Goal: Information Seeking & Learning: Check status

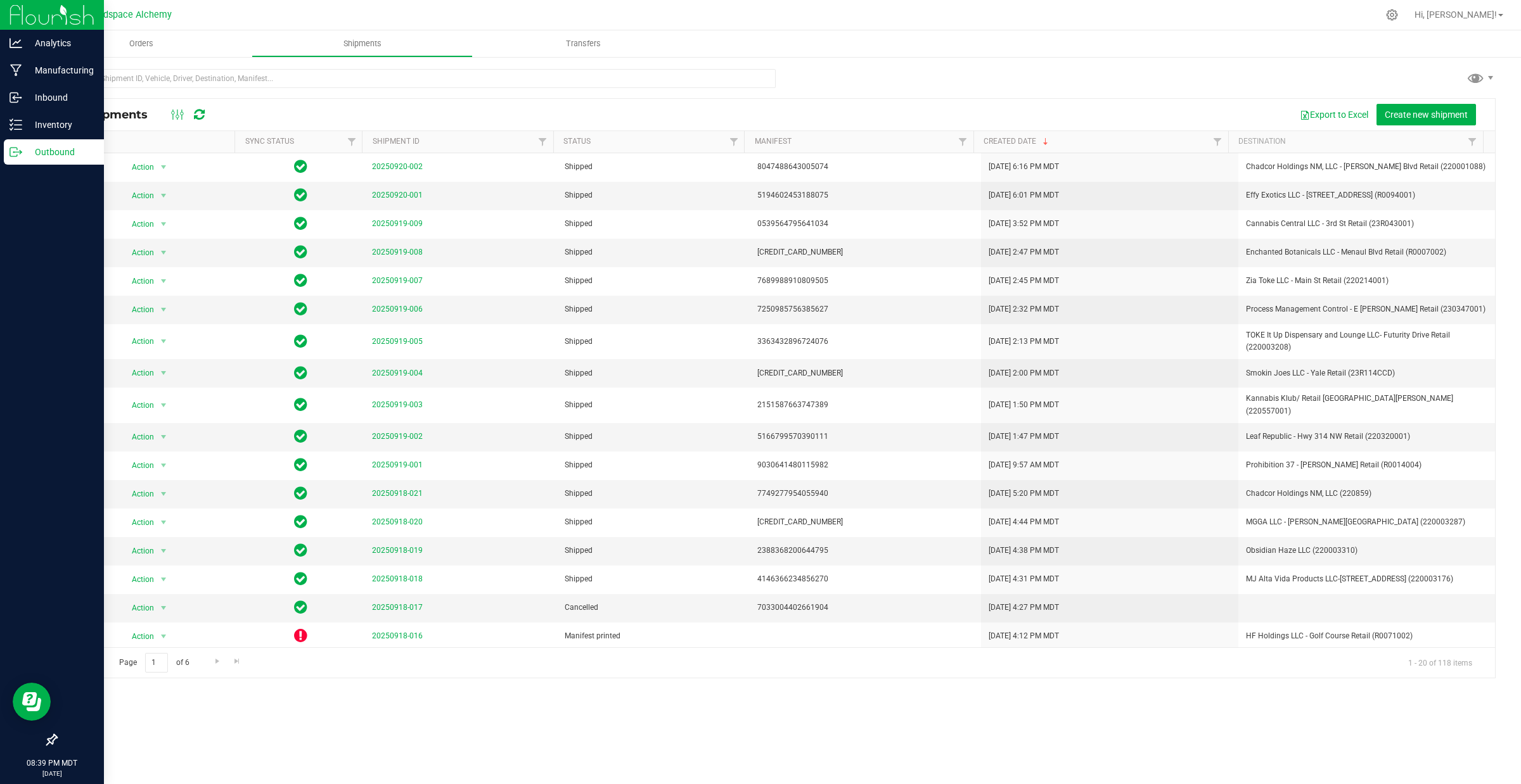
click at [6, 157] on div "Outbound" at bounding box center [53, 152] width 100 height 26
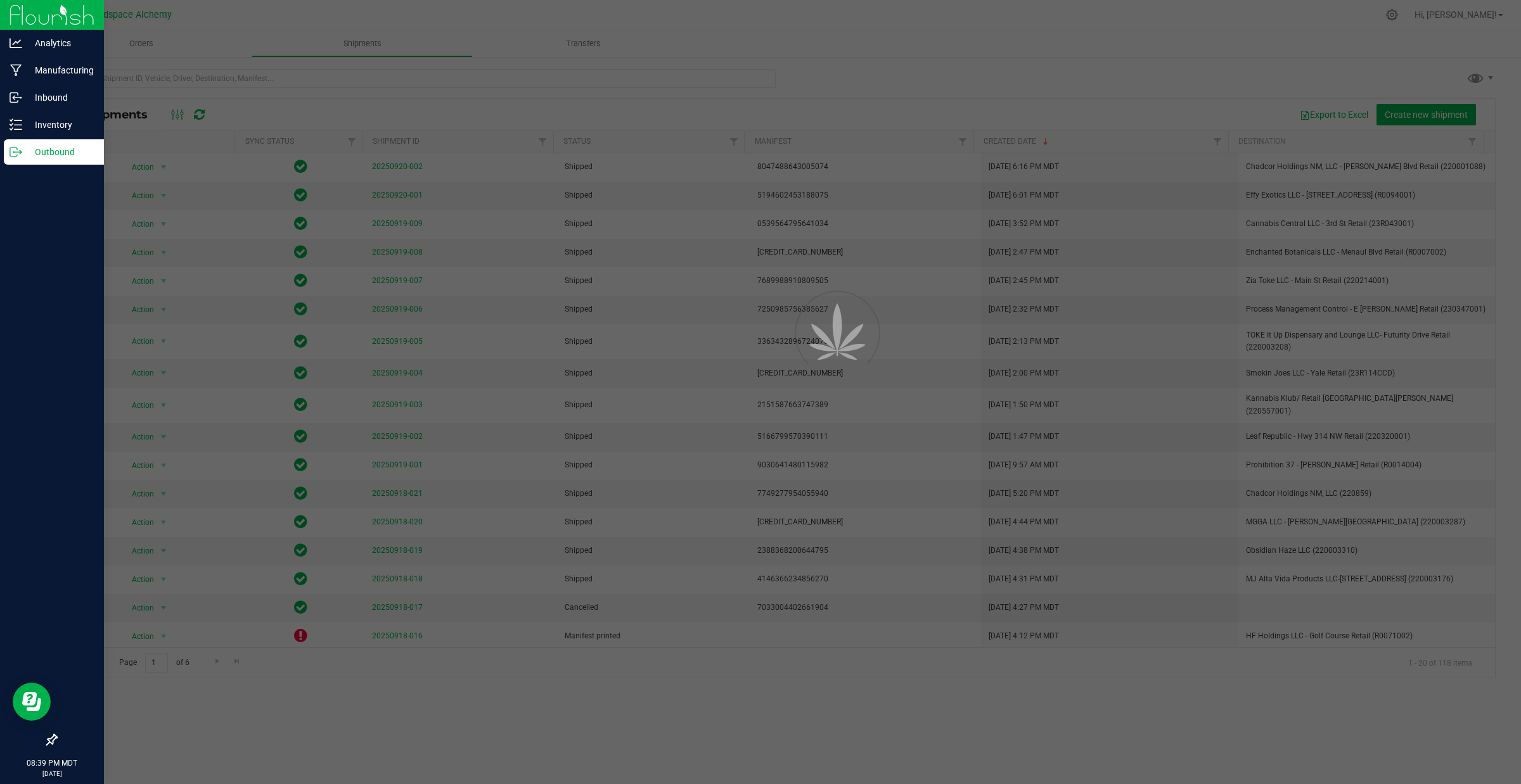
click at [6, 157] on div "Outbound" at bounding box center [53, 152] width 100 height 26
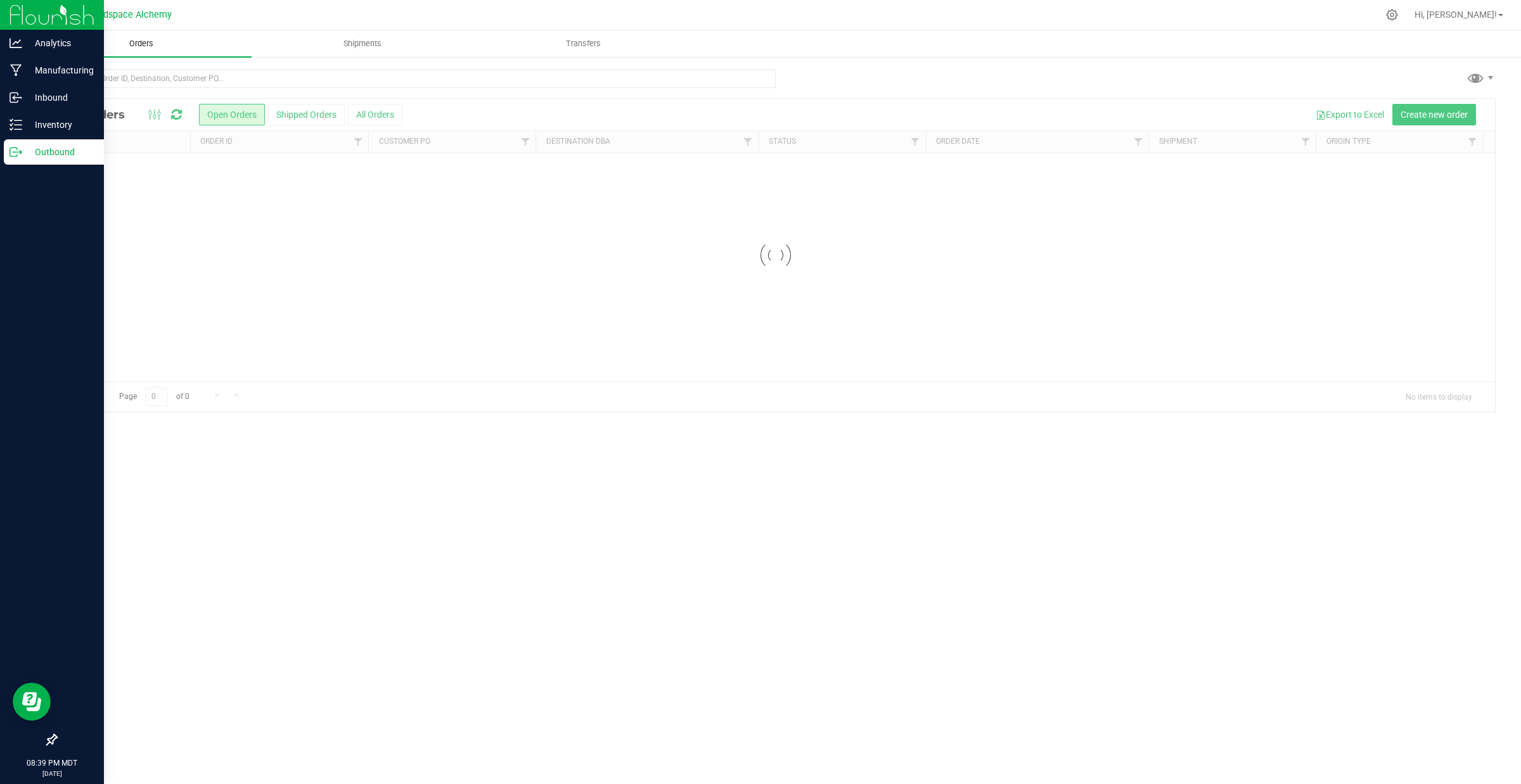
click at [148, 45] on span "Orders" at bounding box center [141, 44] width 58 height 11
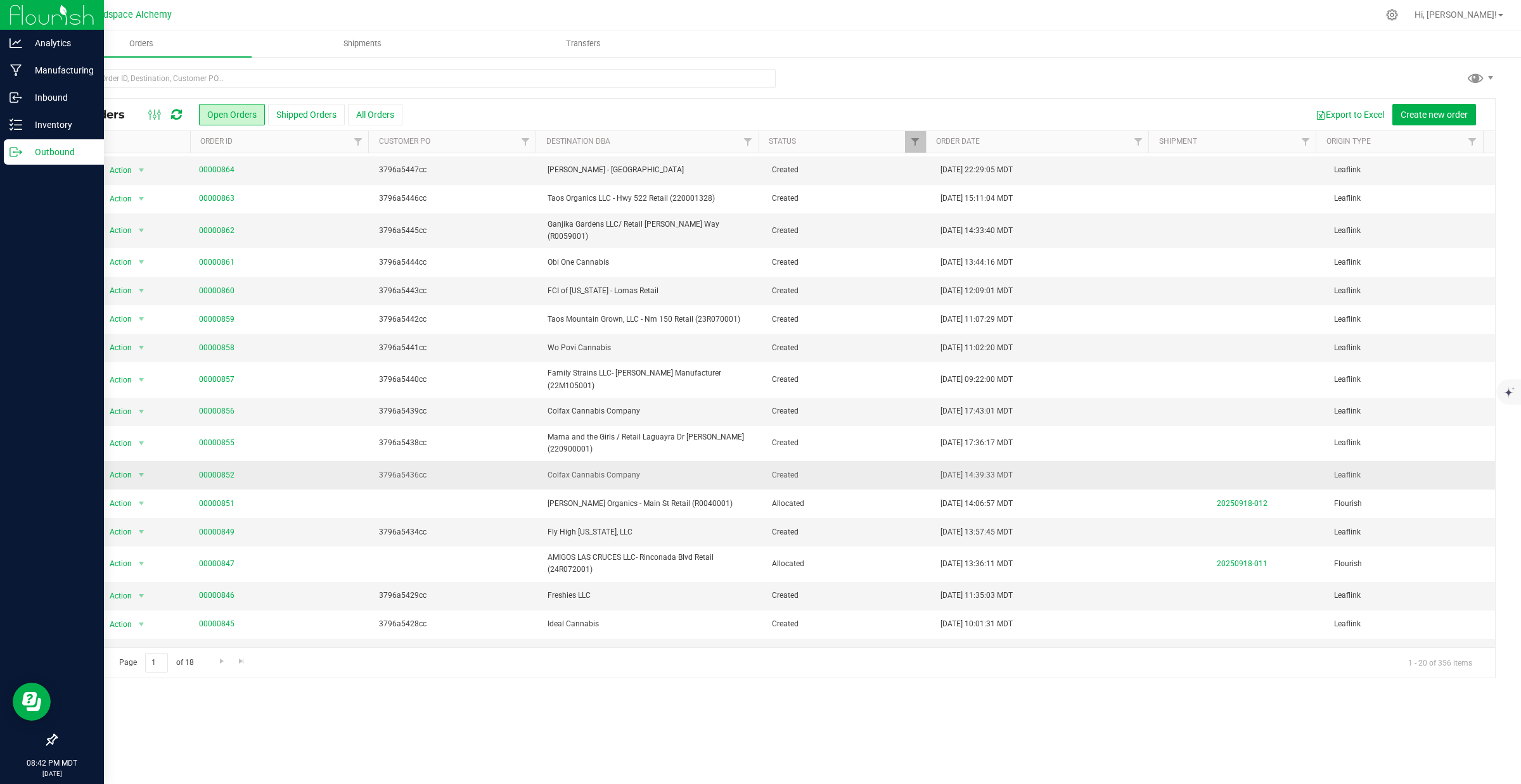
scroll to position [84, 0]
click at [214, 662] on link "Go to the next page" at bounding box center [221, 661] width 19 height 17
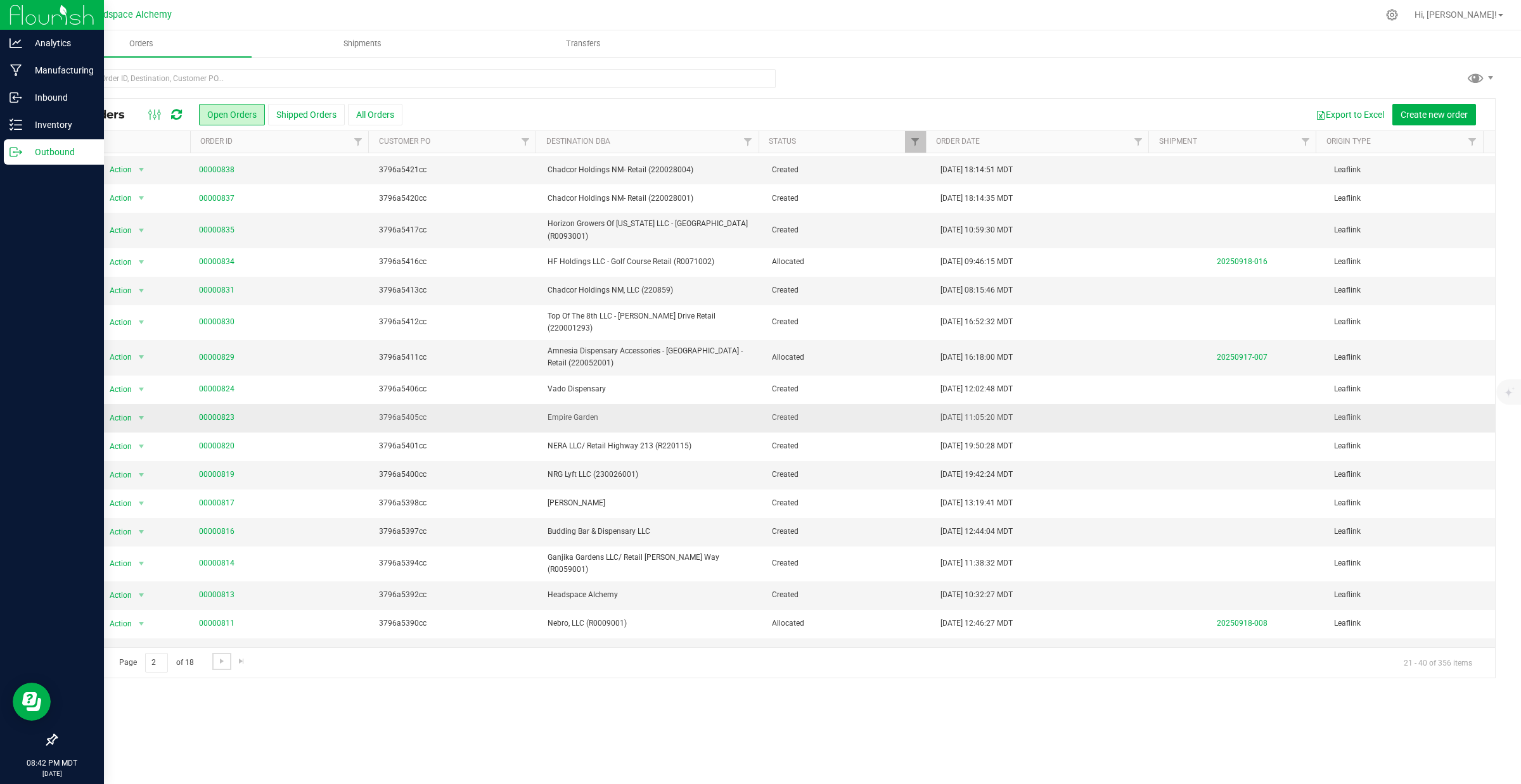
scroll to position [97, 0]
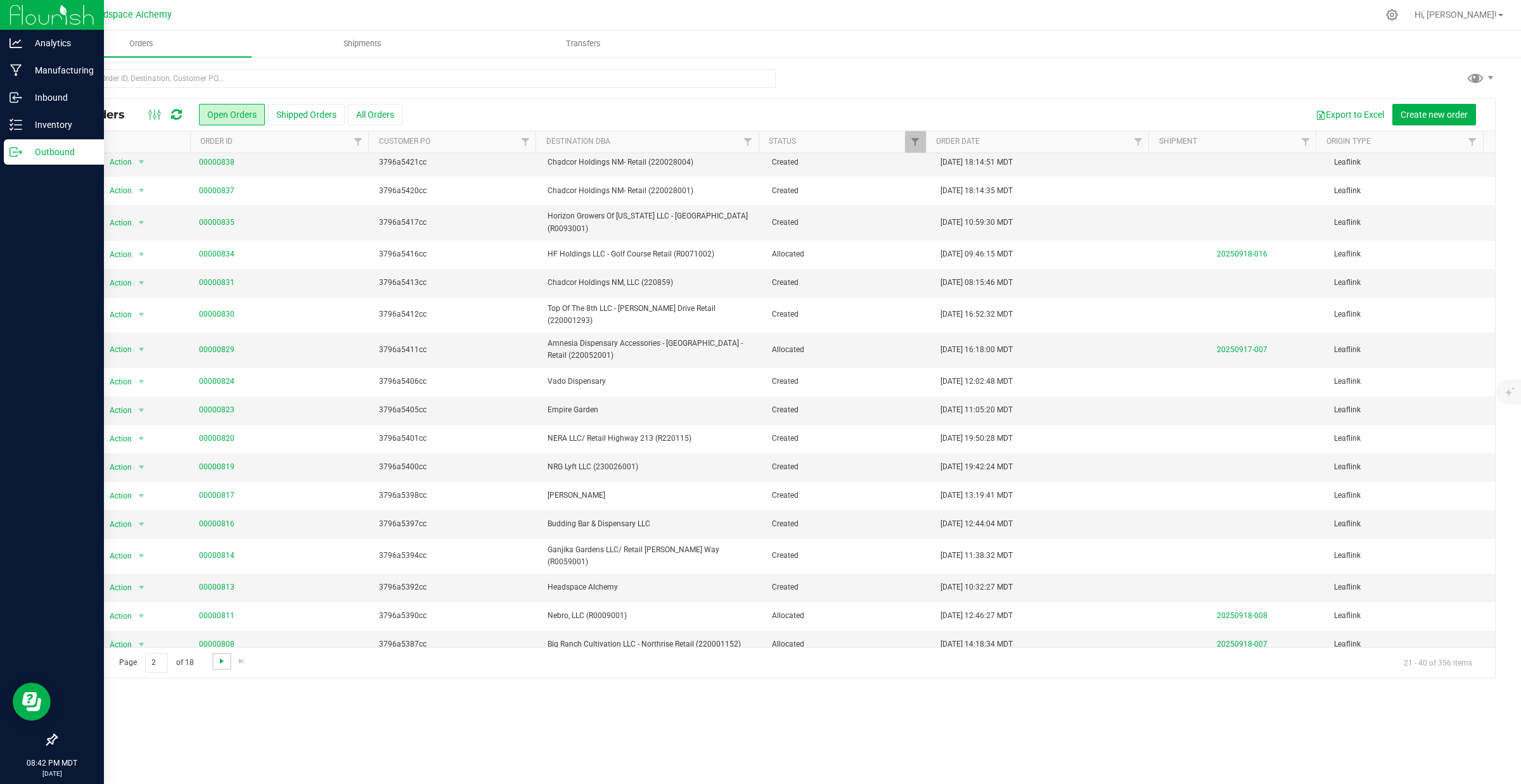
click at [217, 661] on span "Go to the next page" at bounding box center [222, 661] width 10 height 10
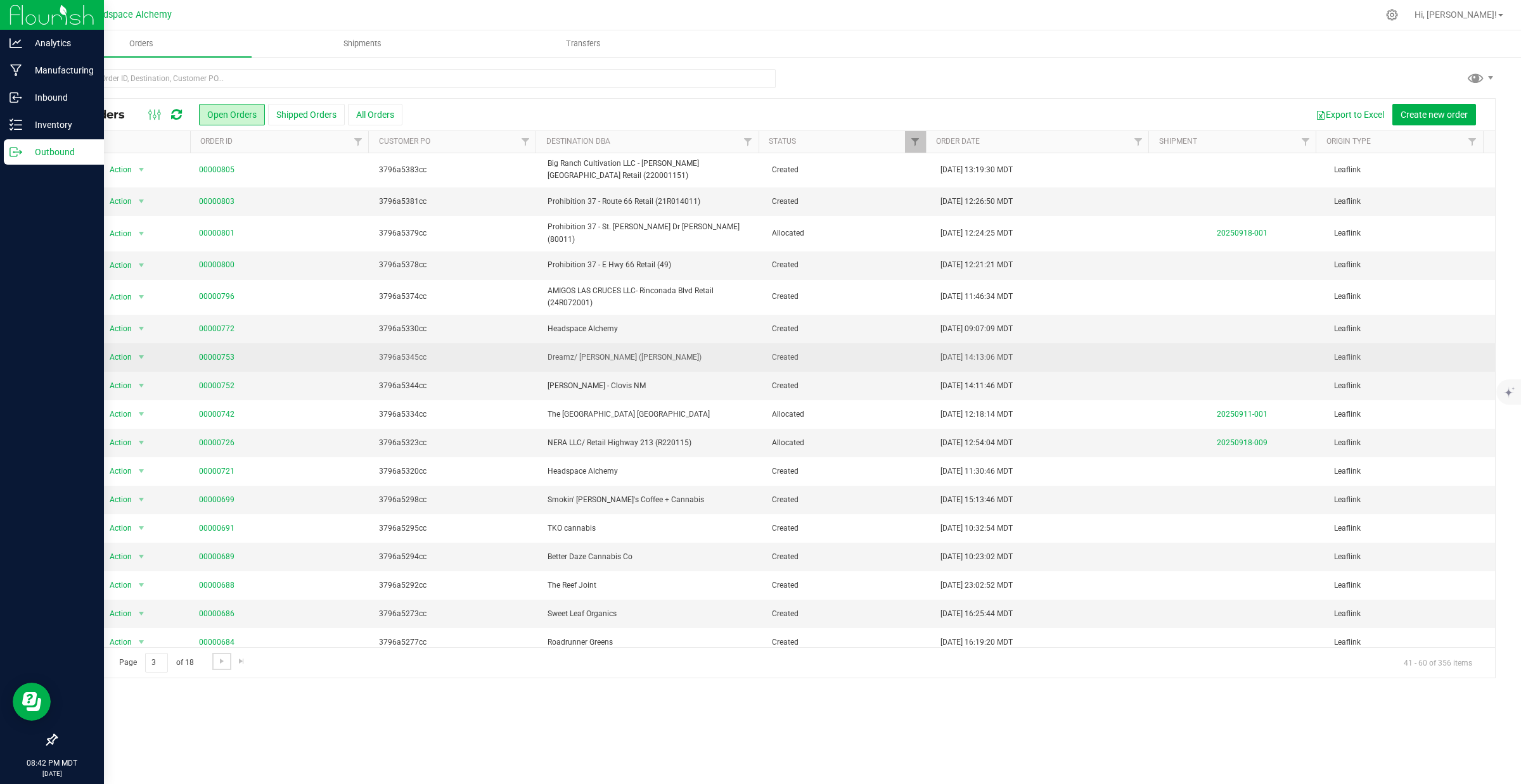
scroll to position [0, 0]
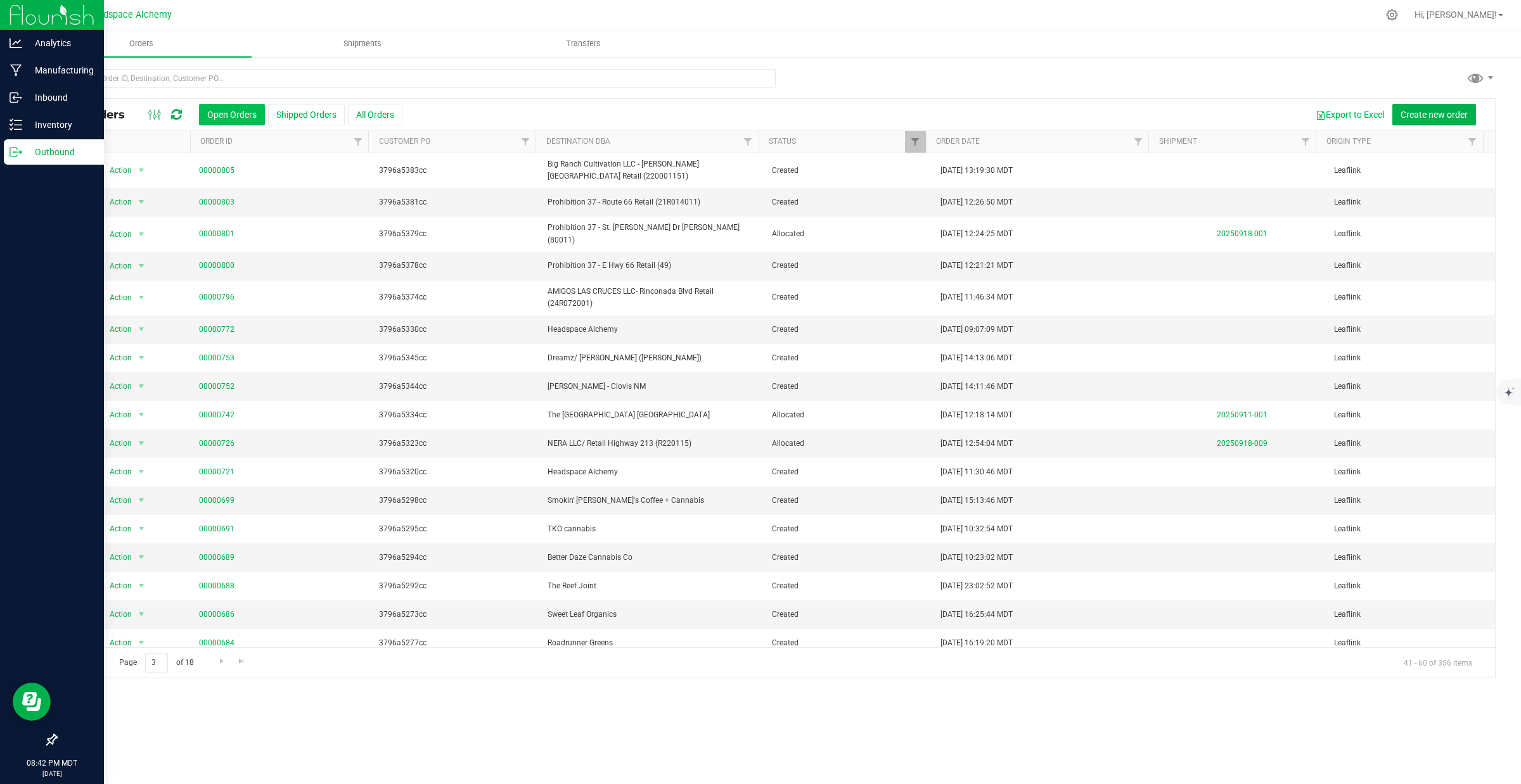
click at [225, 110] on button "Open Orders" at bounding box center [232, 114] width 66 height 21
click at [236, 107] on button "Open Orders" at bounding box center [232, 114] width 66 height 21
click at [89, 660] on span "Go to the previous page" at bounding box center [91, 661] width 10 height 10
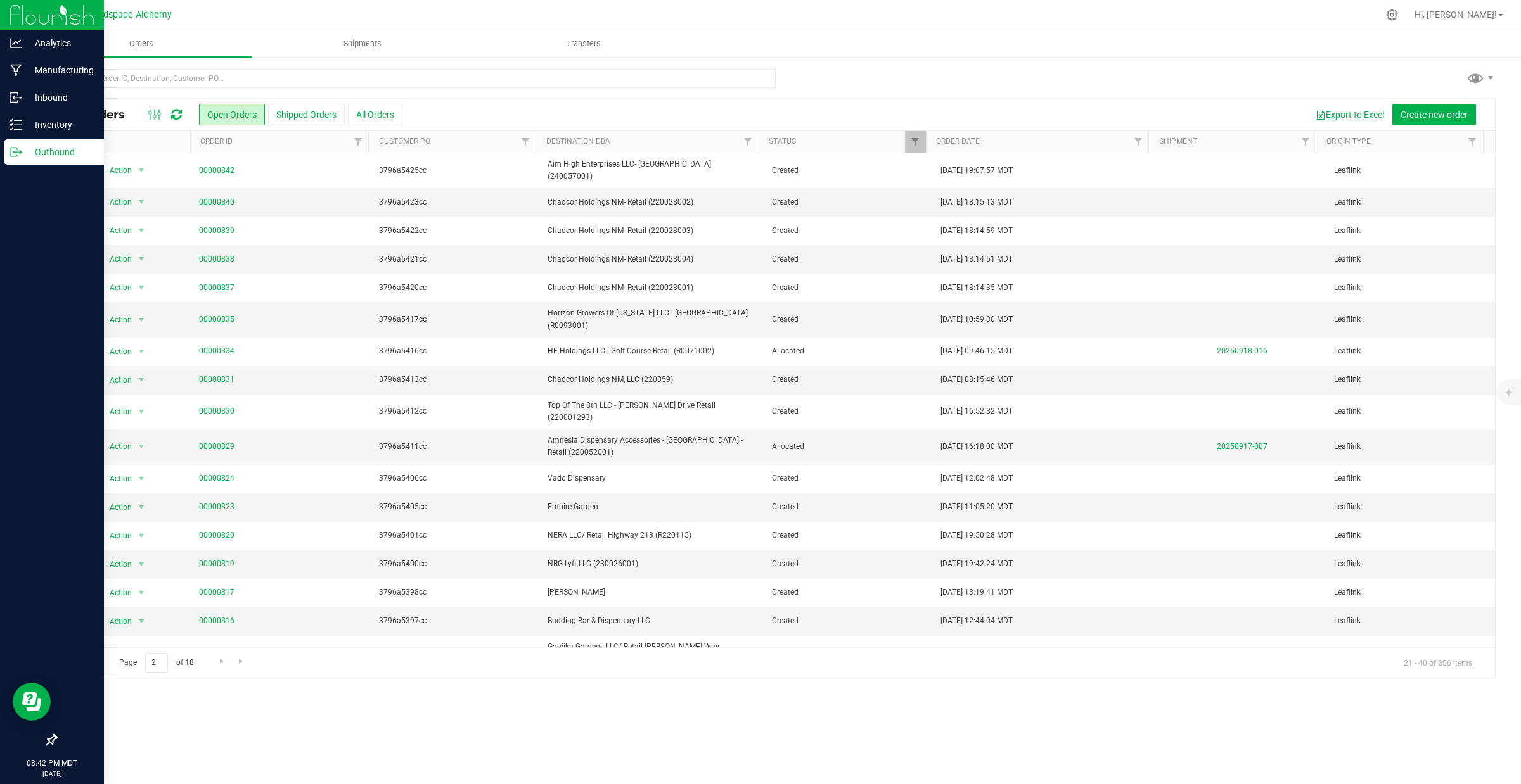
click at [87, 661] on span "Go to the previous page" at bounding box center [91, 661] width 10 height 10
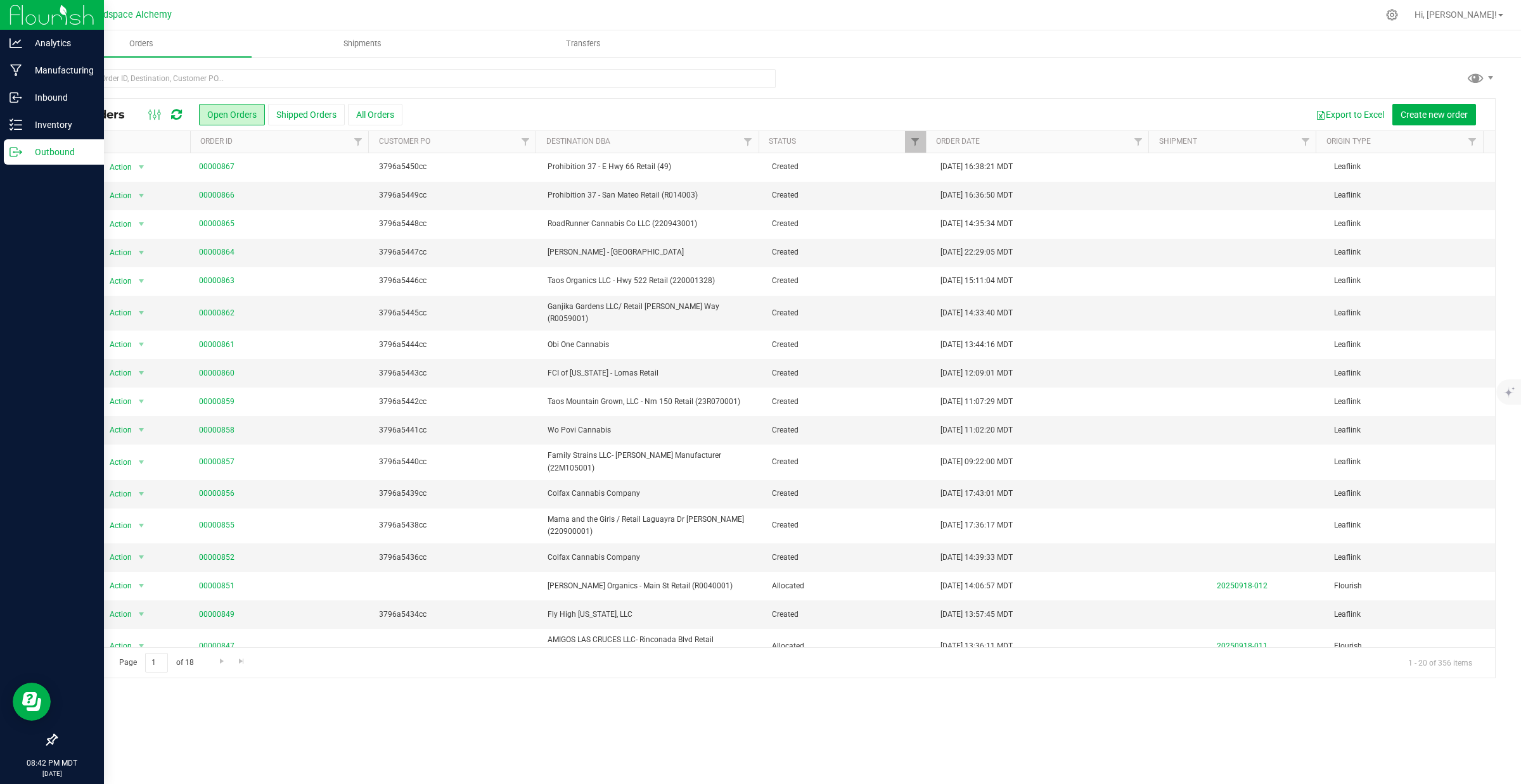
click at [591, 107] on div "Export to Excel Create new order" at bounding box center [944, 114] width 1083 height 21
click at [178, 108] on icon at bounding box center [177, 114] width 11 height 12
click at [467, 112] on div "Export to Excel Create new order" at bounding box center [944, 114] width 1083 height 21
click at [154, 117] on ellipse at bounding box center [155, 116] width 3 height 3
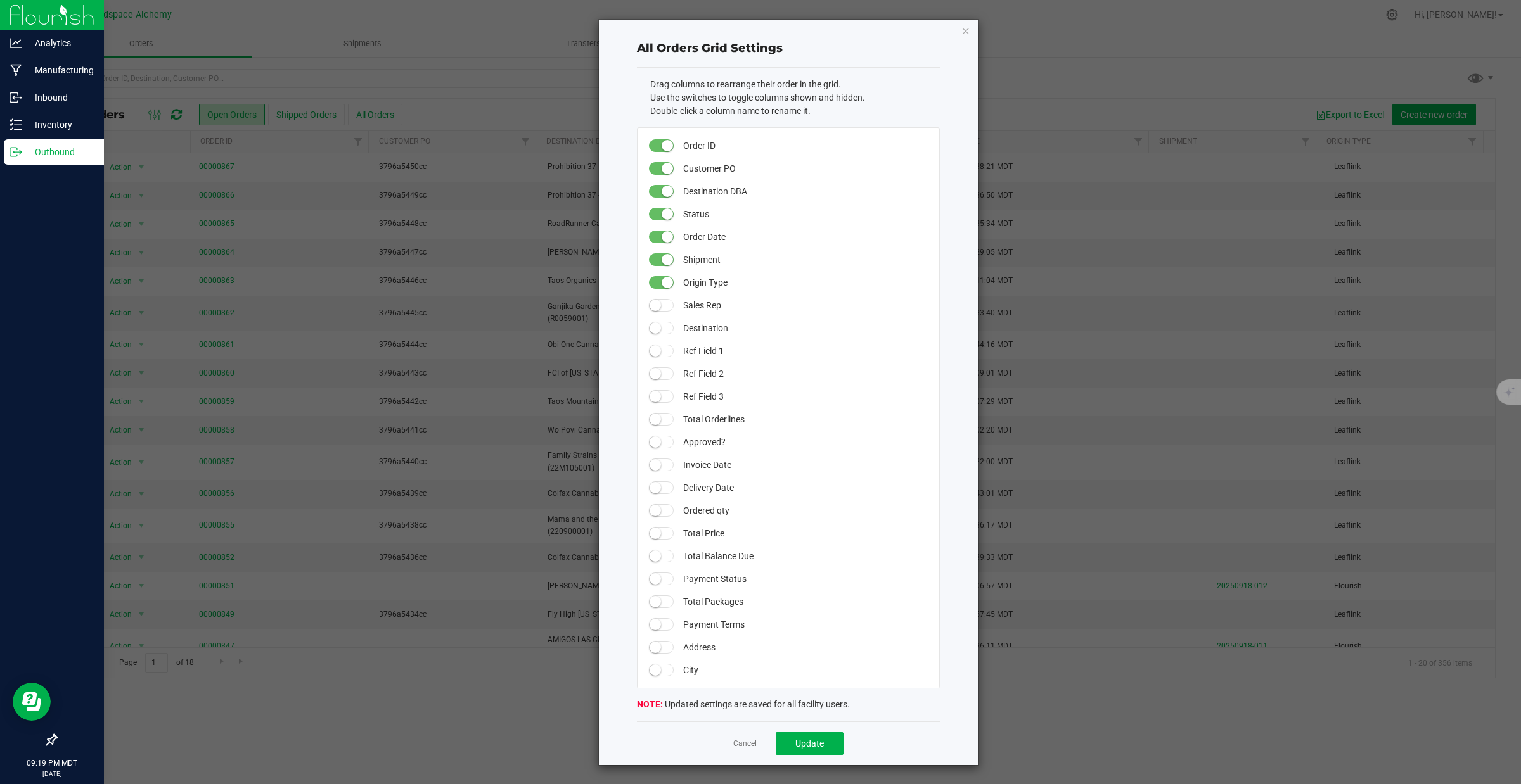
scroll to position [1, 0]
click at [659, 532] on span at bounding box center [662, 532] width 26 height 12
drag, startPoint x: 686, startPoint y: 534, endPoint x: 688, endPoint y: 242, distance: 292.0
click at [809, 744] on span "Update" at bounding box center [809, 743] width 28 height 10
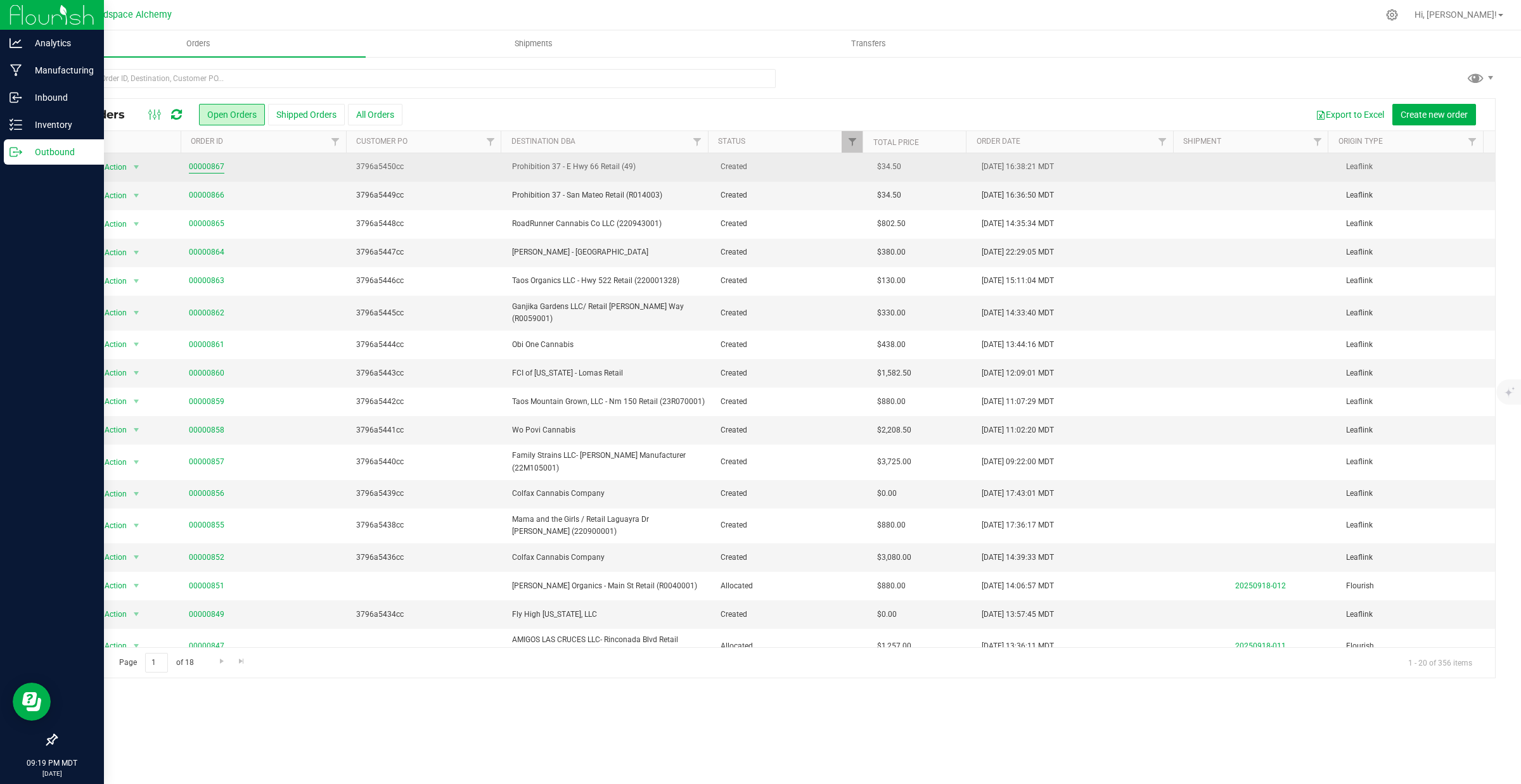
click at [203, 170] on link "00000867" at bounding box center [206, 166] width 35 height 12
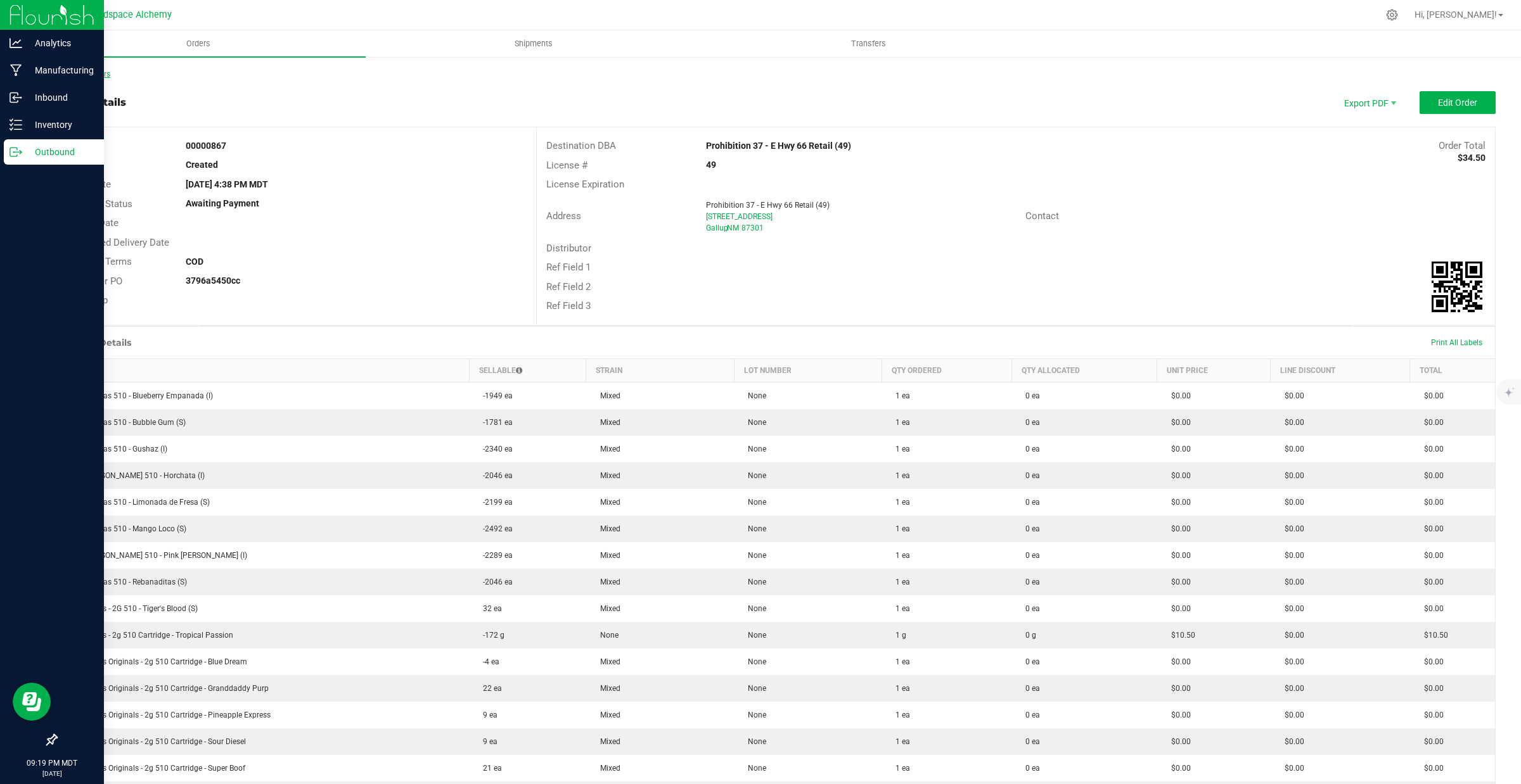
click at [79, 70] on link "Back to Orders" at bounding box center [83, 74] width 55 height 9
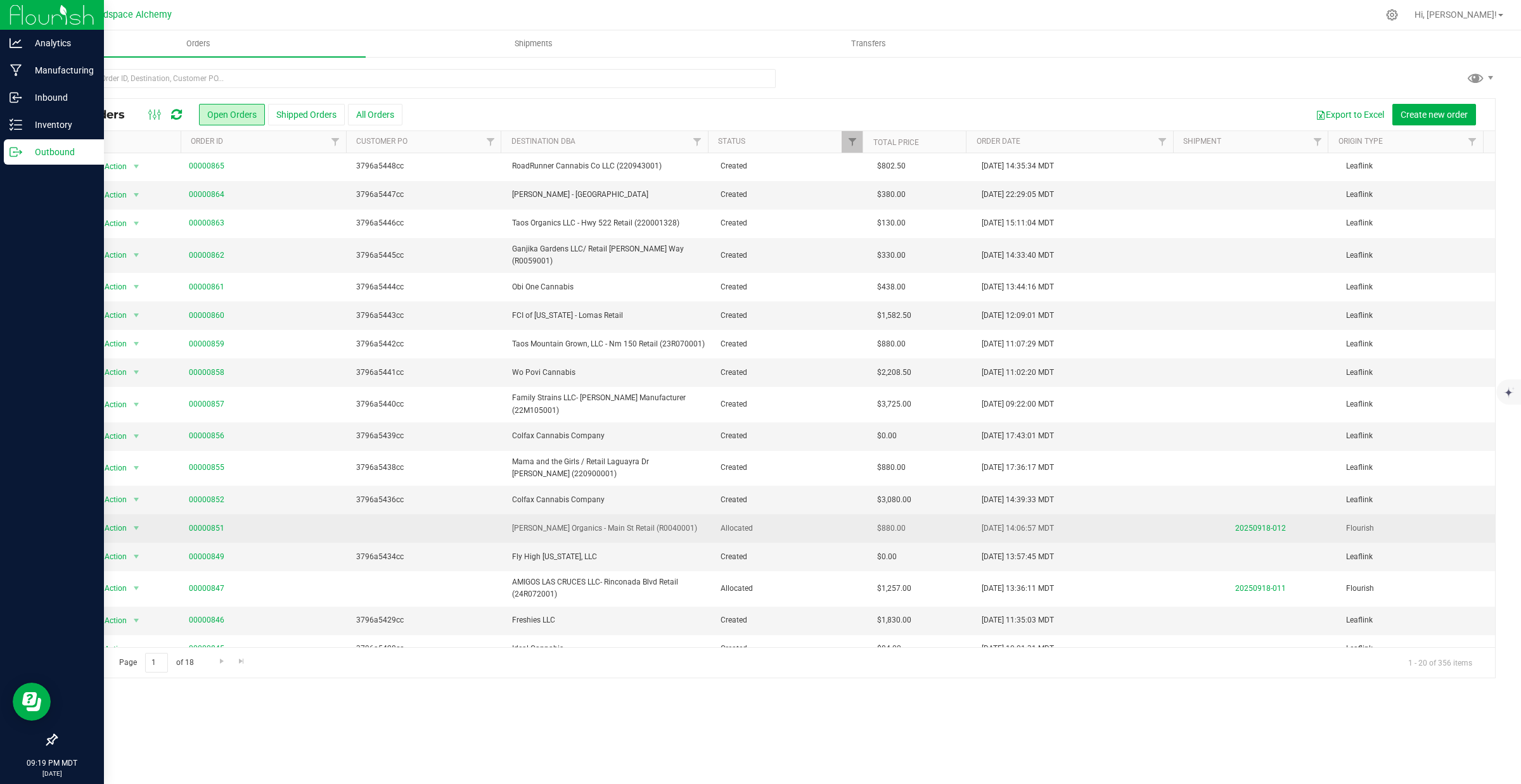
scroll to position [84, 0]
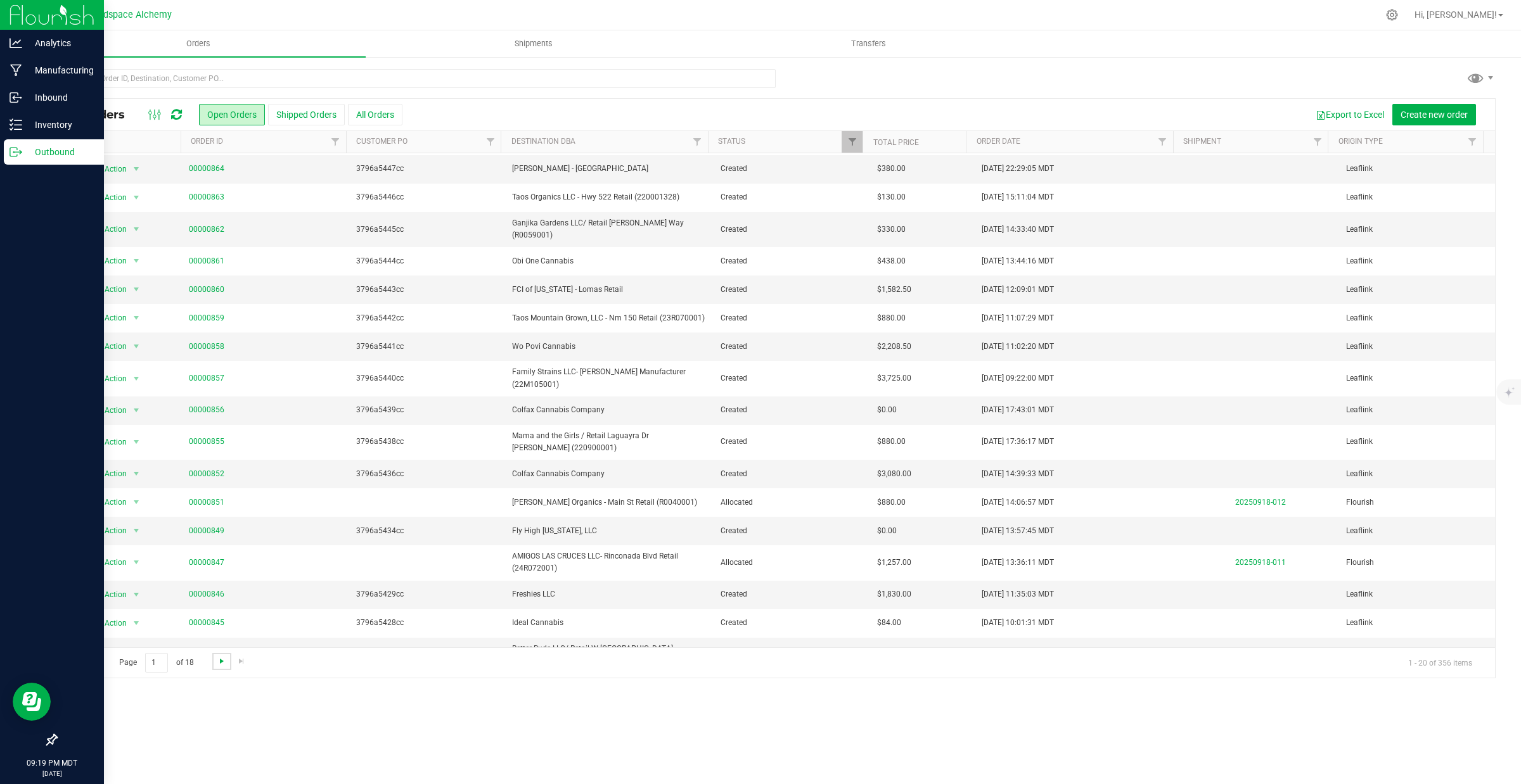
click at [222, 660] on span "Go to the next page" at bounding box center [222, 661] width 10 height 10
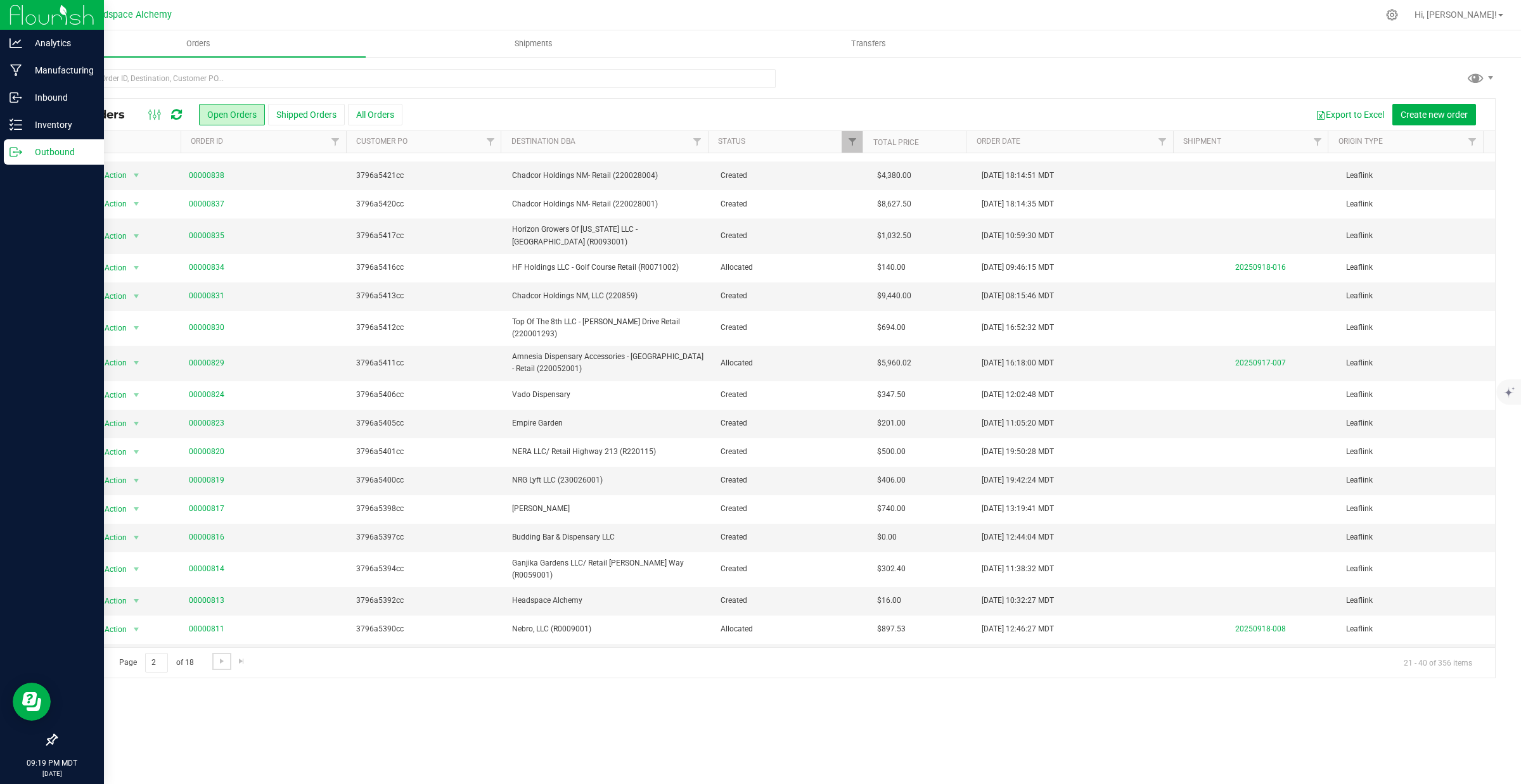
scroll to position [0, 0]
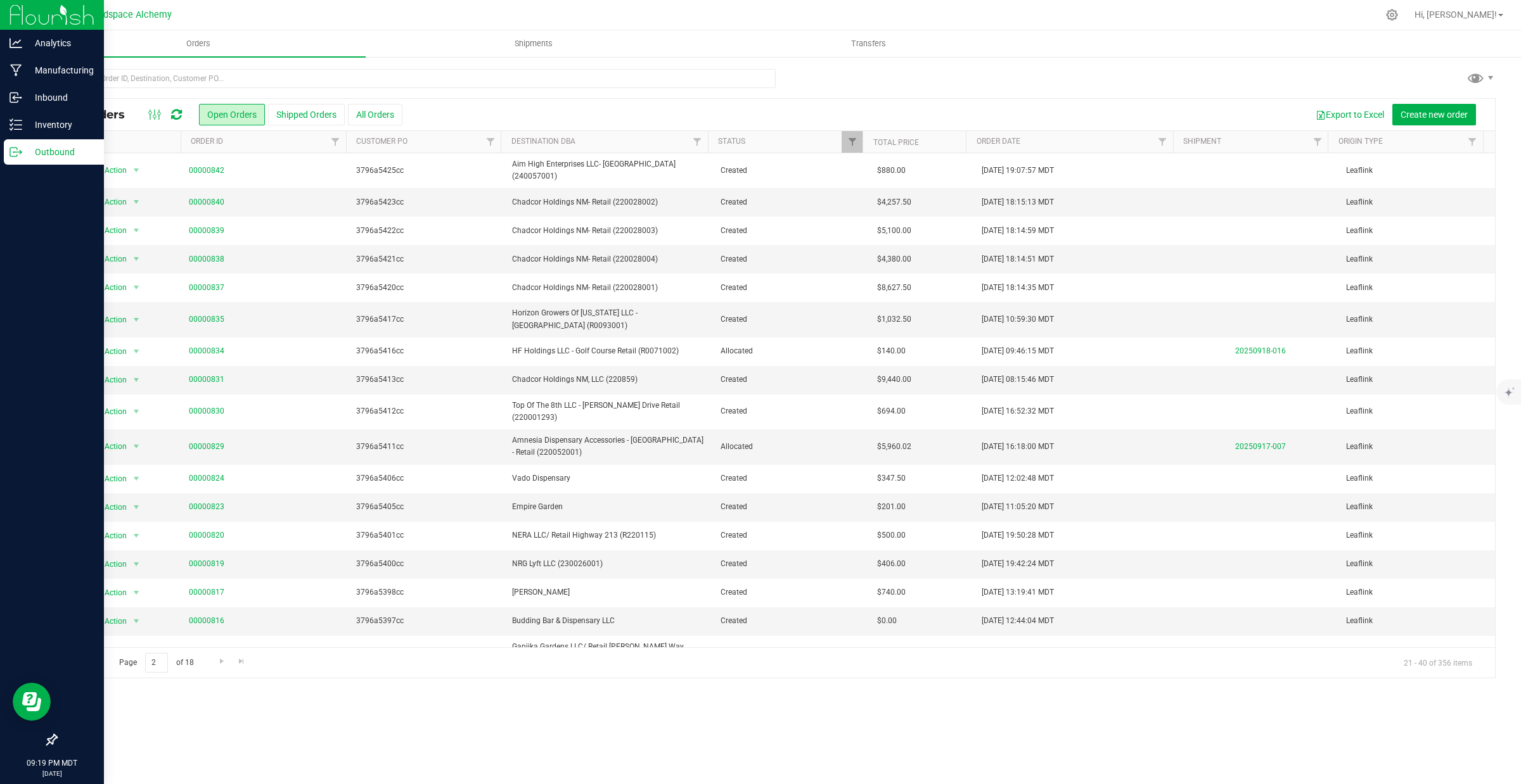
click at [92, 669] on link "Go to the previous page" at bounding box center [91, 661] width 19 height 17
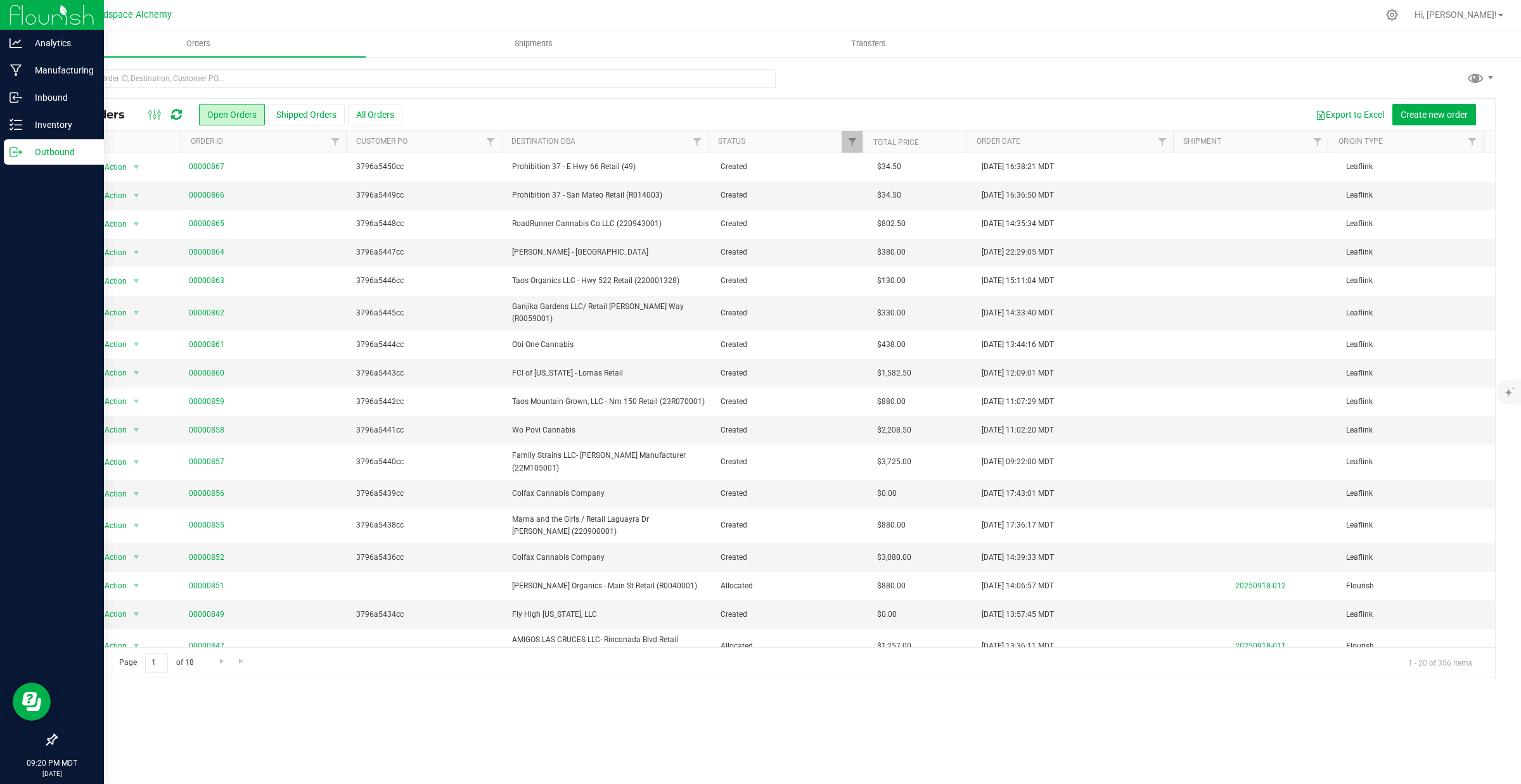
click at [170, 109] on div at bounding box center [164, 114] width 42 height 15
click at [174, 111] on icon at bounding box center [177, 114] width 11 height 12
click at [305, 115] on button "Shipped Orders" at bounding box center [307, 114] width 77 height 21
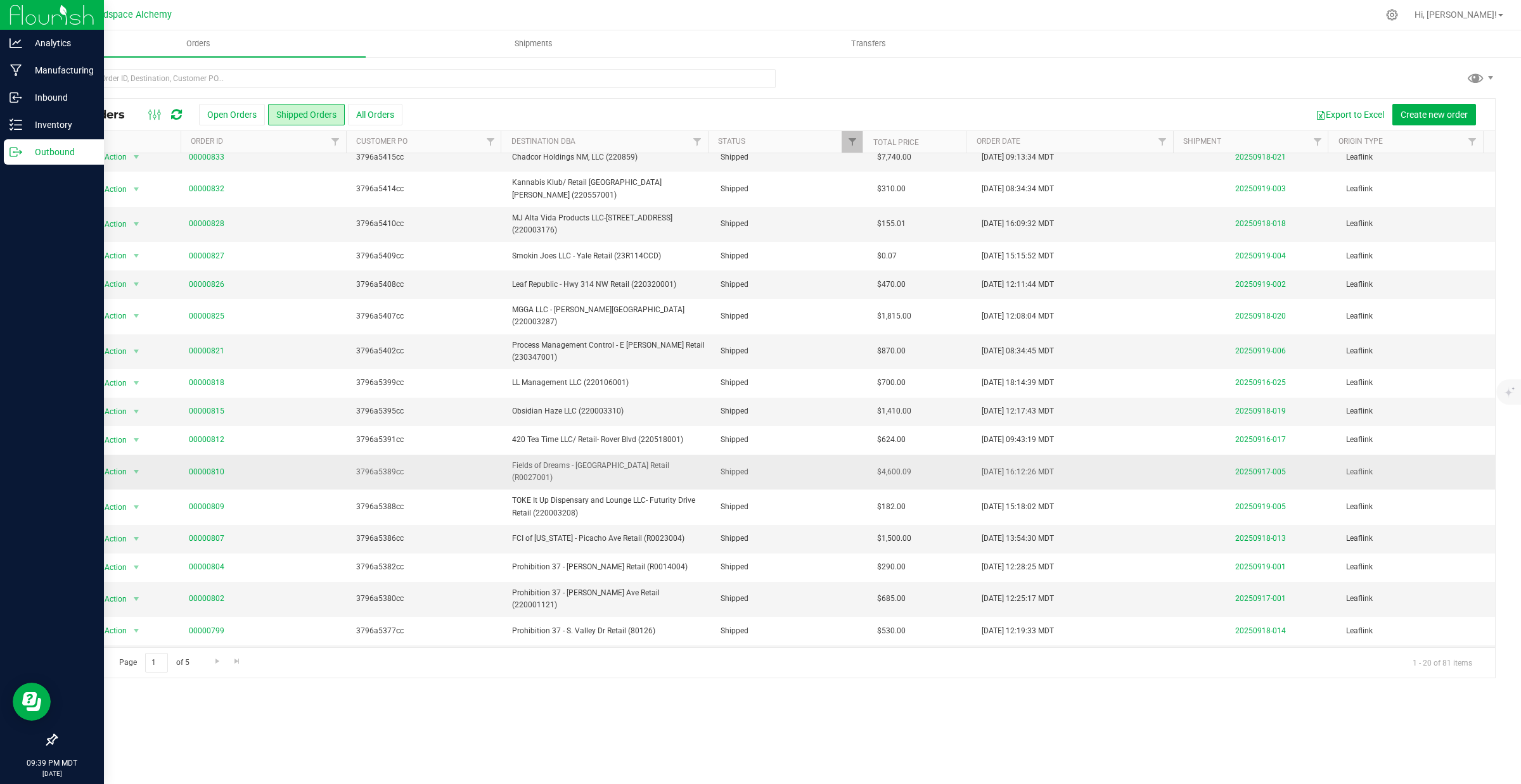
scroll to position [103, 0]
click at [210, 661] on link "Go to the next page" at bounding box center [217, 661] width 19 height 17
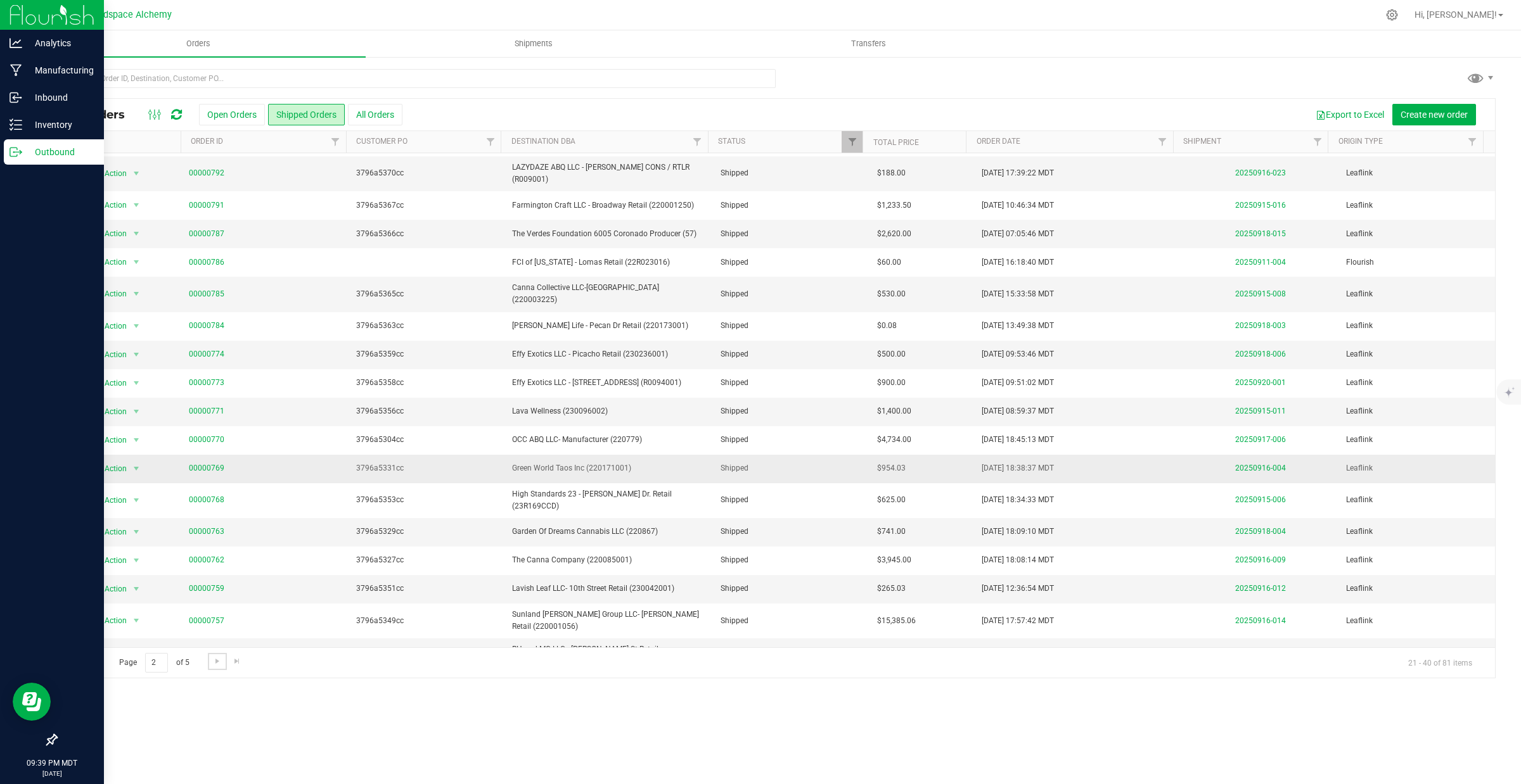
scroll to position [97, 0]
click at [216, 665] on span "Go to the next page" at bounding box center [217, 661] width 10 height 10
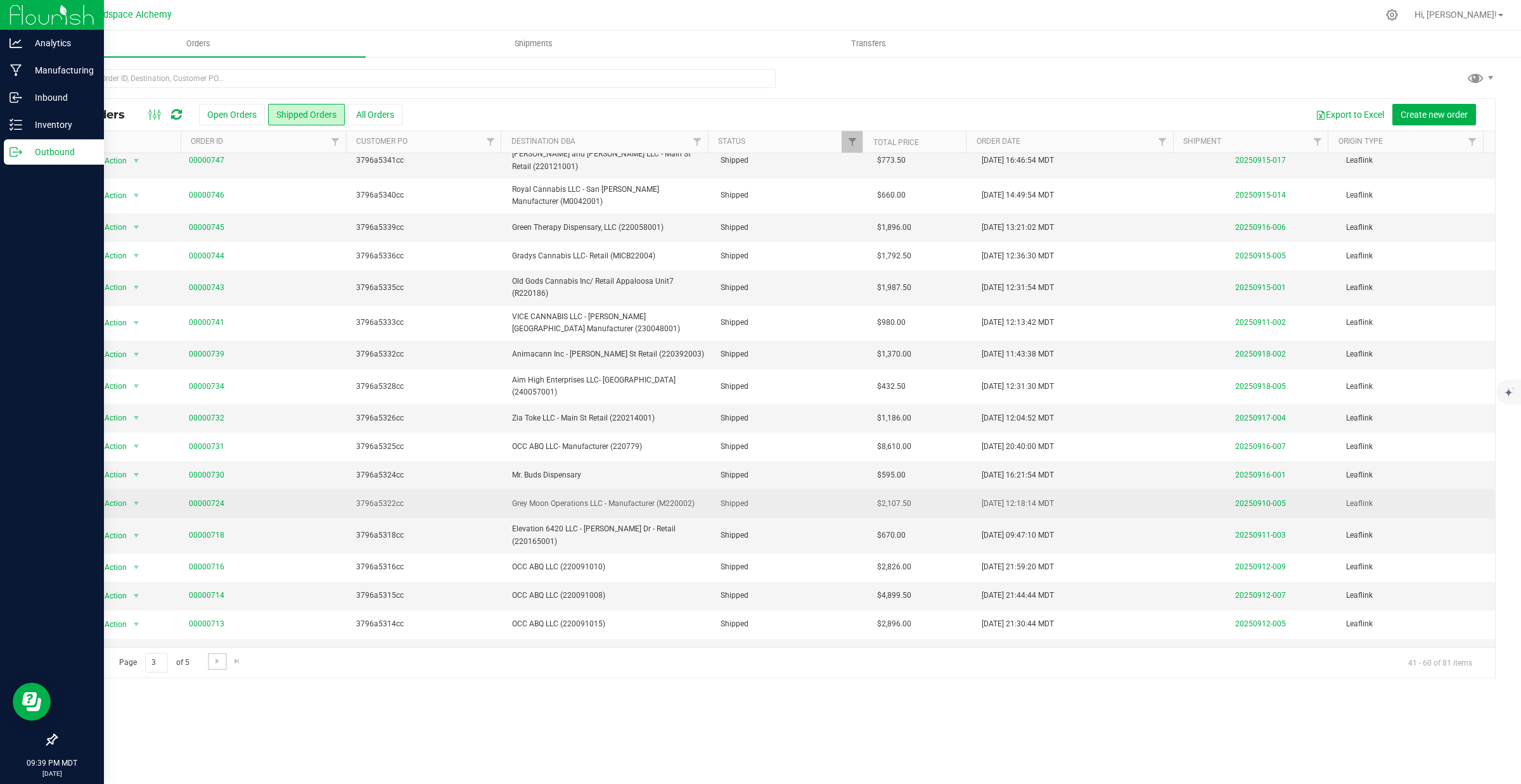
scroll to position [103, 0]
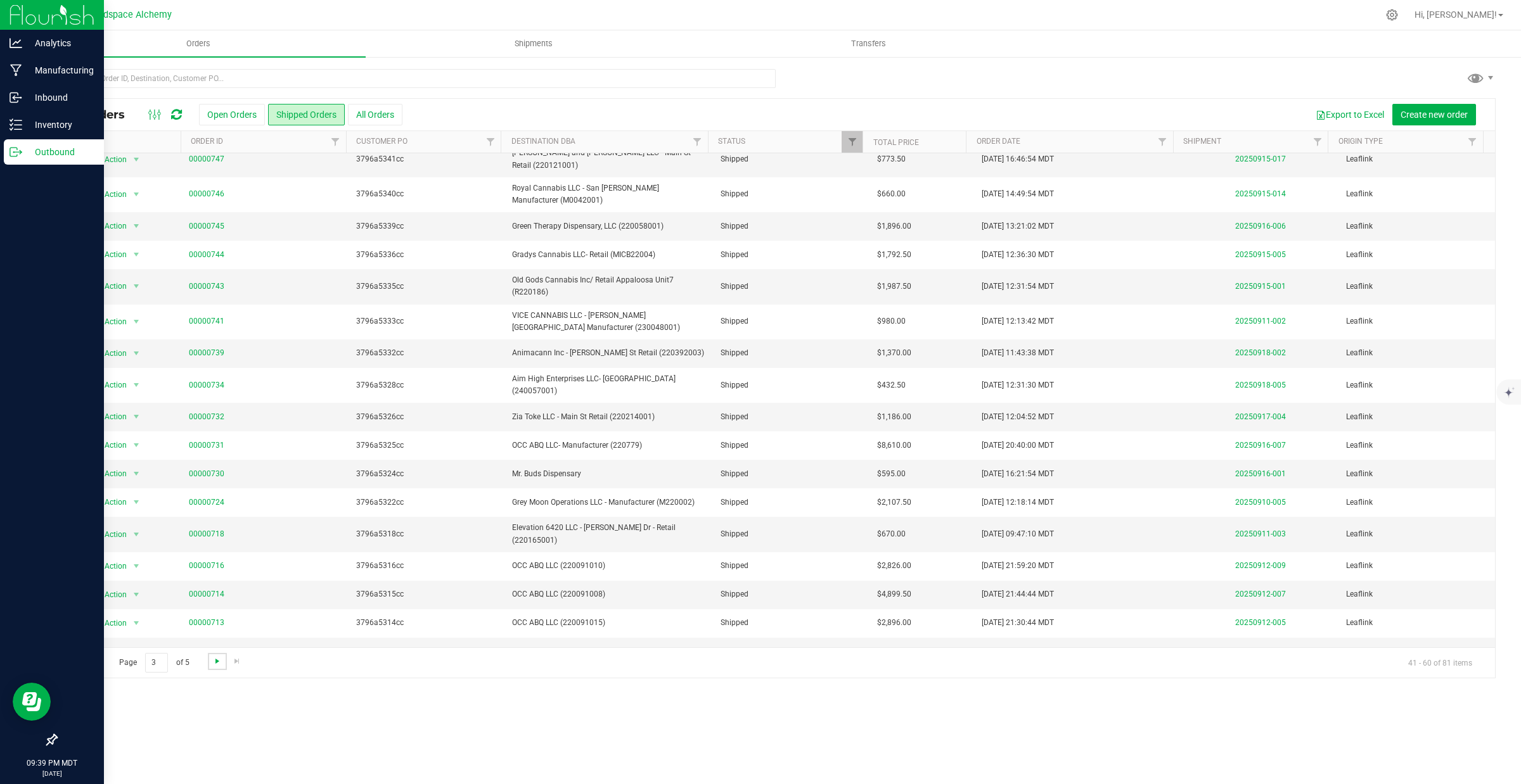
click at [213, 664] on span "Go to the next page" at bounding box center [217, 661] width 10 height 10
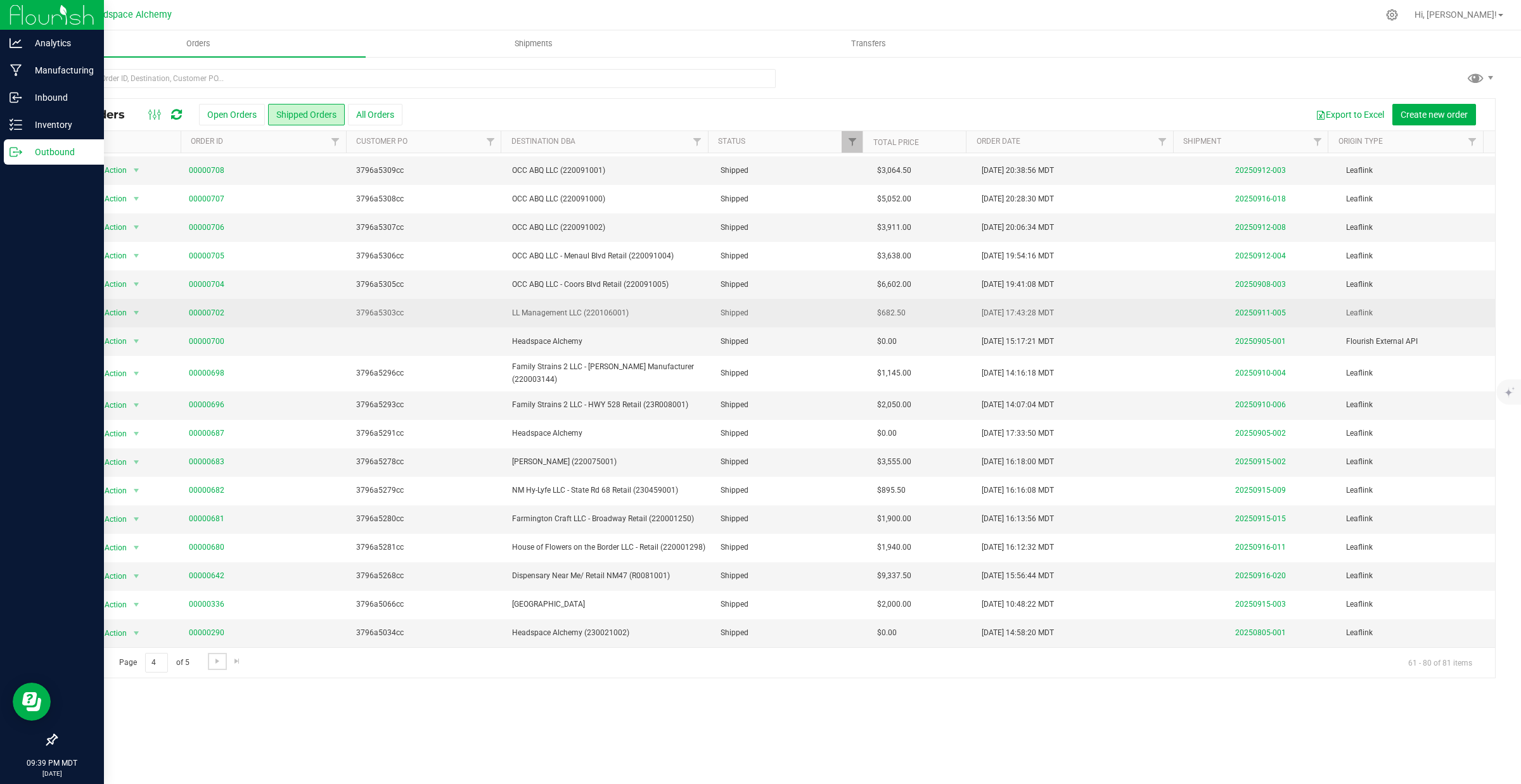
scroll to position [0, 0]
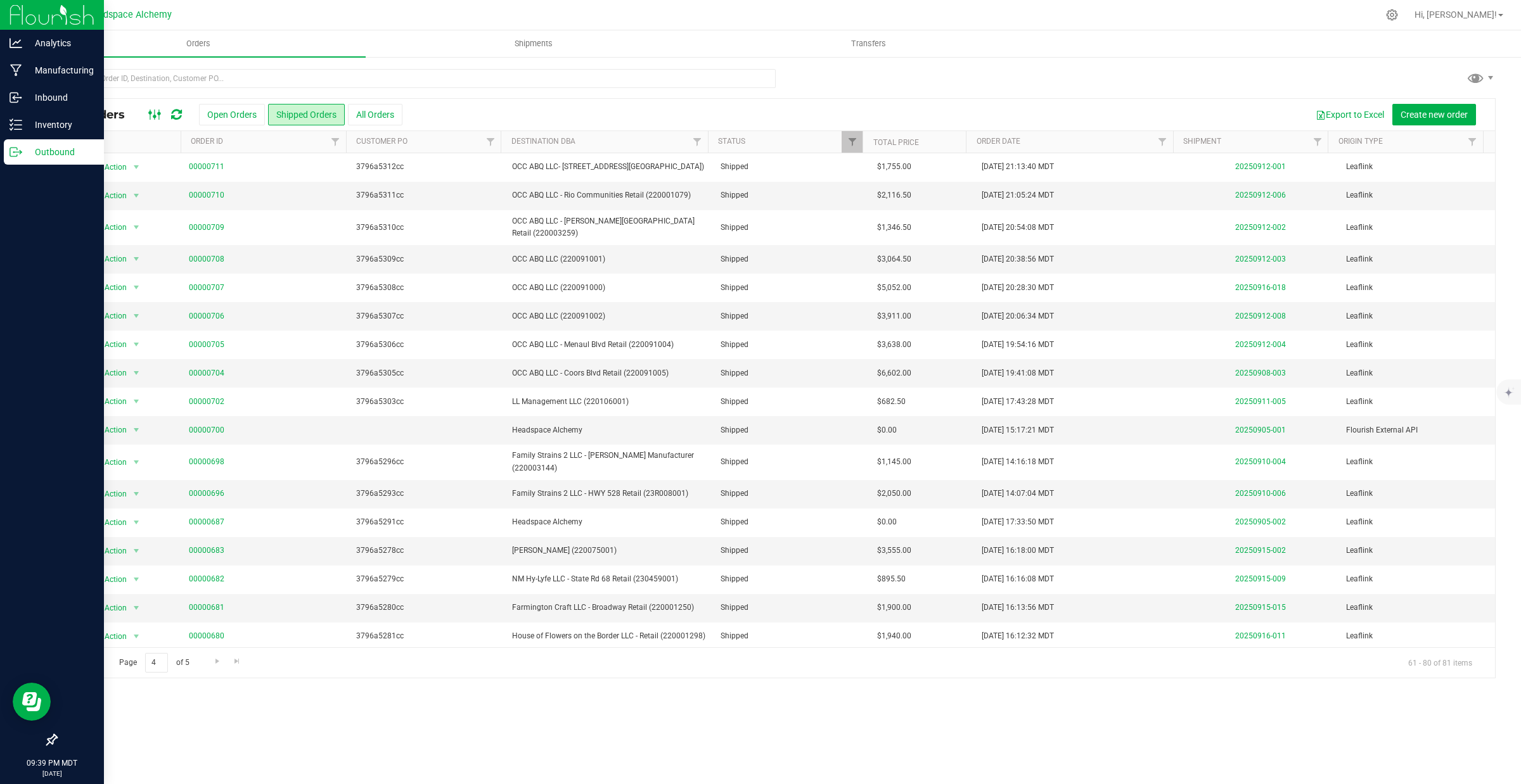
click at [157, 110] on icon at bounding box center [155, 114] width 14 height 15
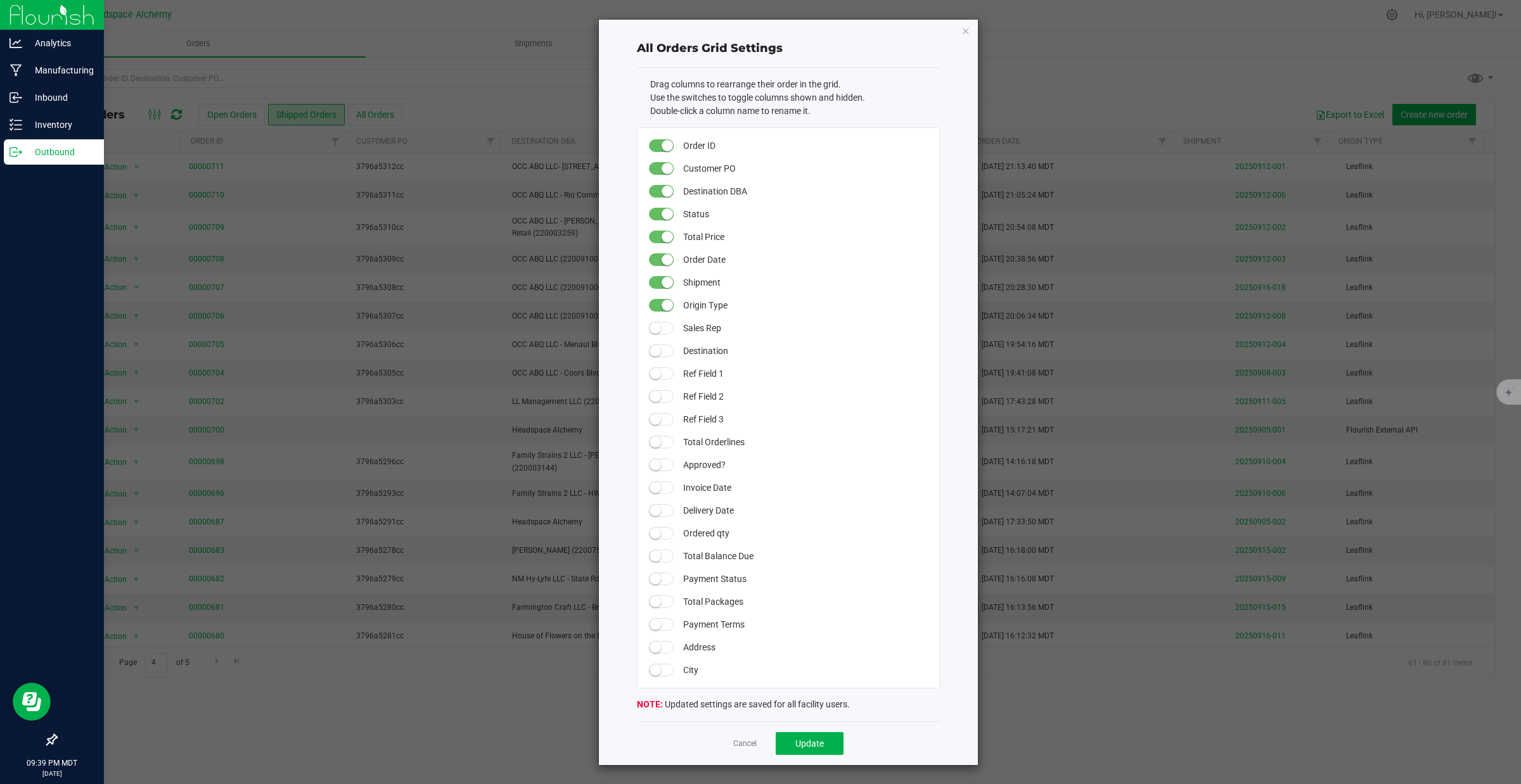
click at [660, 353] on span at bounding box center [662, 351] width 26 height 12
drag, startPoint x: 666, startPoint y: 351, endPoint x: 664, endPoint y: 279, distance: 72.0
click at [812, 742] on span "Update" at bounding box center [809, 744] width 28 height 10
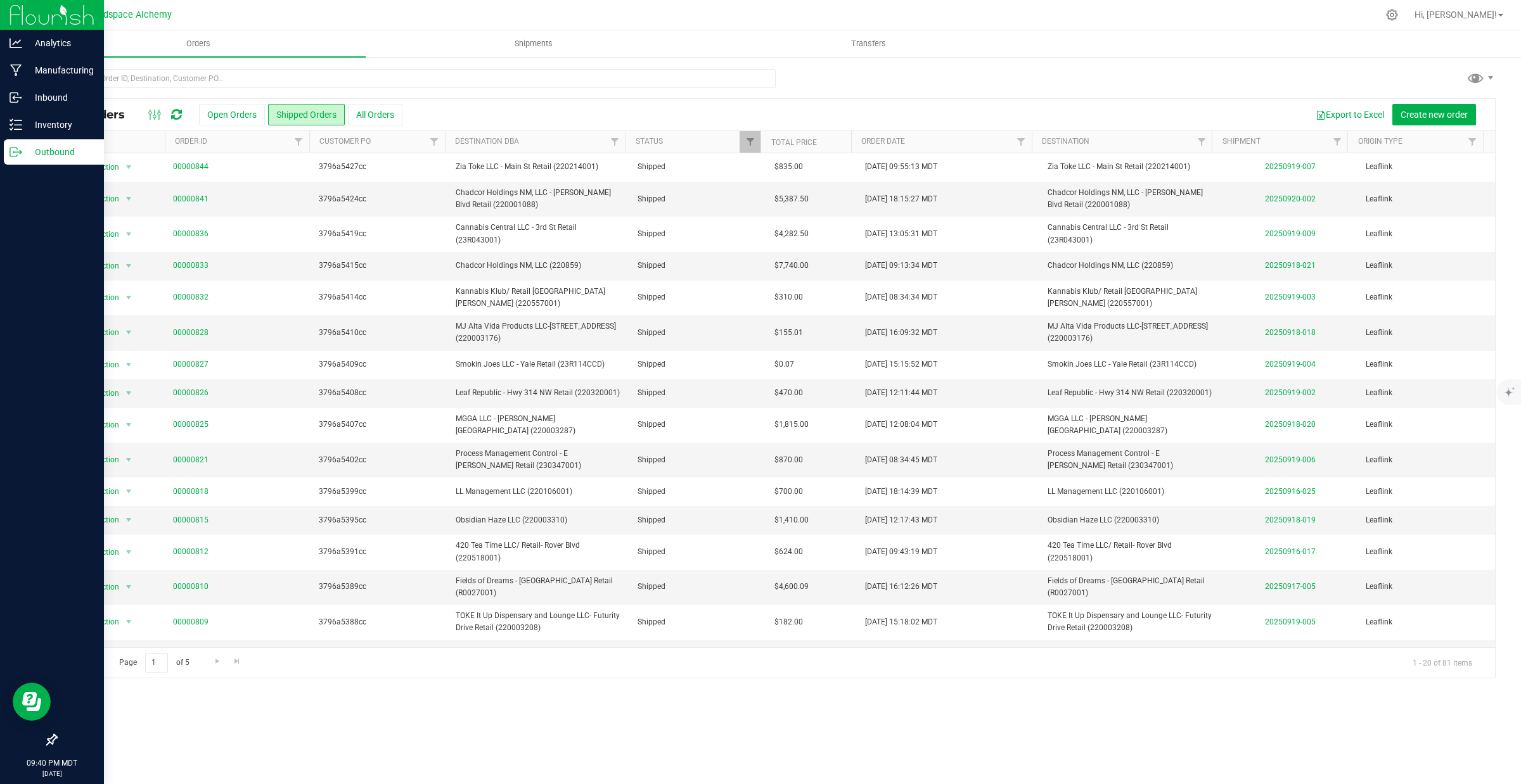
scroll to position [137, 0]
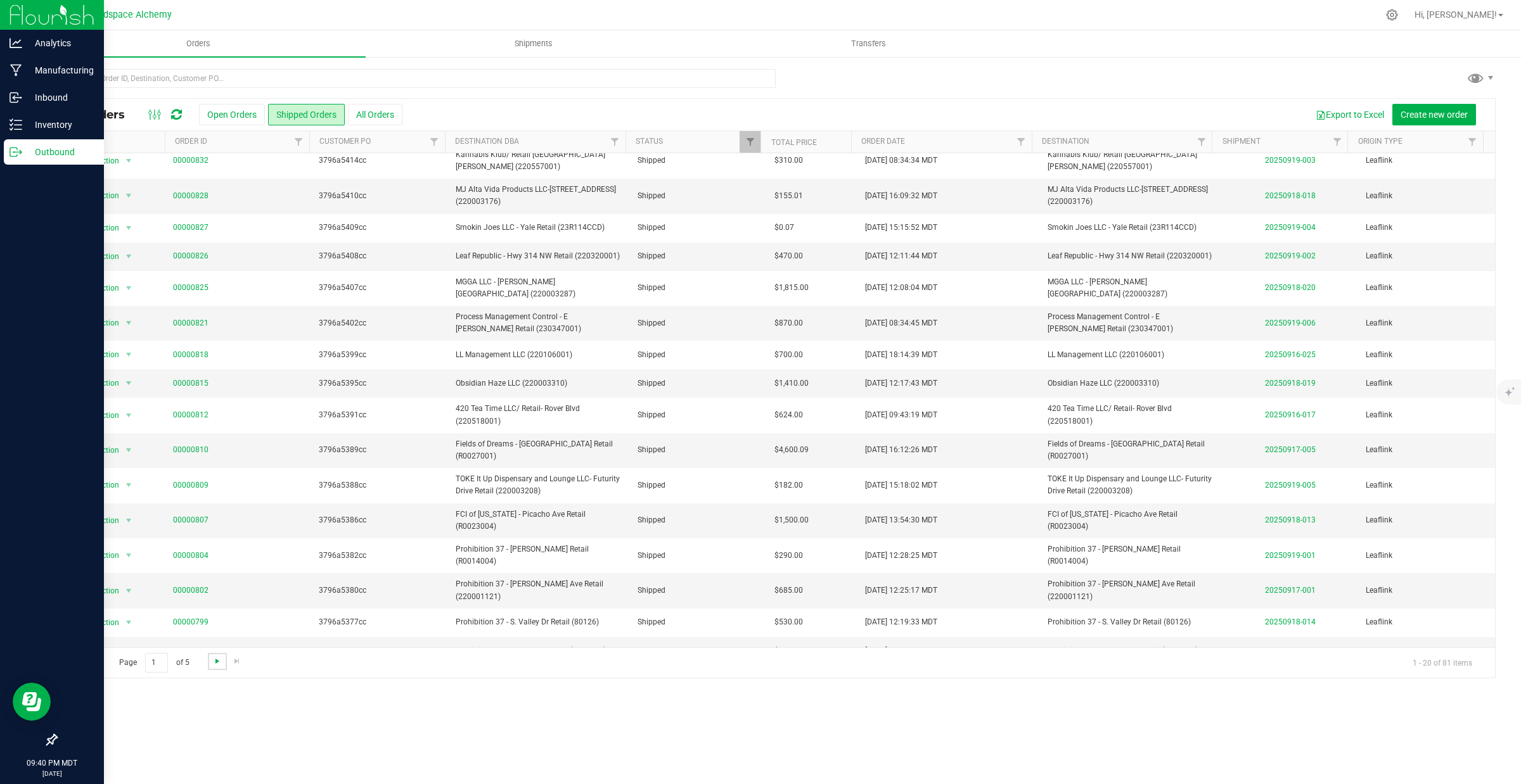
click at [216, 663] on span "Go to the next page" at bounding box center [217, 661] width 10 height 10
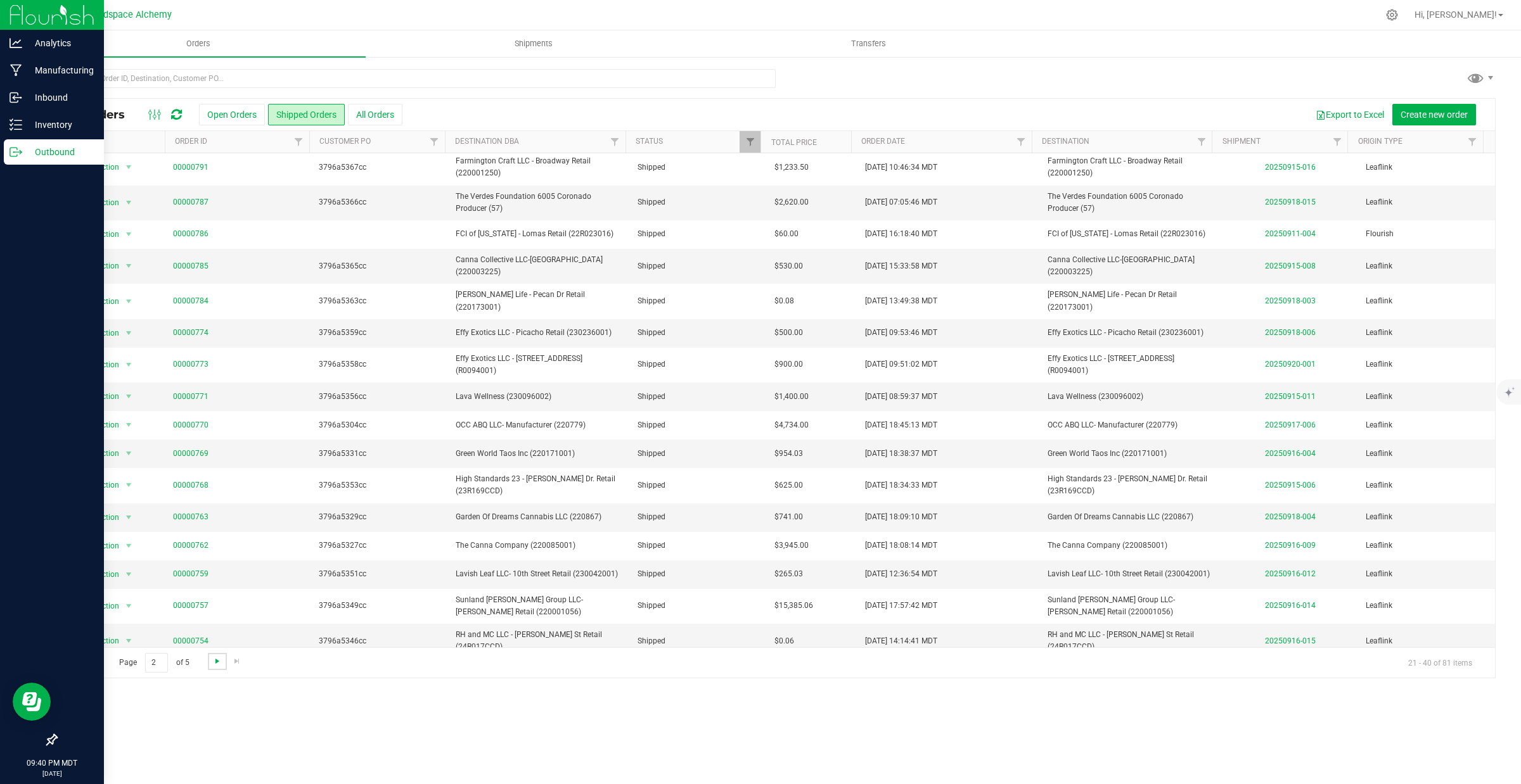
click at [214, 663] on span "Go to the next page" at bounding box center [217, 661] width 10 height 10
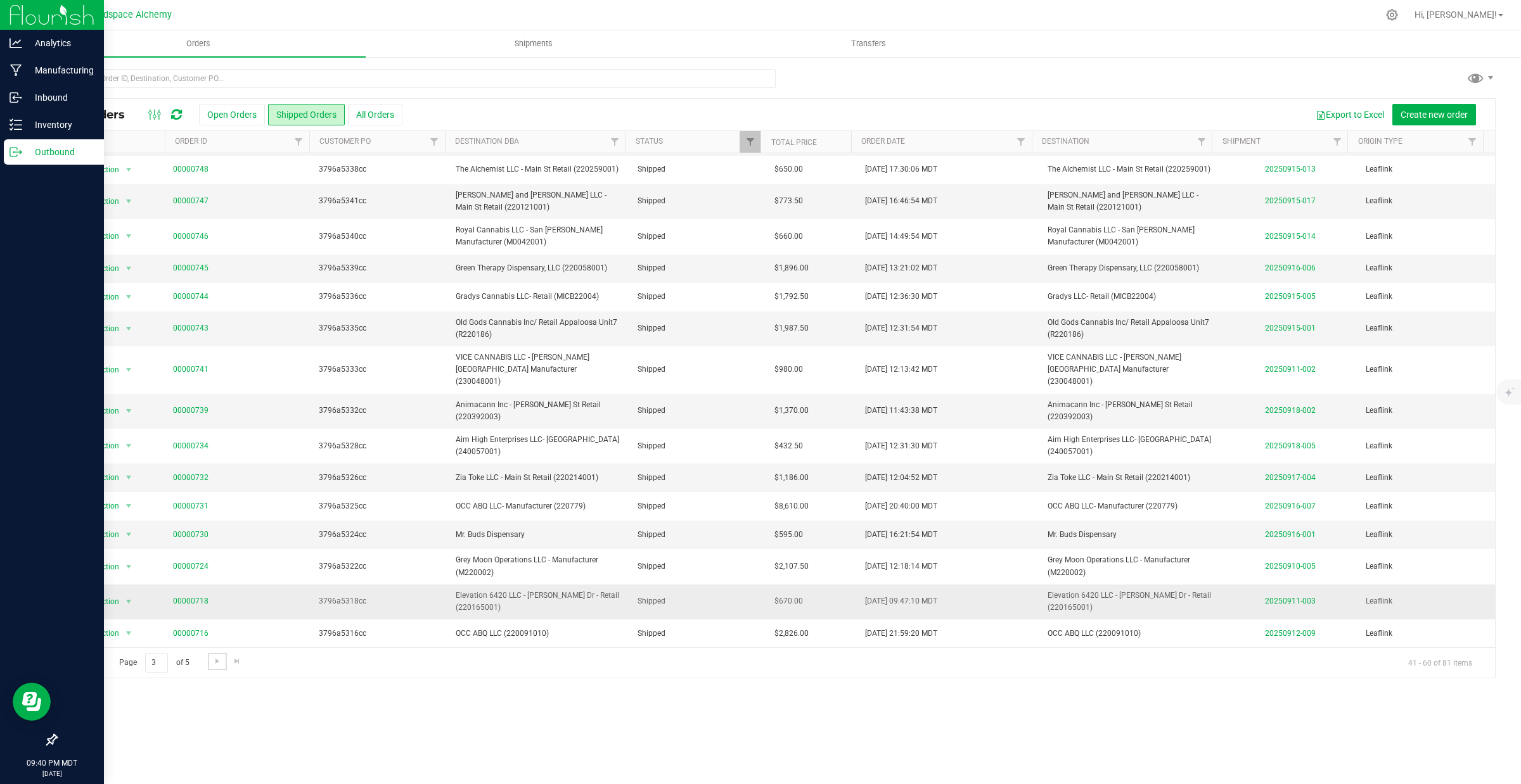
scroll to position [123, 0]
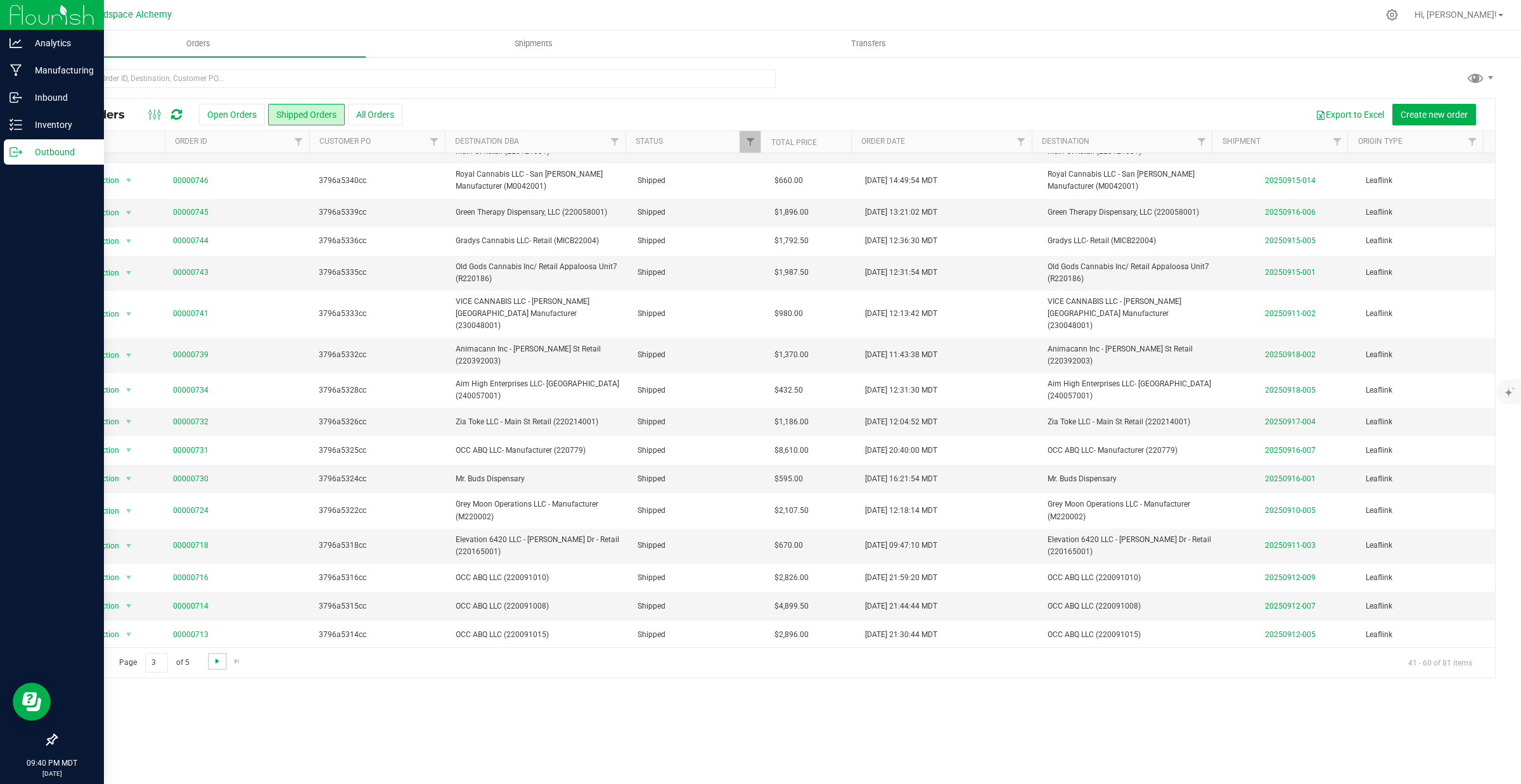
click at [214, 661] on span "Go to the next page" at bounding box center [217, 661] width 10 height 10
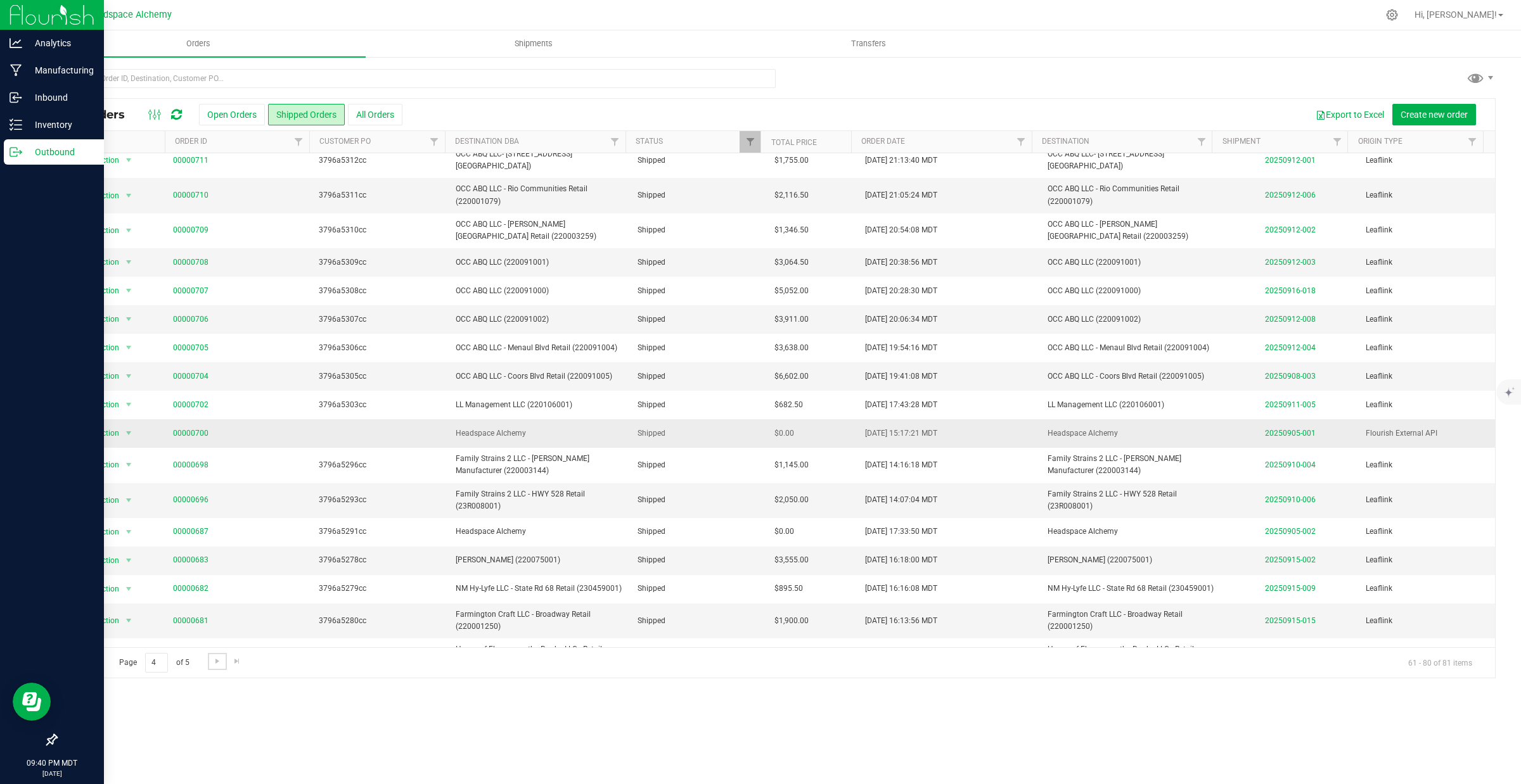
scroll to position [0, 0]
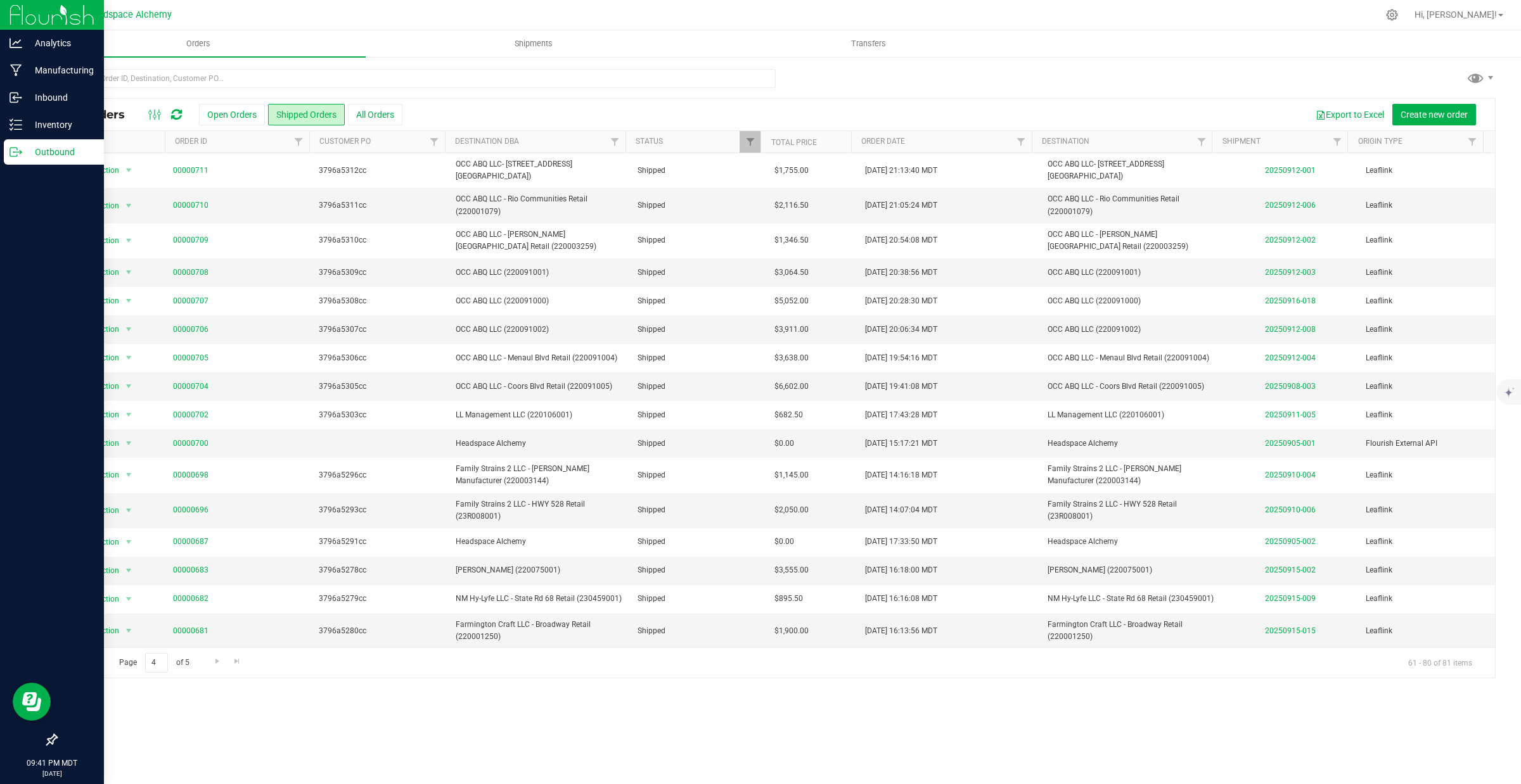
click at [86, 663] on span "Go to the previous page" at bounding box center [91, 661] width 10 height 10
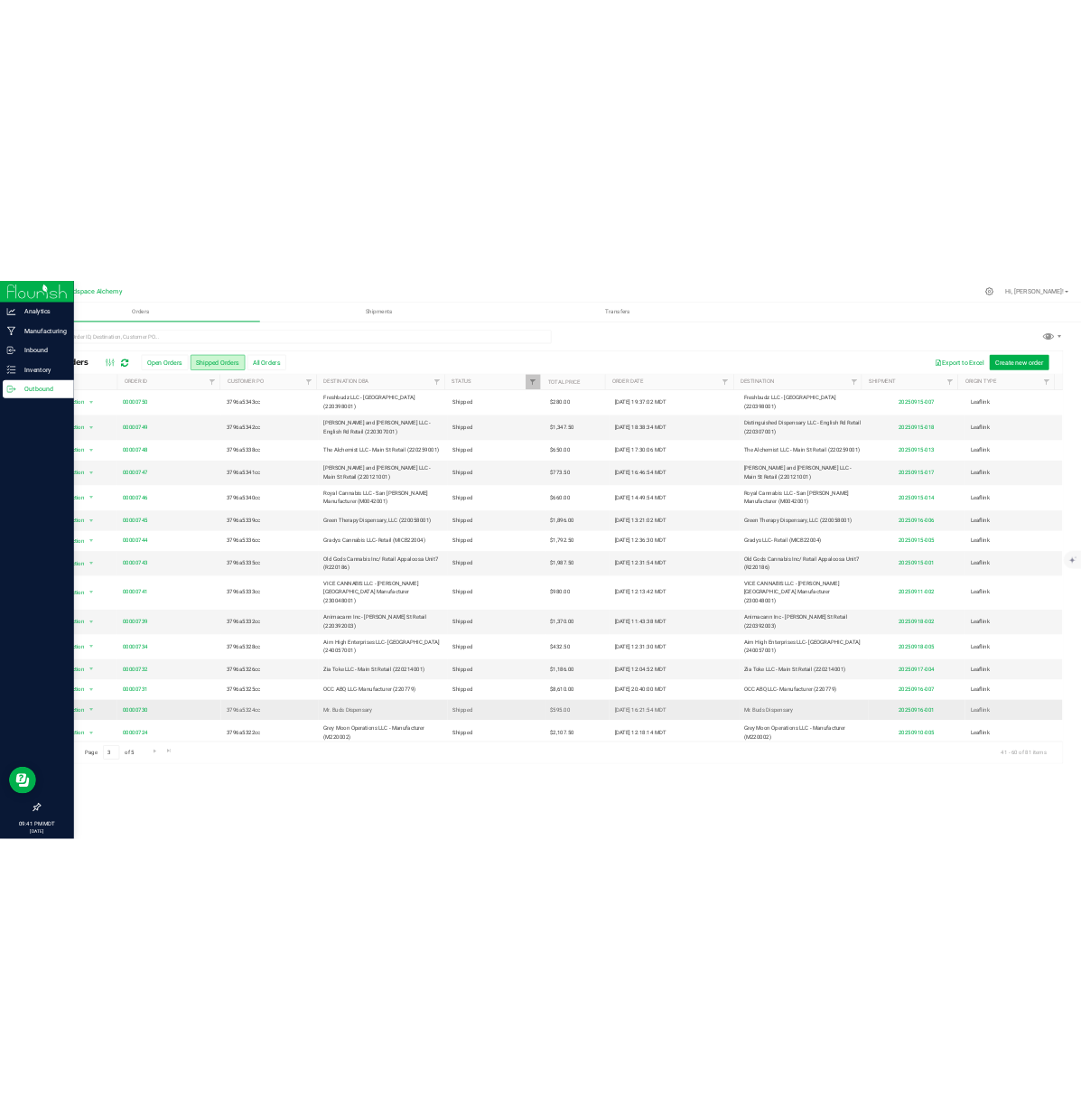
scroll to position [176, 0]
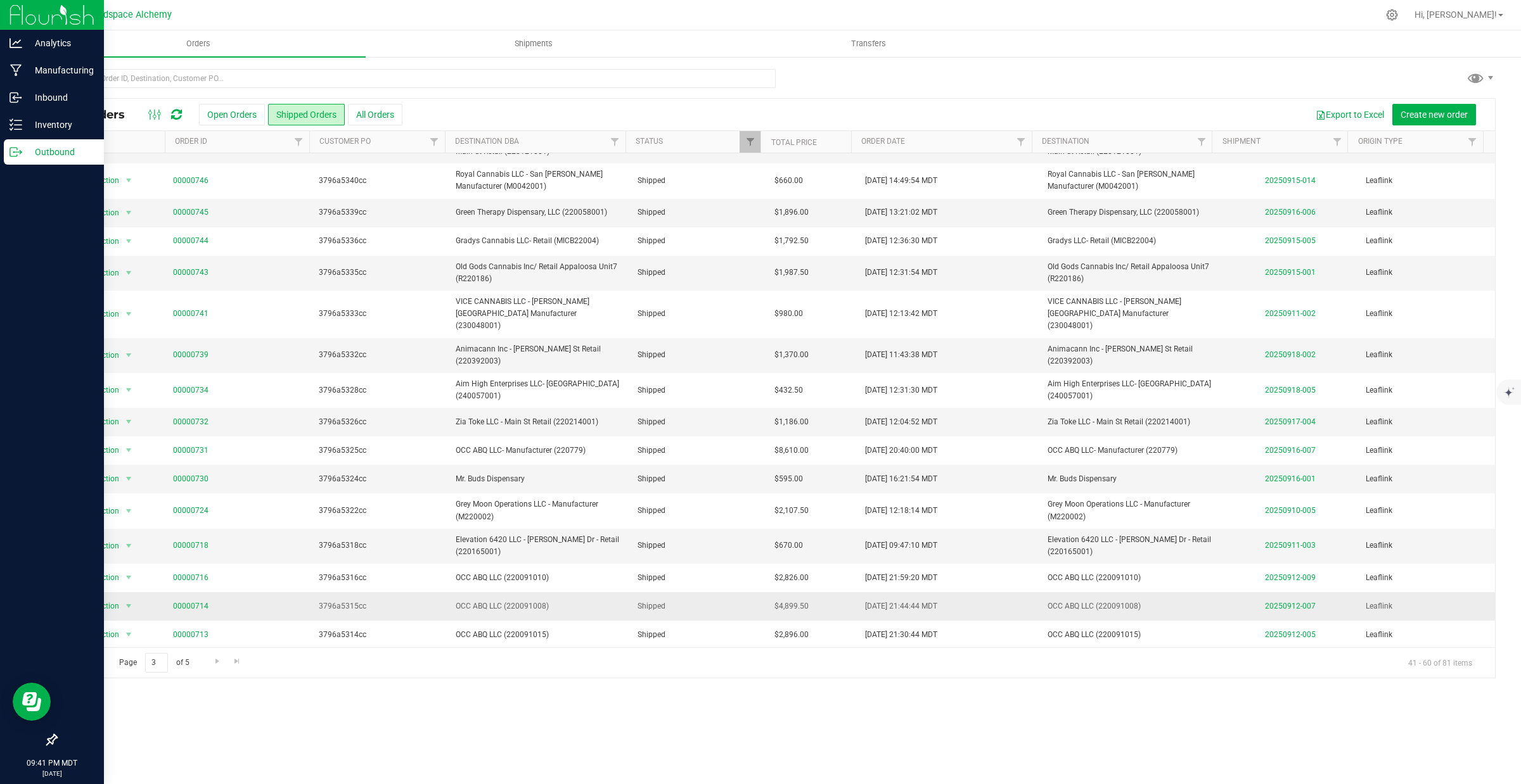
drag, startPoint x: 368, startPoint y: 577, endPoint x: 313, endPoint y: 577, distance: 55.0
click at [313, 592] on td "3796a5315cc" at bounding box center [379, 606] width 137 height 28
copy span "3796a5315cc"
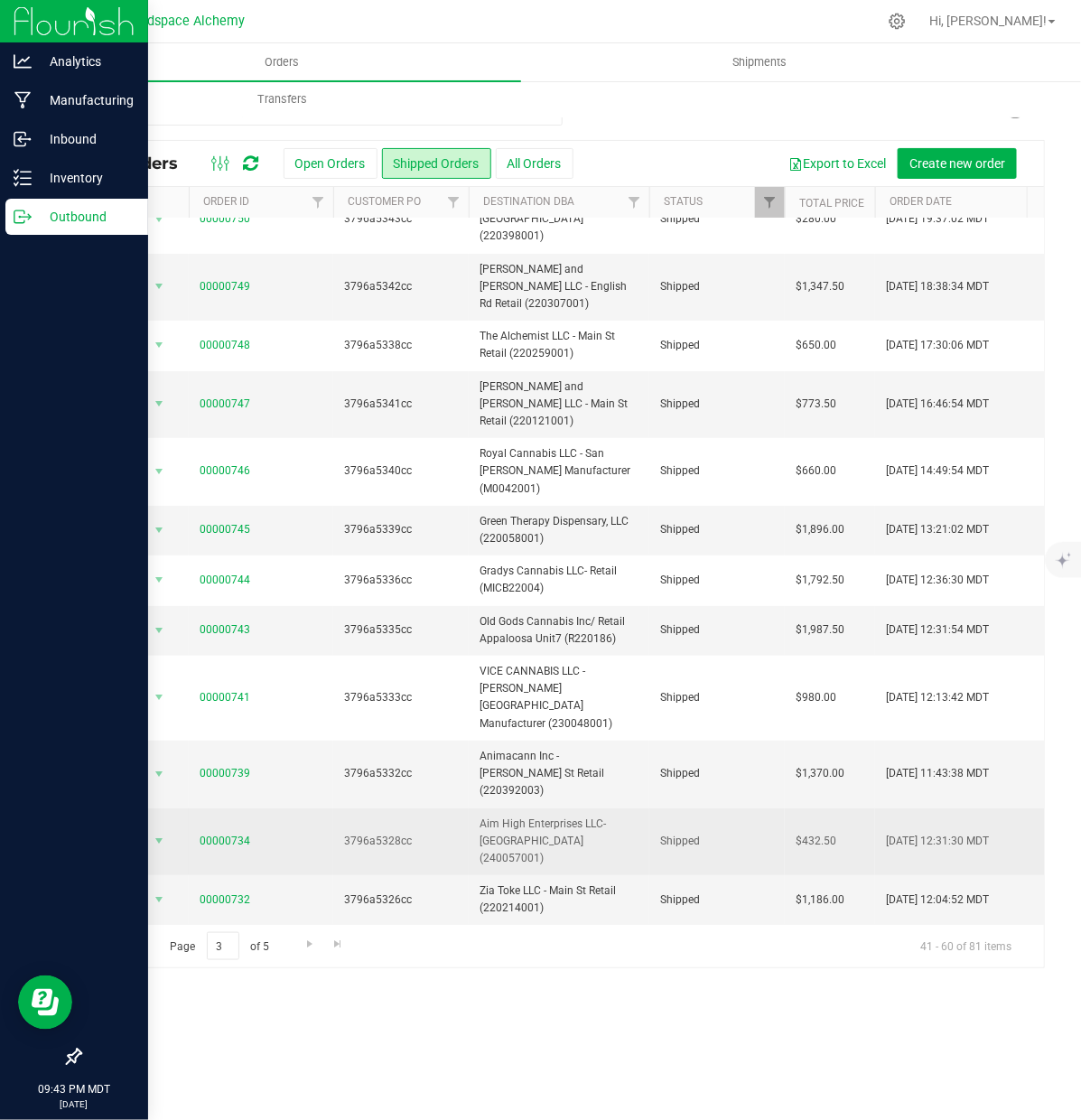
scroll to position [0, 0]
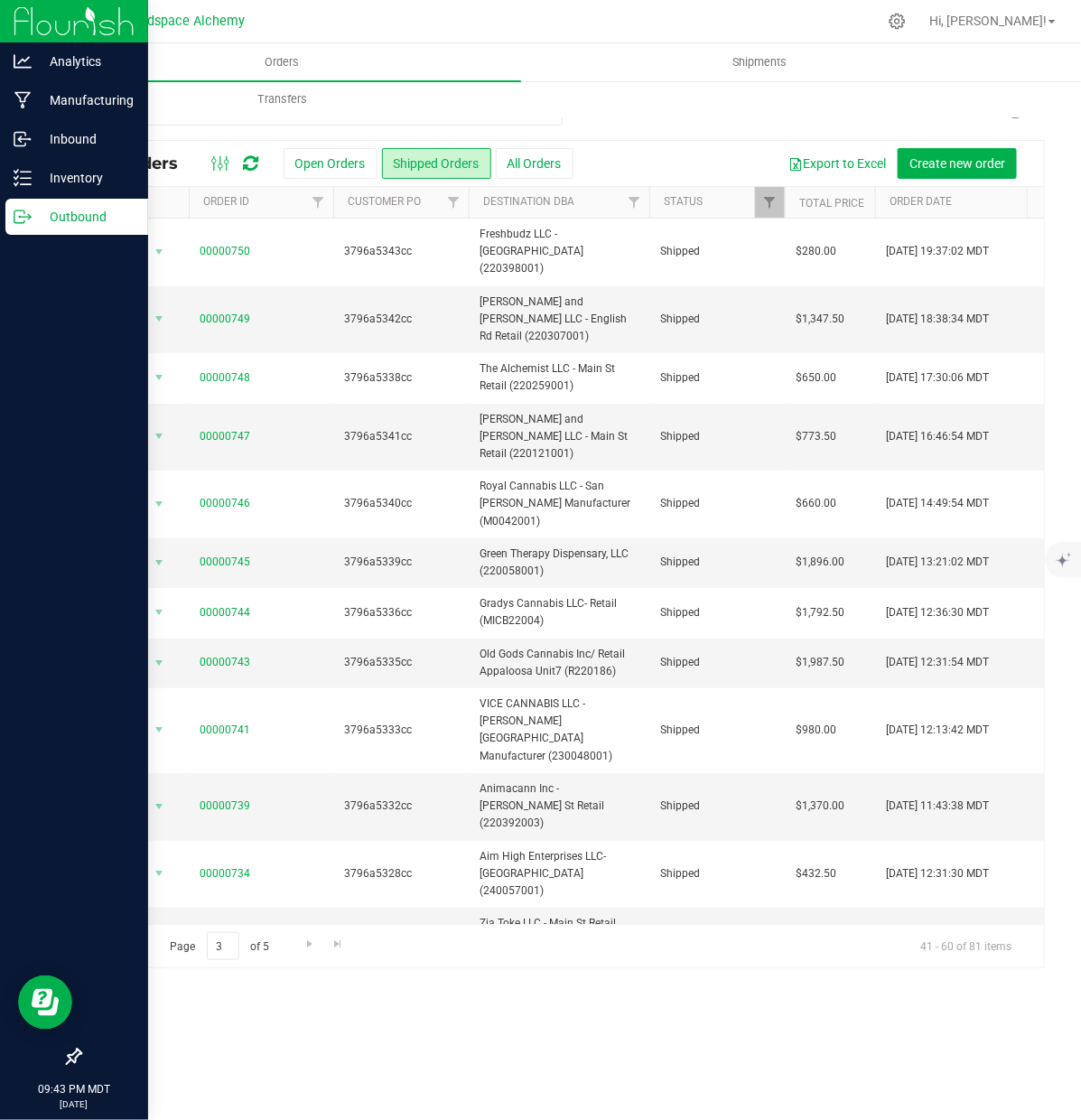
click at [135, 949] on span "Go to the previous page" at bounding box center [129, 944] width 15 height 15
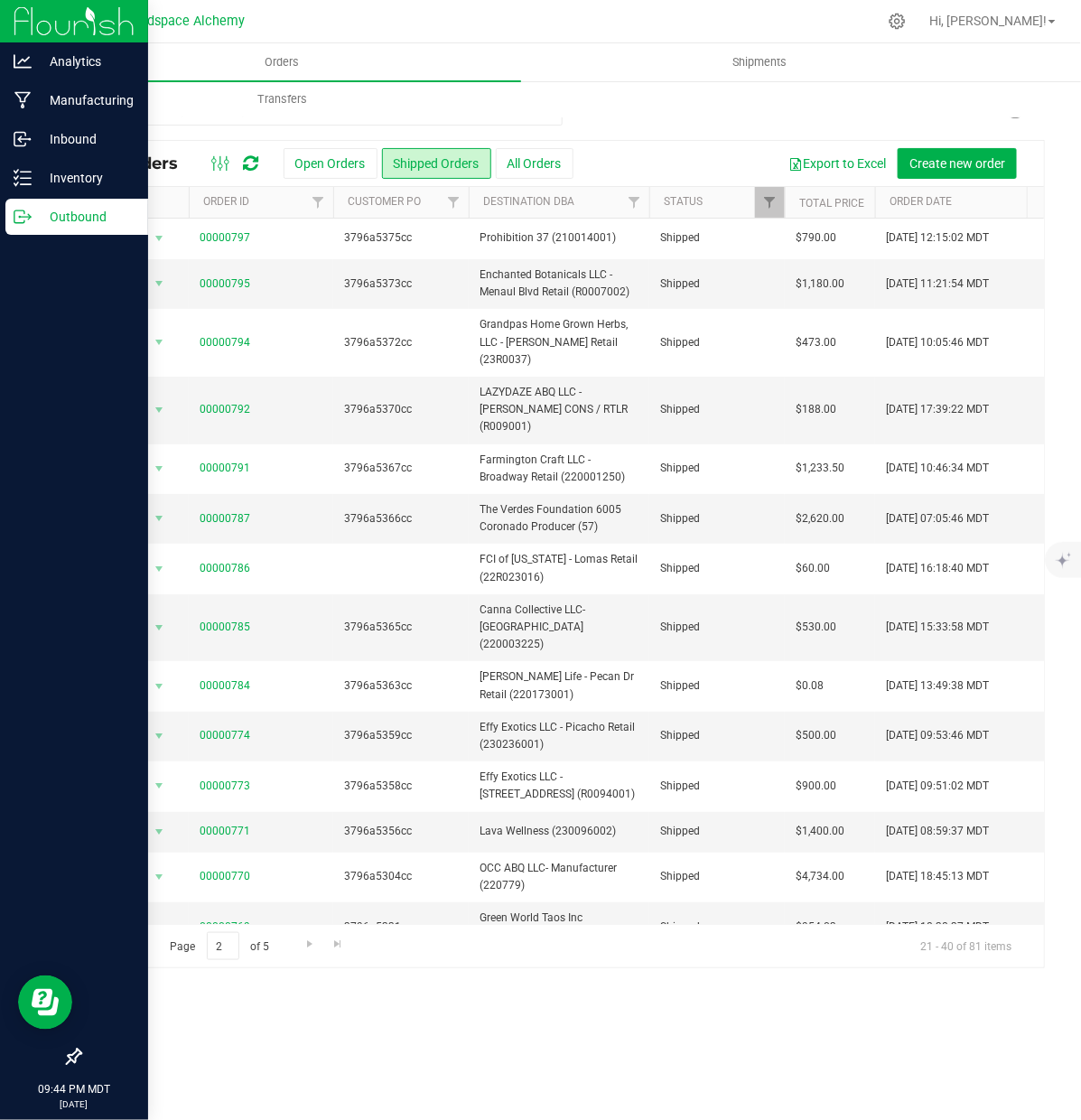
click at [123, 944] on span "Go to the previous page" at bounding box center [129, 944] width 15 height 15
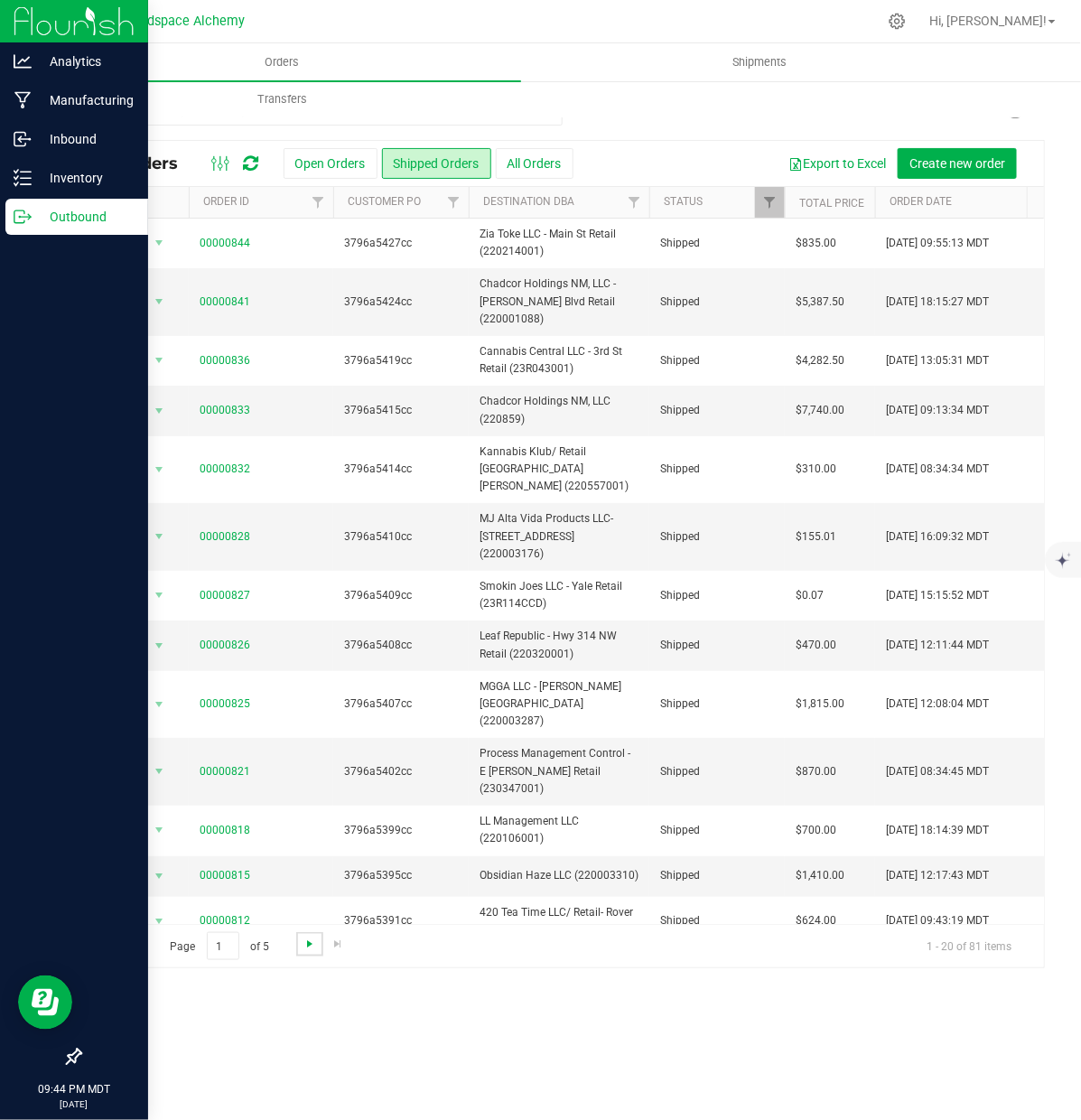
click at [308, 945] on span "Go to the next page" at bounding box center [309, 944] width 15 height 15
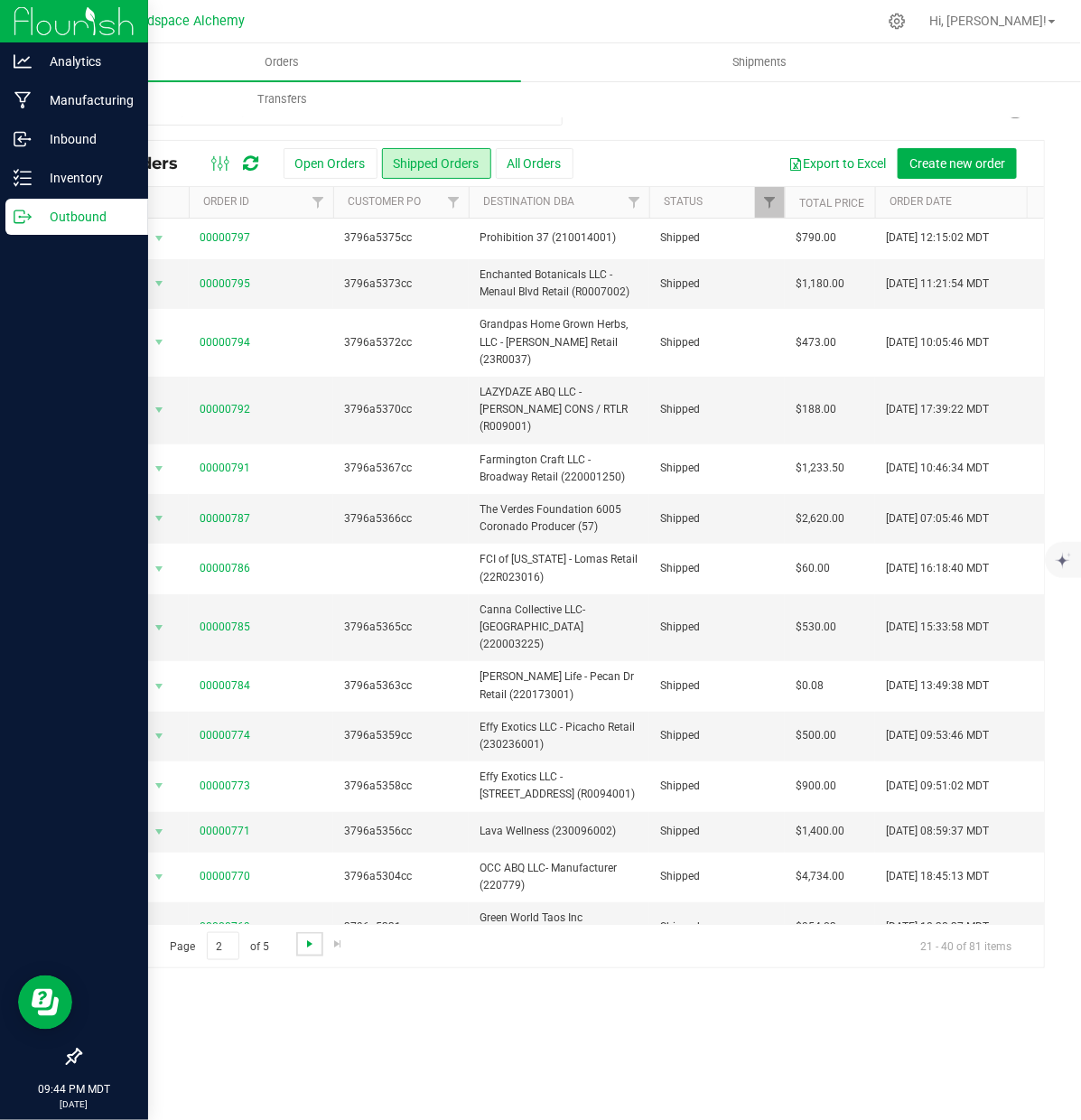
click at [307, 945] on span "Go to the next page" at bounding box center [309, 944] width 15 height 15
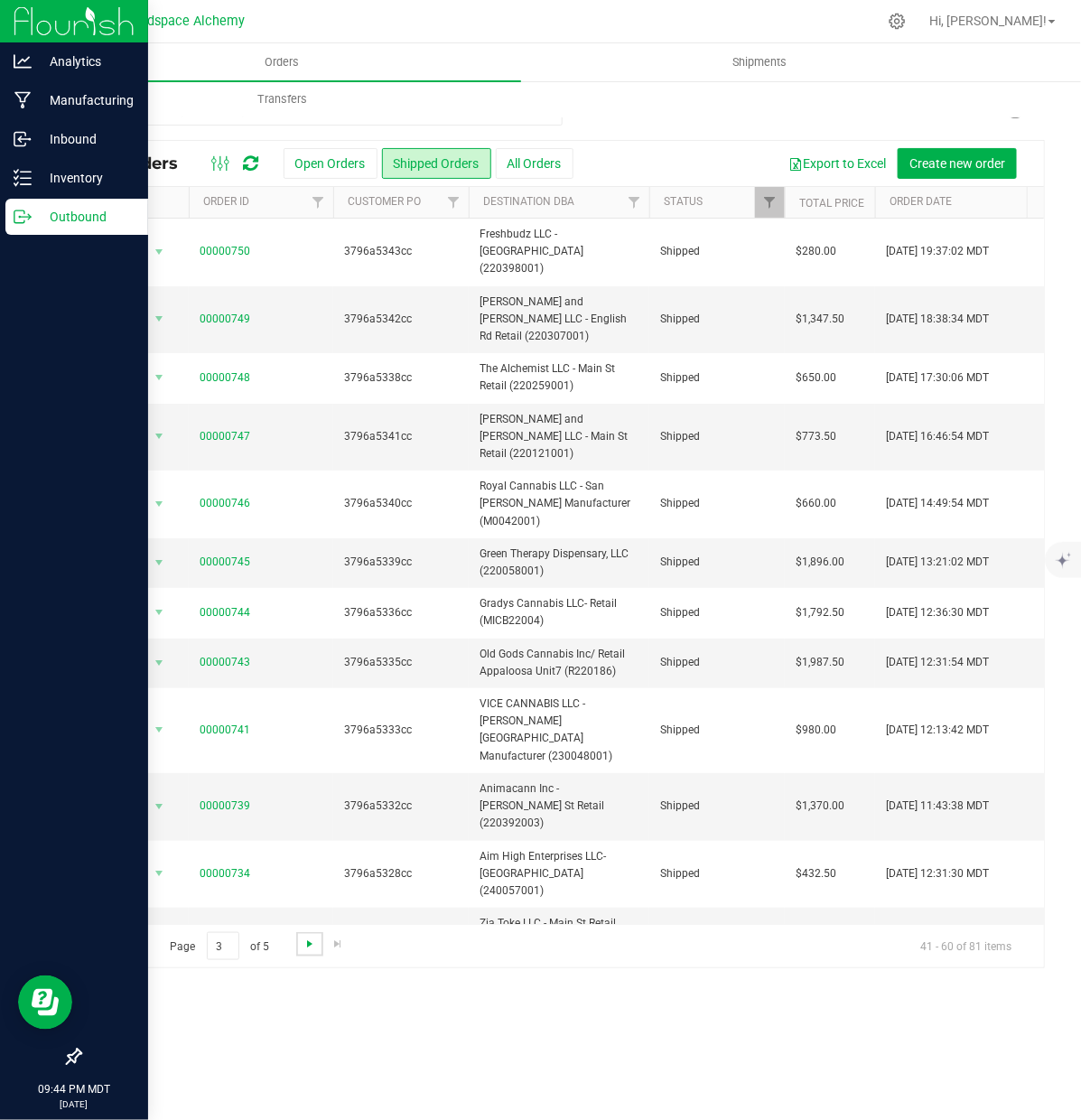
click at [307, 945] on span "Go to the next page" at bounding box center [309, 944] width 15 height 15
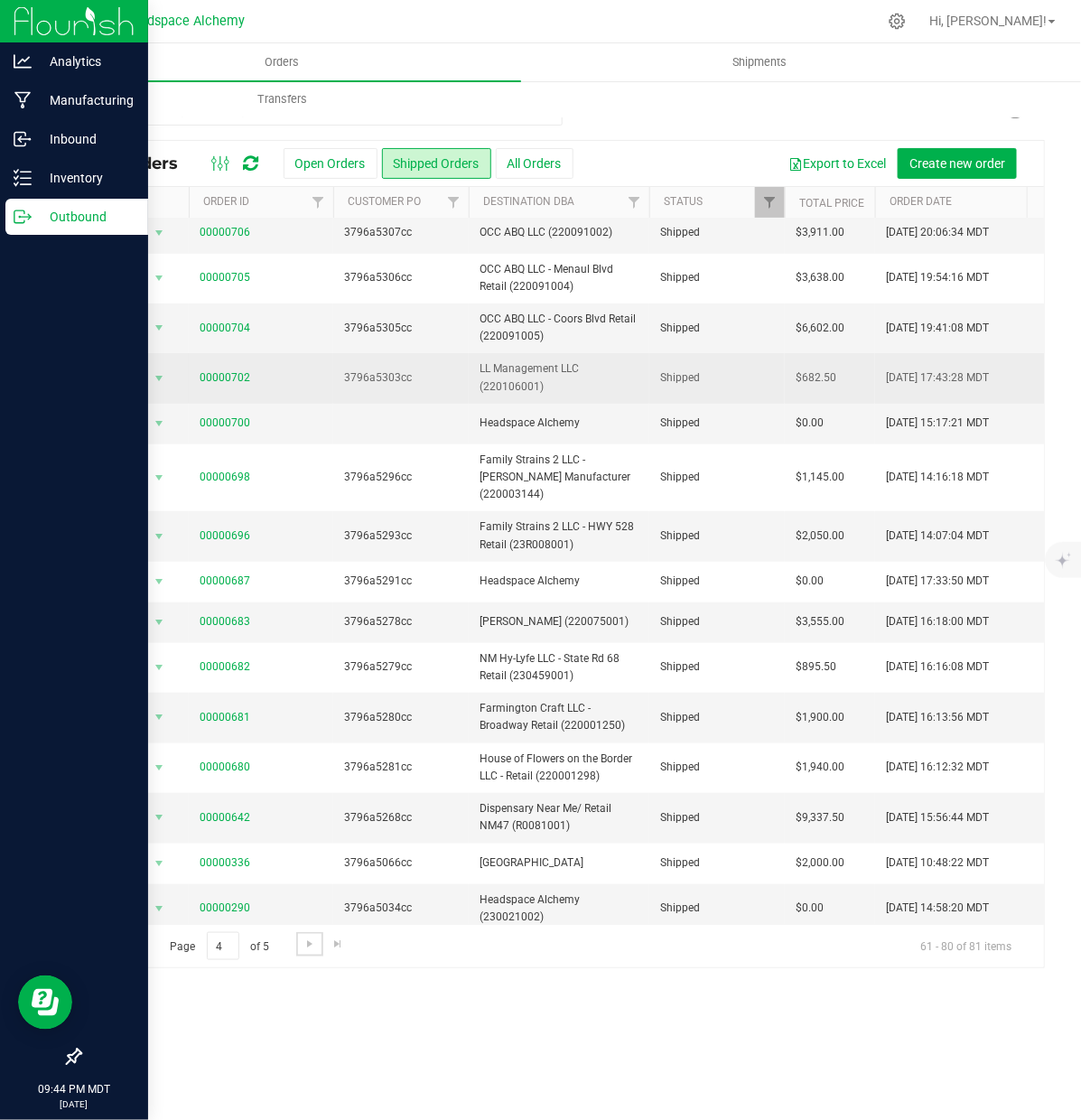
scroll to position [276, 0]
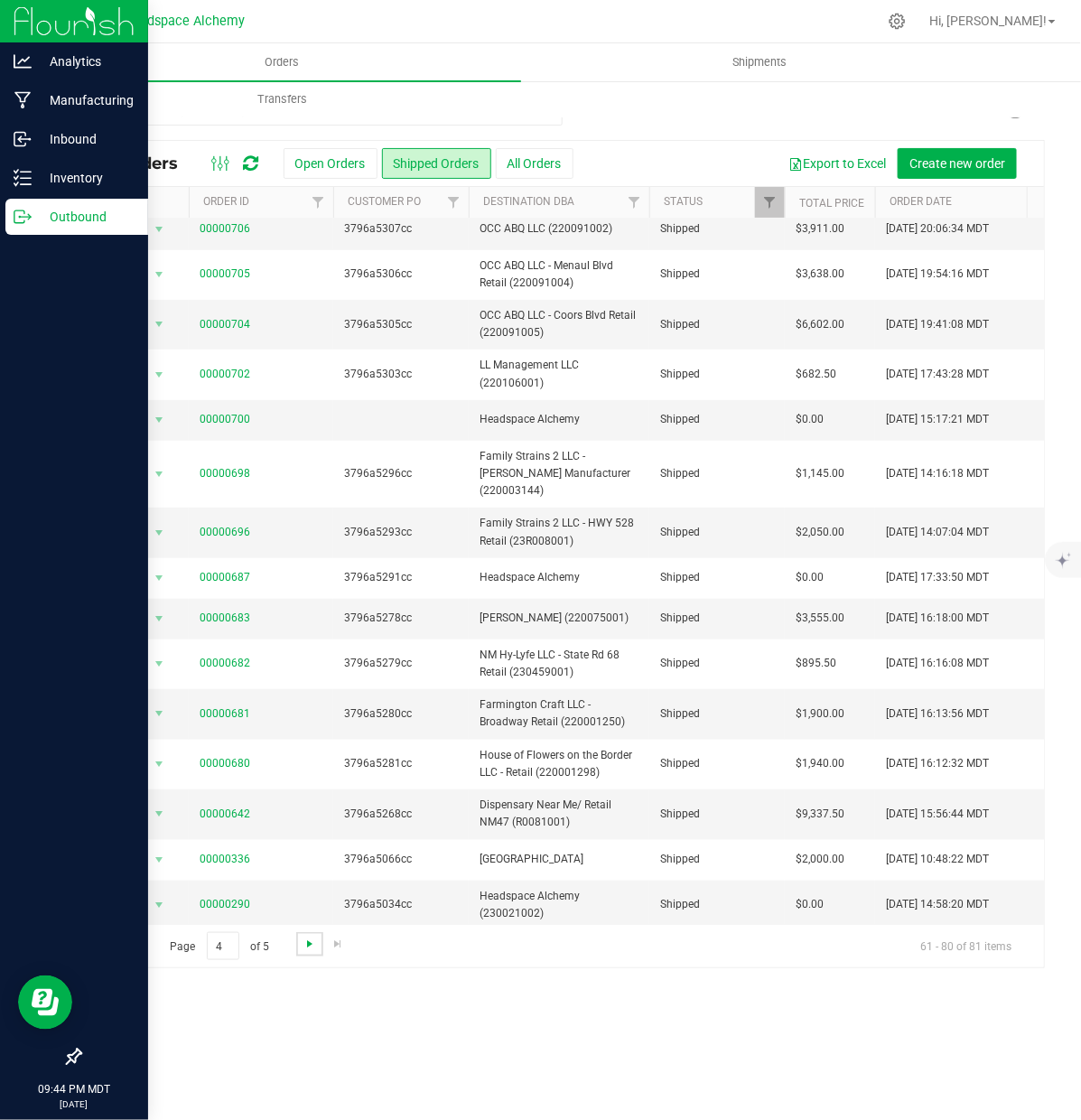
click at [303, 949] on span "Go to the next page" at bounding box center [309, 944] width 15 height 15
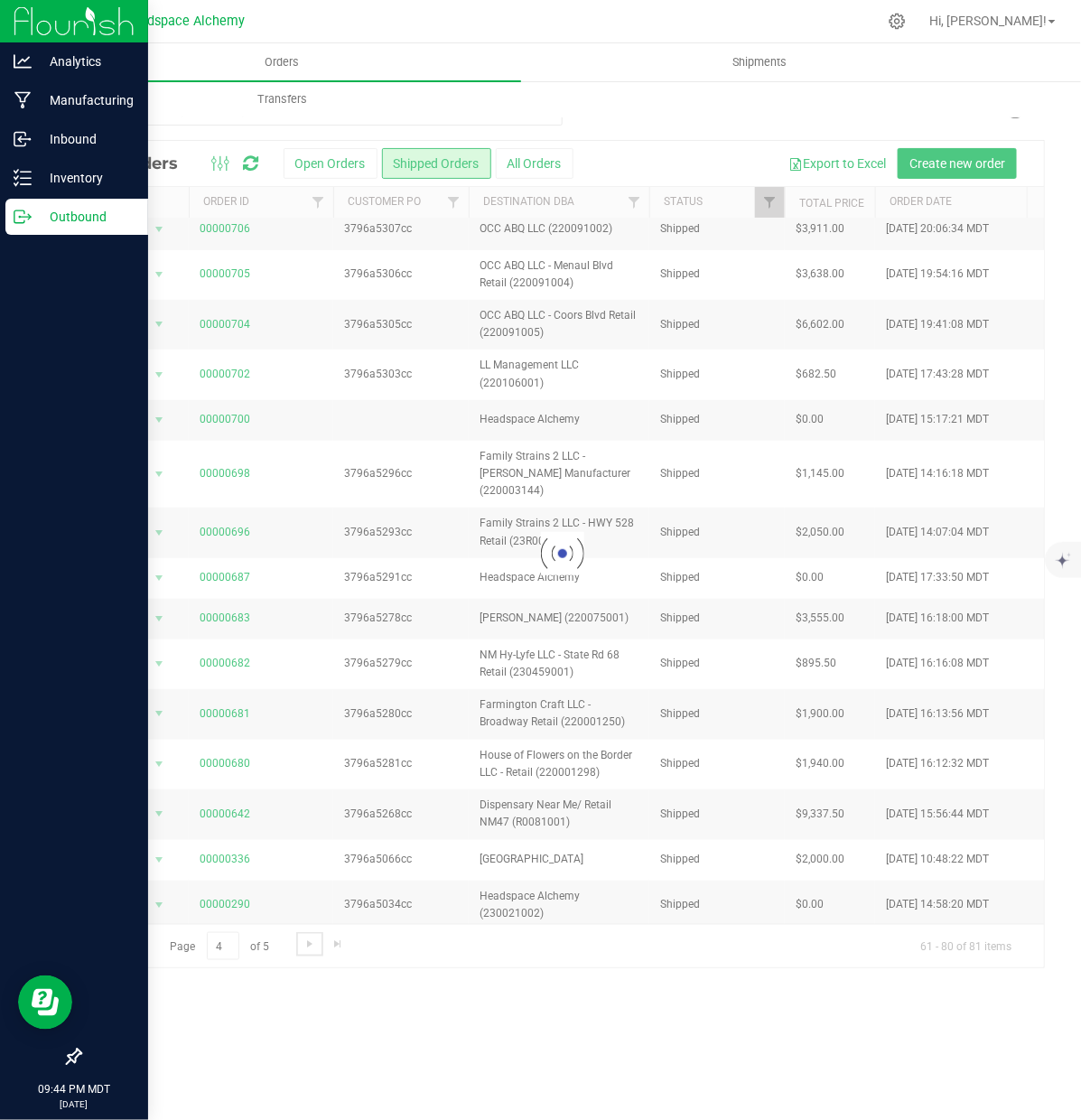
scroll to position [0, 0]
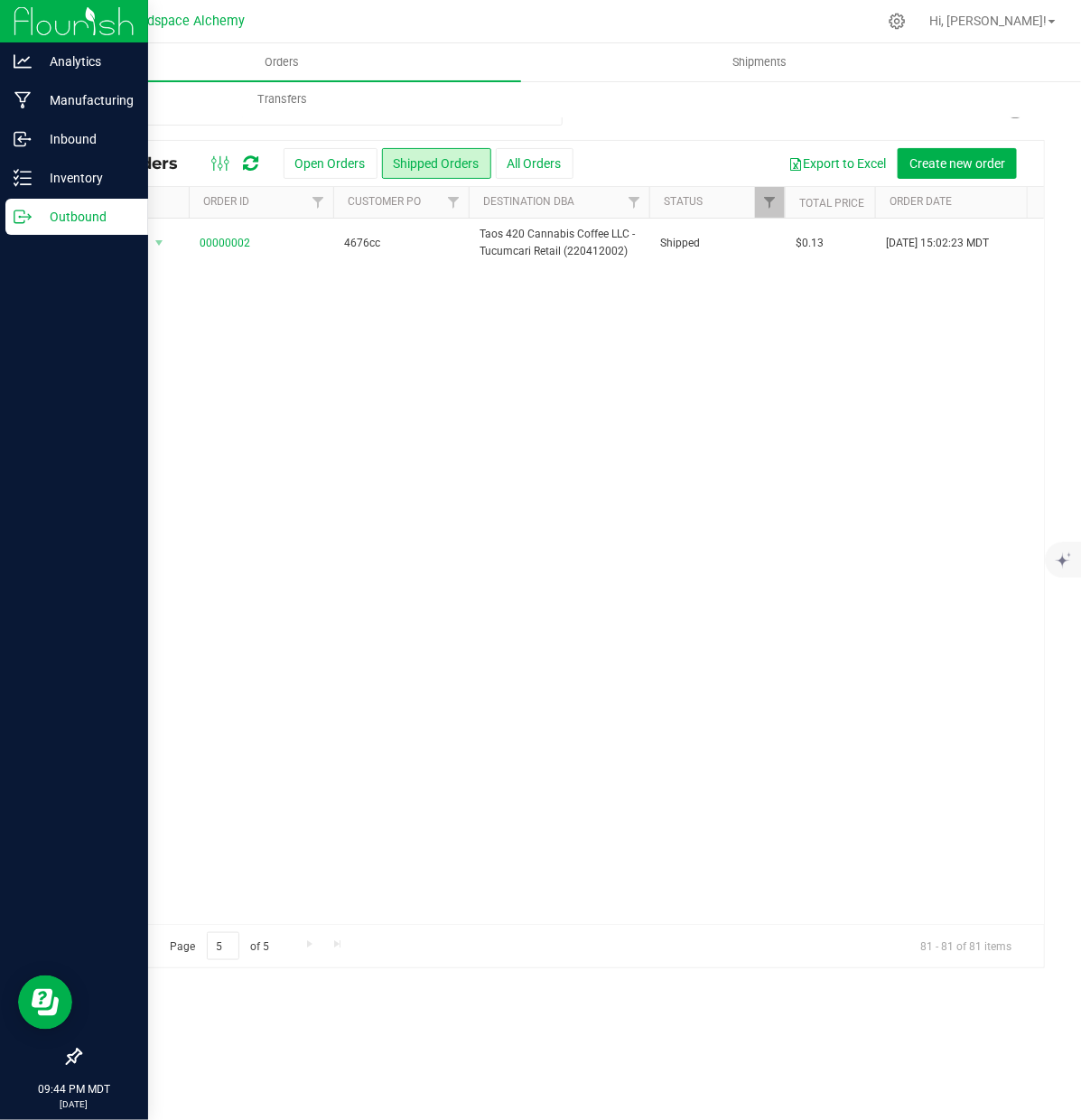
click at [131, 946] on span "Go to the previous page" at bounding box center [129, 944] width 15 height 15
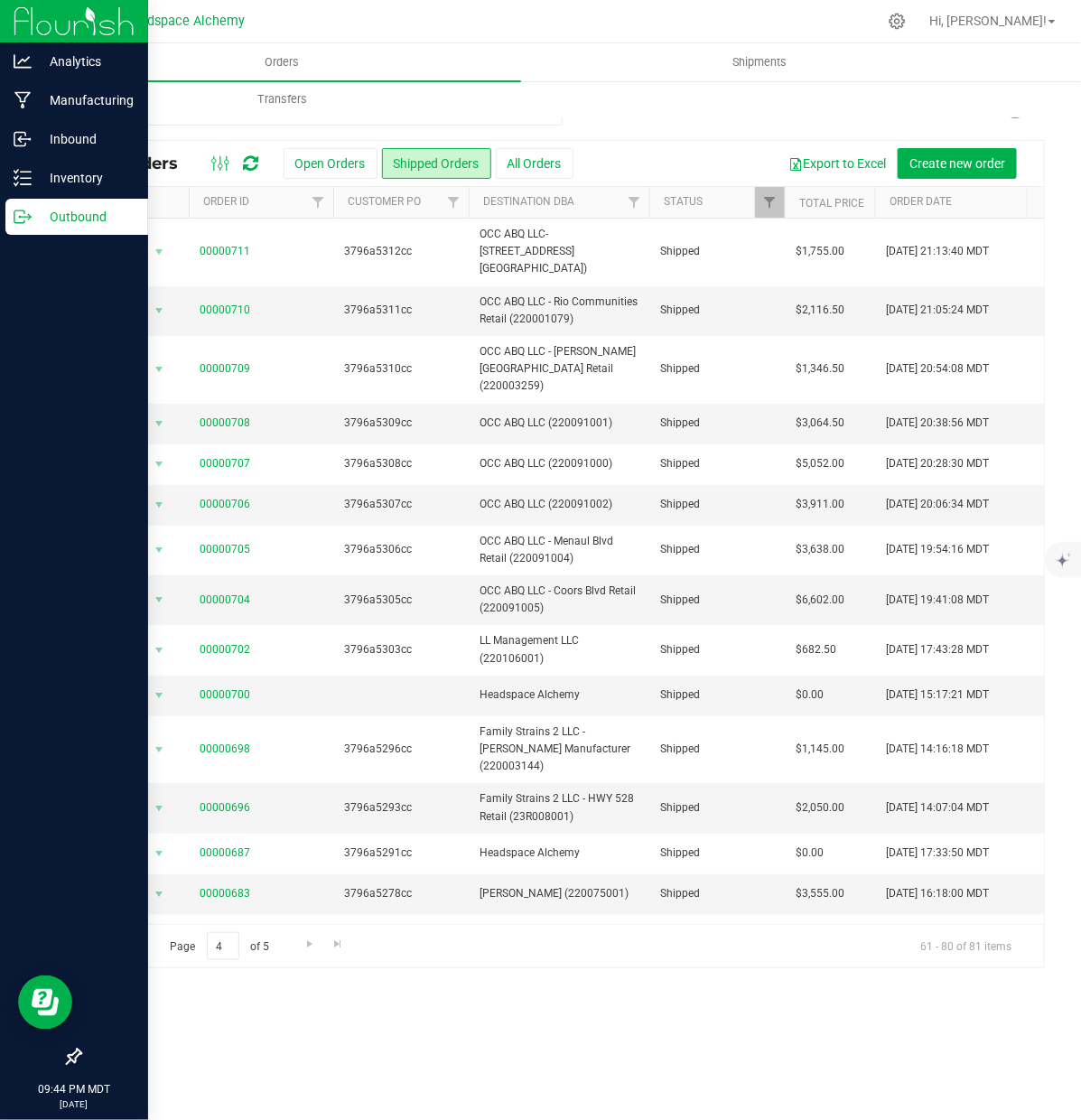
click at [249, 165] on icon at bounding box center [252, 163] width 16 height 18
click at [510, 156] on button "All Orders" at bounding box center [535, 163] width 78 height 31
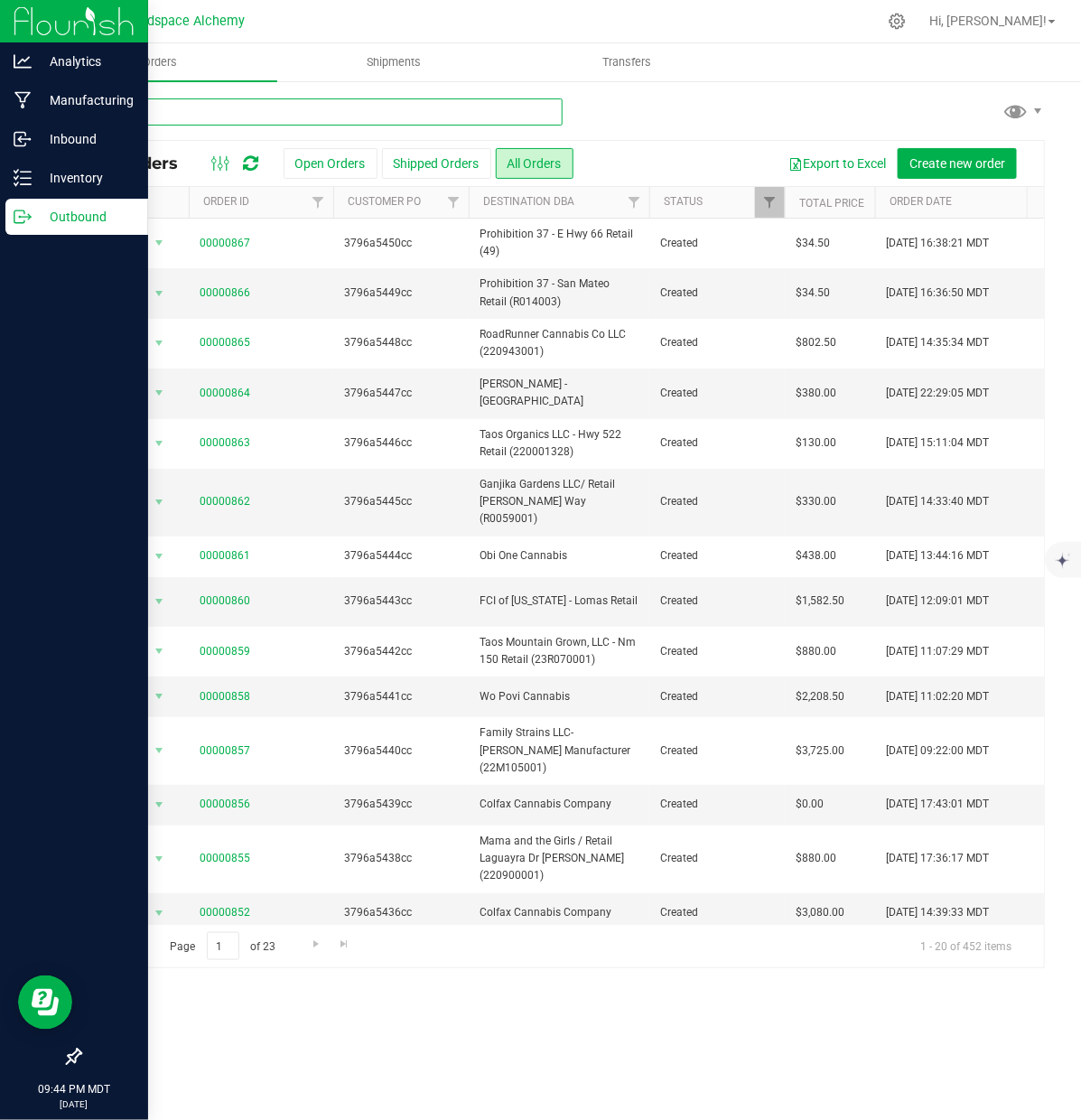
paste input "3796a5275cc"
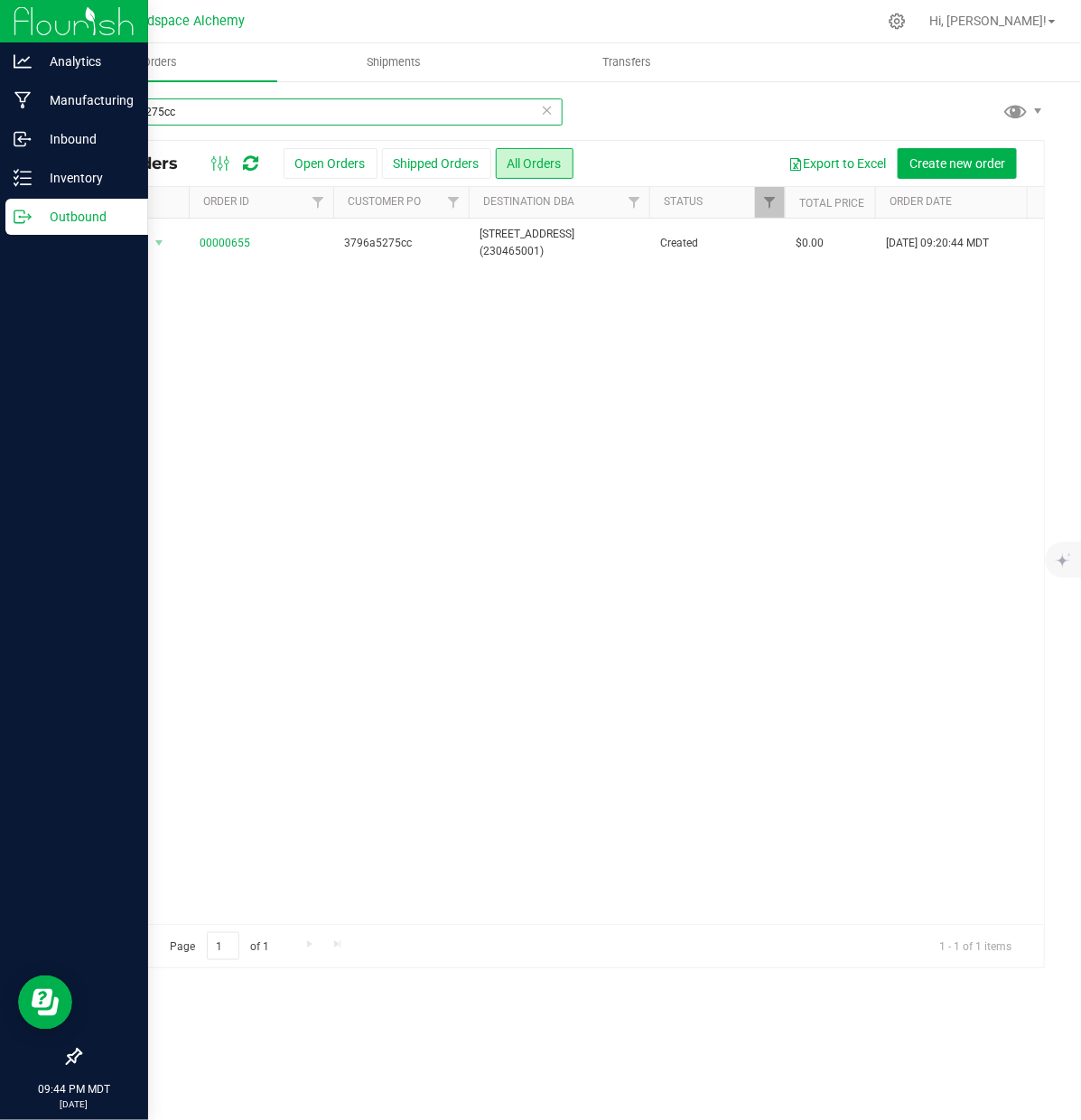
type input "3796a5275cc"
click at [255, 168] on icon at bounding box center [252, 163] width 16 height 18
drag, startPoint x: 190, startPoint y: 120, endPoint x: 9, endPoint y: 116, distance: 181.0
click at [9, 118] on div "Analytics Manufacturing Inbound Inventory Outbound 09:49 PM MDT [DATE] 09/21 He…" at bounding box center [540, 560] width 1081 height 1120
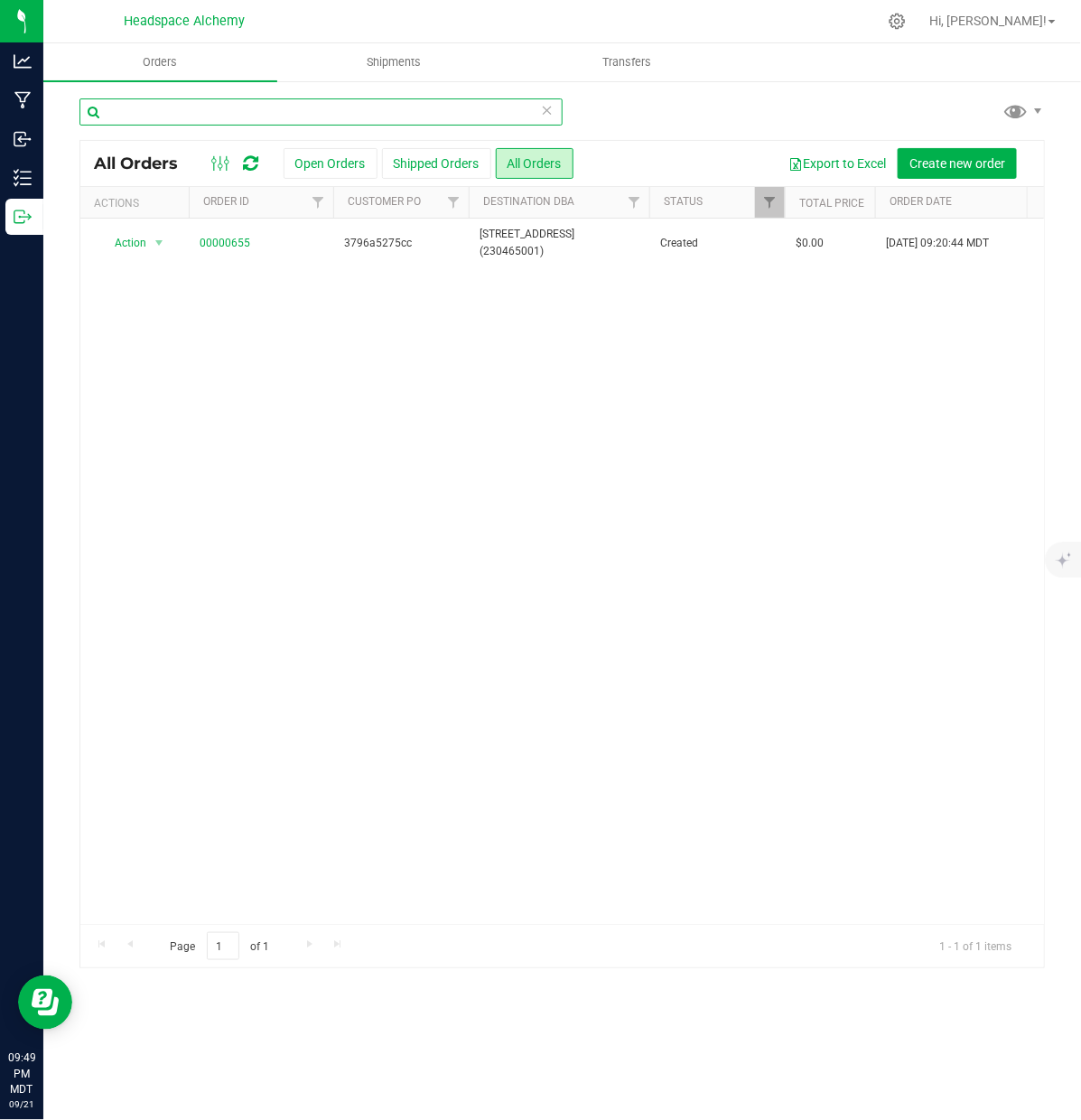
paste input "3796a5332cc"
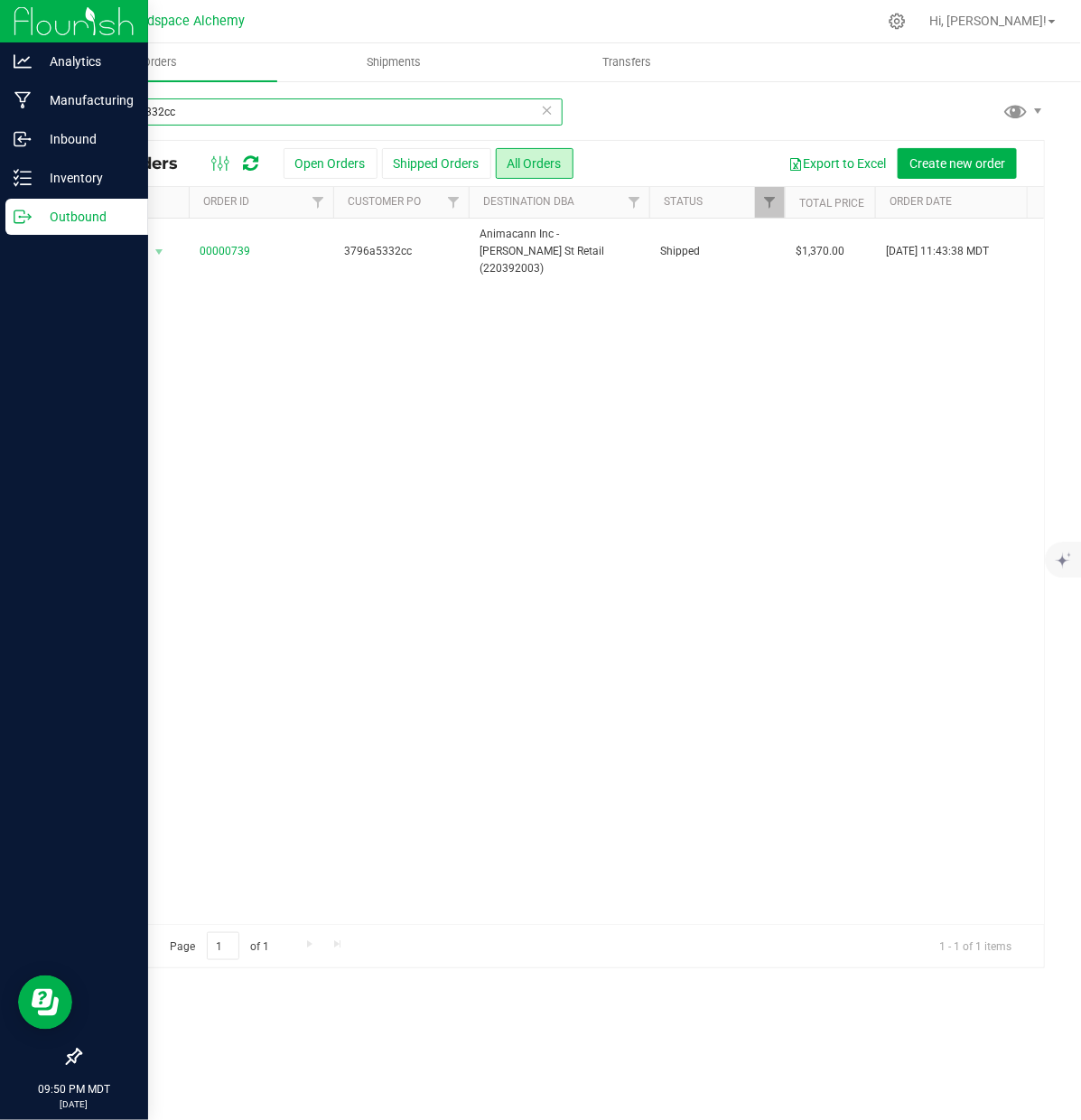
type input "3796a5332cc"
drag, startPoint x: 185, startPoint y: 116, endPoint x: 5, endPoint y: 91, distance: 181.7
click at [6, 92] on div "Analytics Manufacturing Inbound Inventory Outbound 09:52 PM MDT [DATE] 09/21 He…" at bounding box center [540, 560] width 1081 height 1120
type input "3796a5419cc"
drag, startPoint x: 138, startPoint y: 110, endPoint x: 9, endPoint y: 110, distance: 129.0
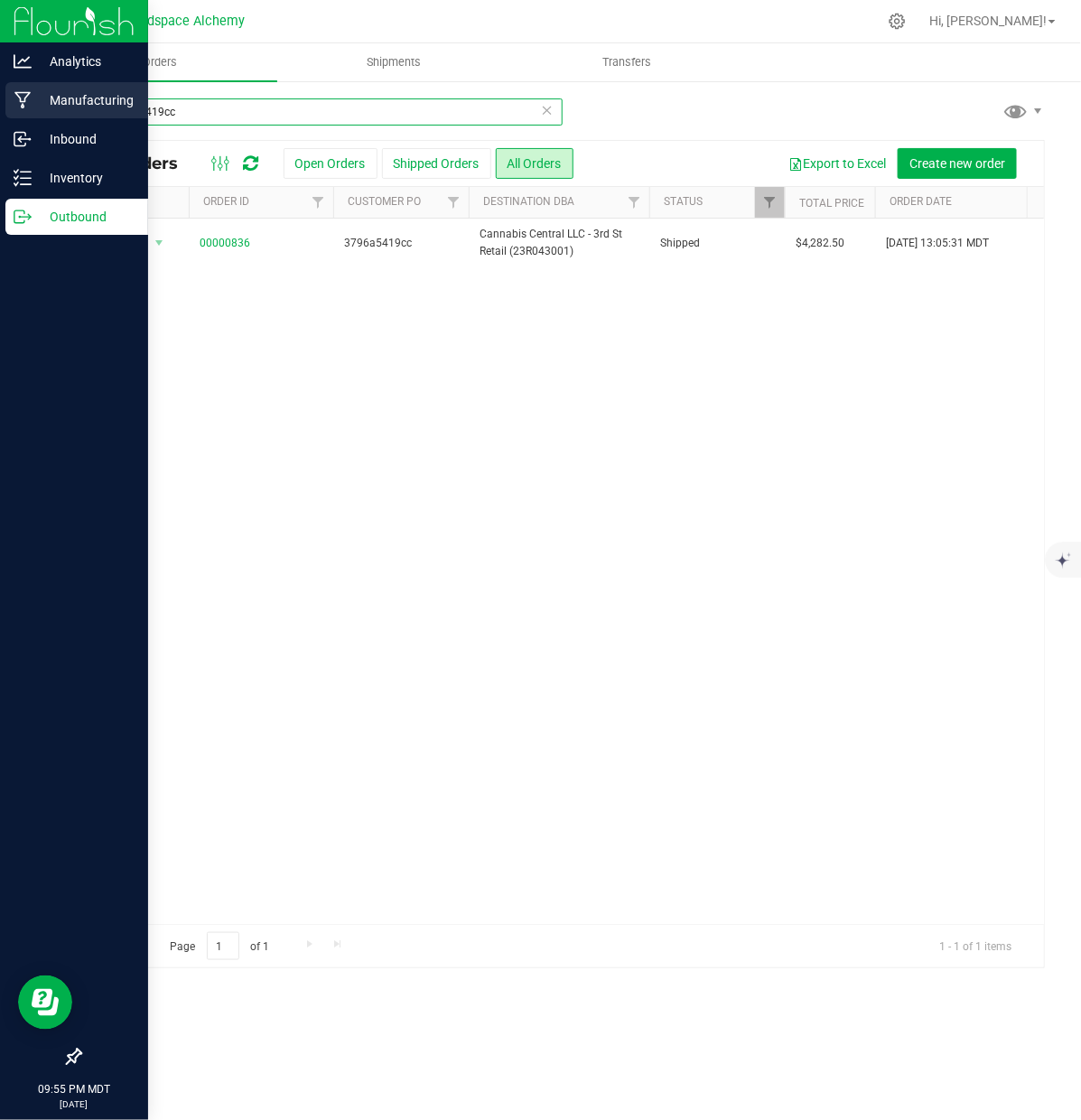
click at [9, 110] on div "Analytics Manufacturing Inbound Inventory Outbound 09:55 PM MDT [DATE] 09/21 He…" at bounding box center [540, 560] width 1081 height 1120
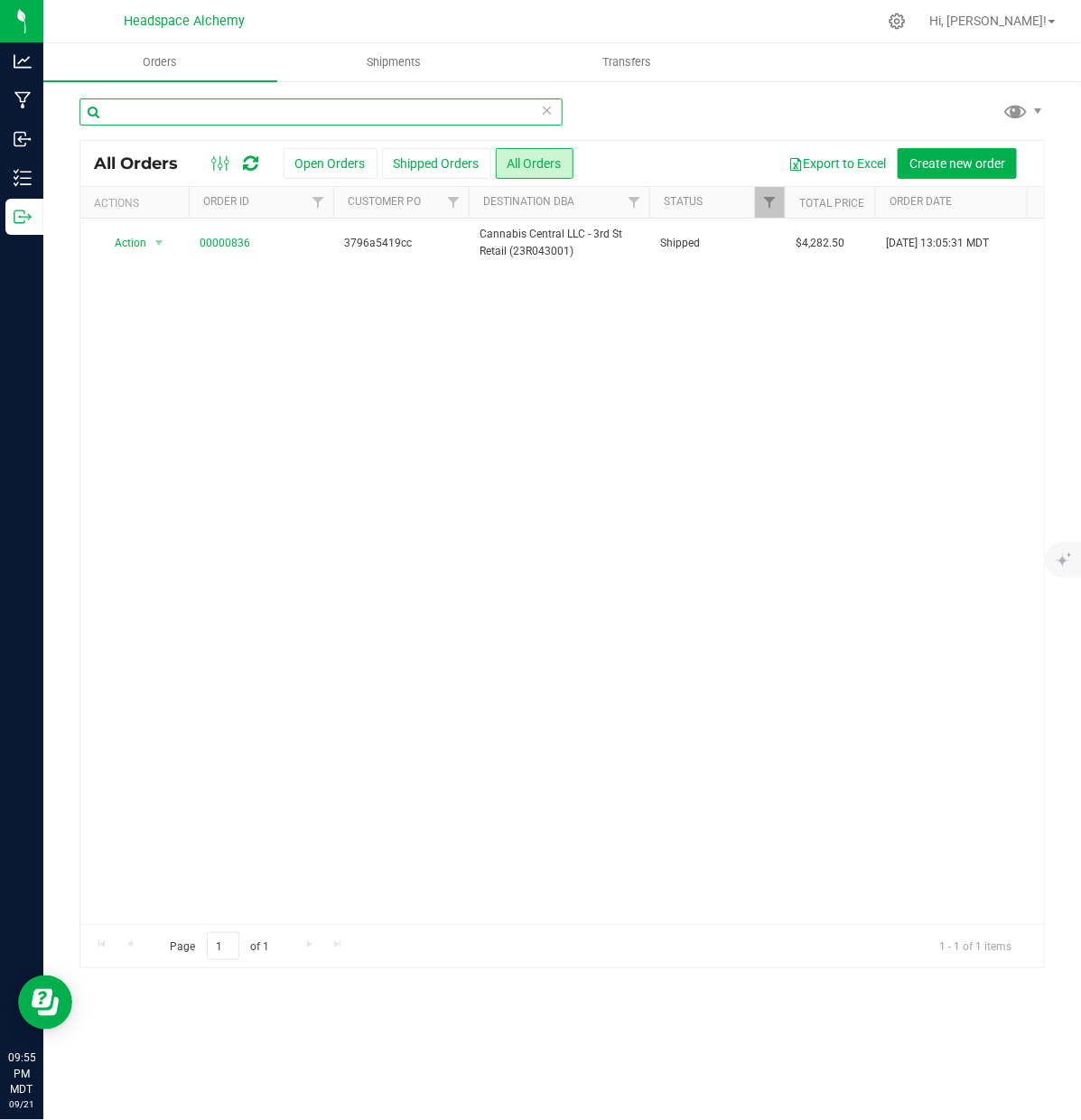
paste input "3796a5417cc"
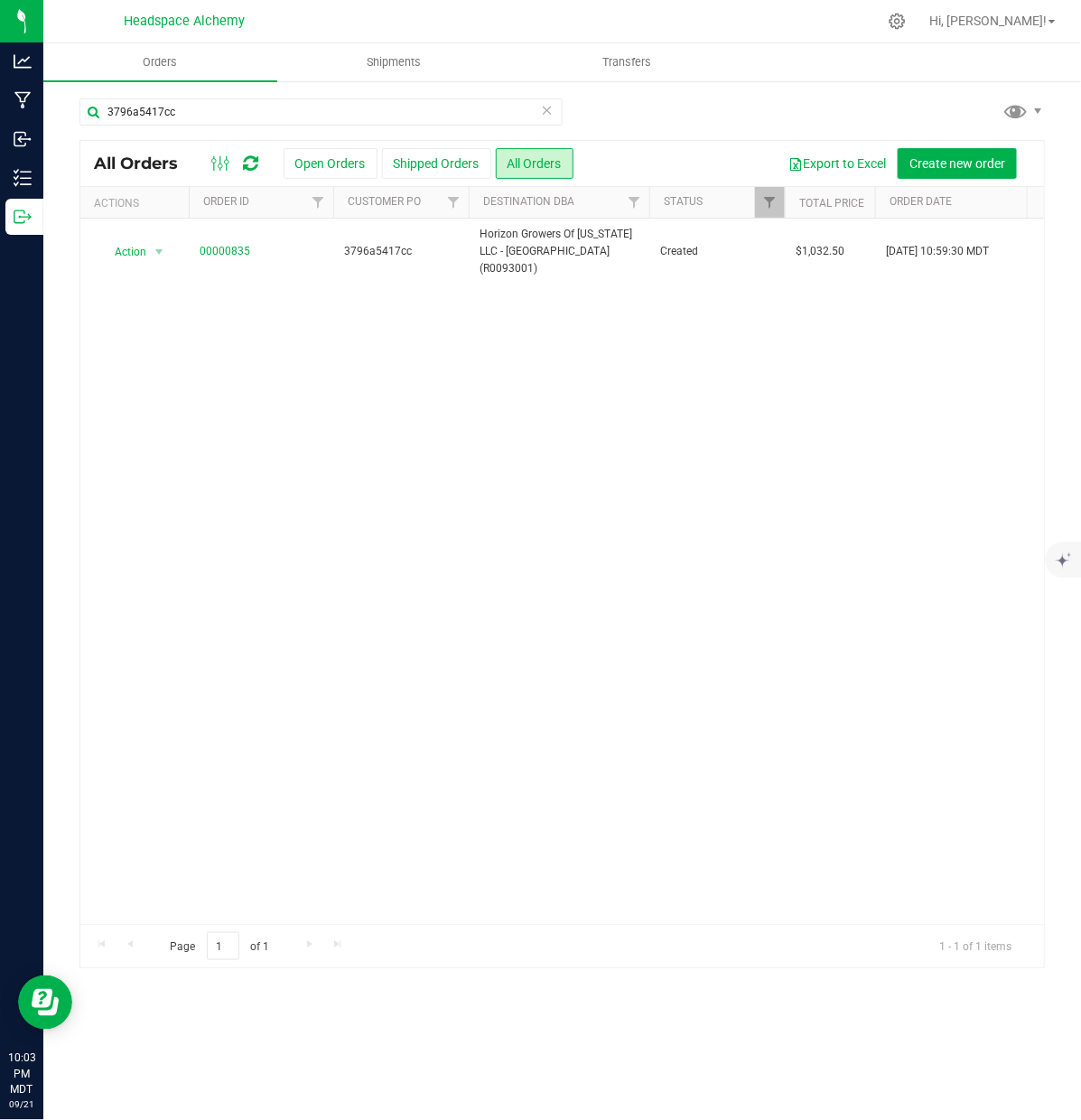
click at [274, 423] on div "Action Action Cancel order Change facility Clone order Edit order Mark as fully…" at bounding box center [561, 571] width 963 height 706
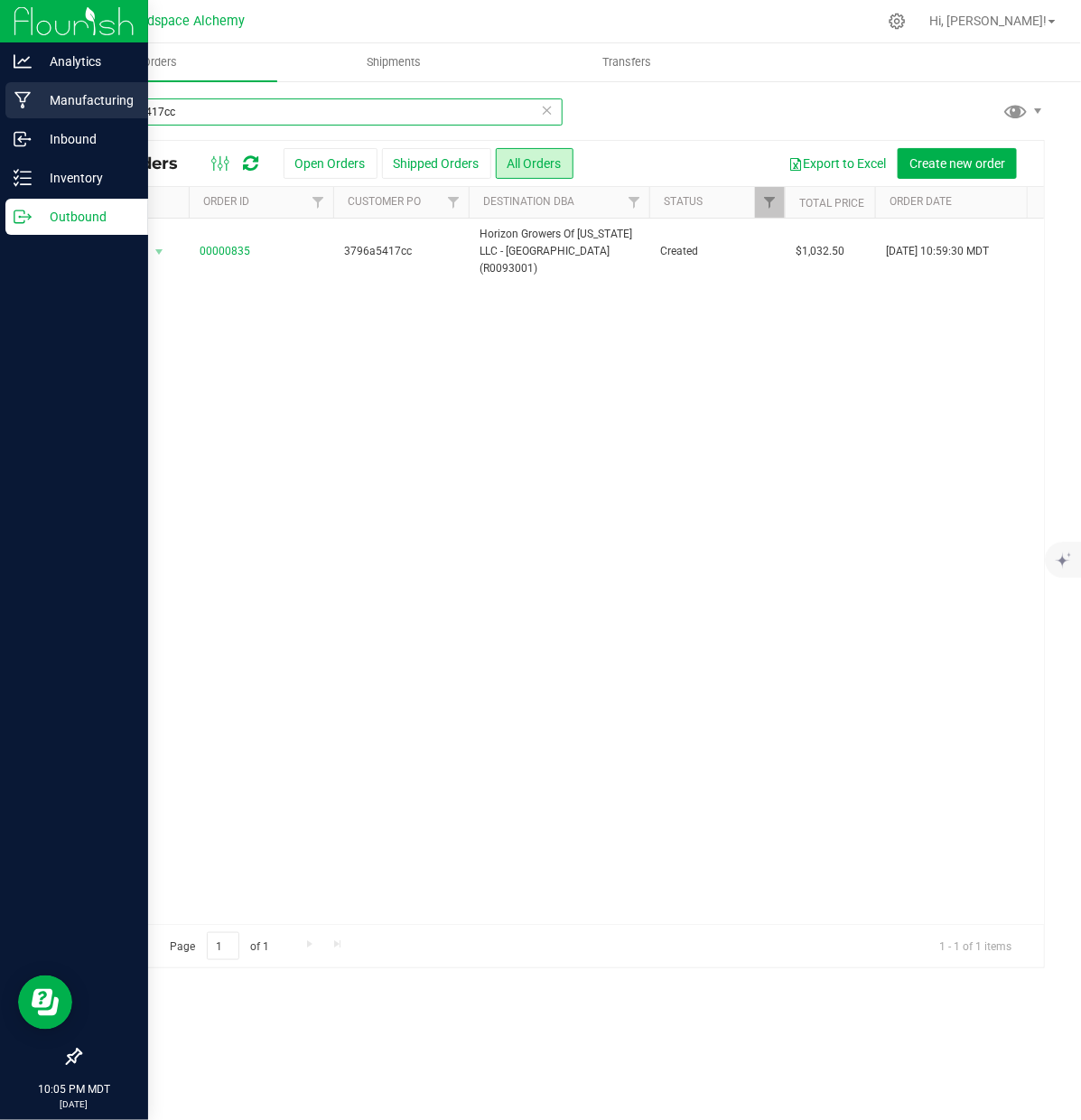
drag, startPoint x: 193, startPoint y: 114, endPoint x: 7, endPoint y: 89, distance: 187.7
click at [9, 89] on div "Analytics Manufacturing Inbound Inventory Outbound 10:05 PM MDT [DATE] 09/21 He…" at bounding box center [540, 560] width 1081 height 1120
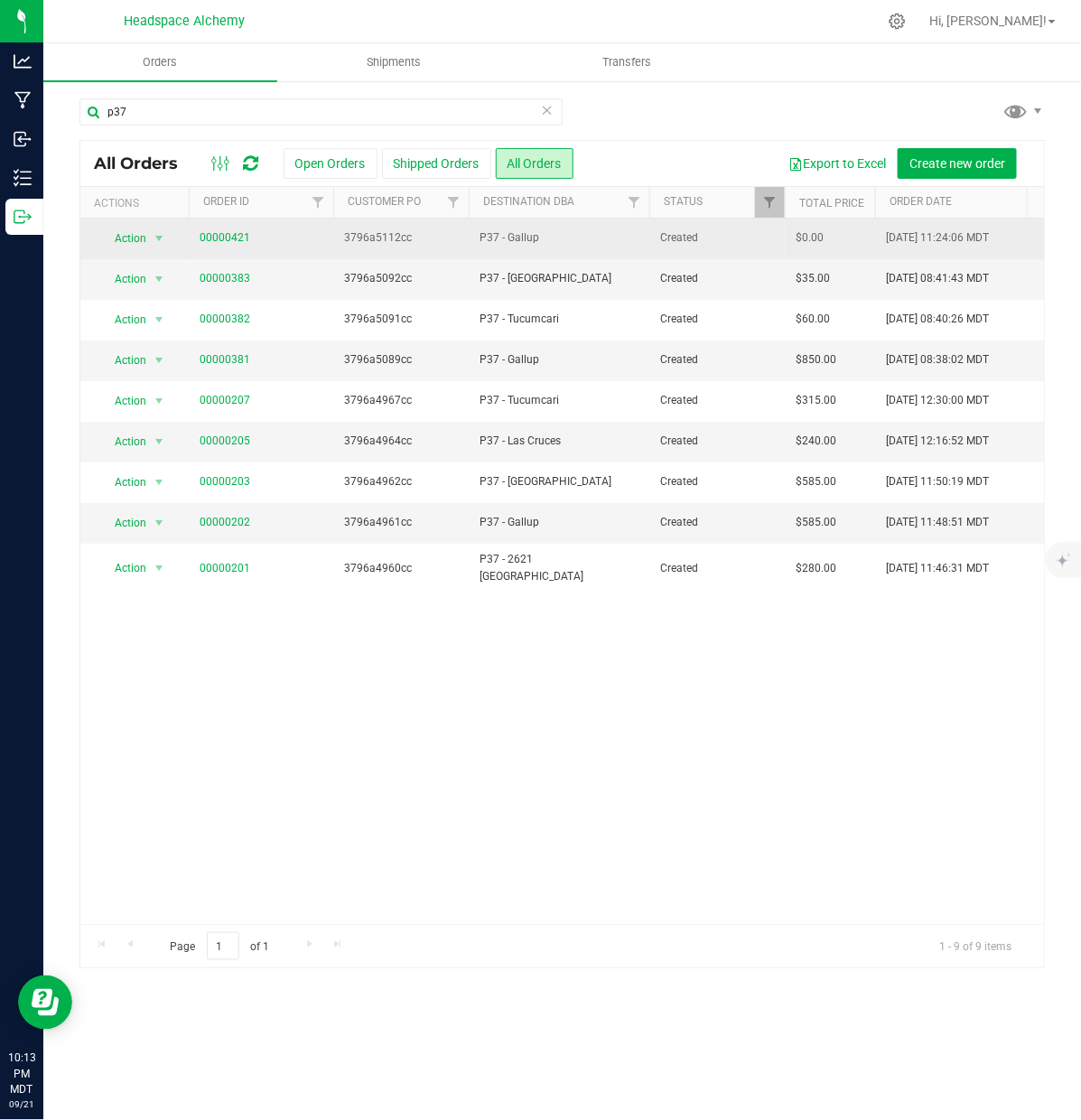
drag, startPoint x: 418, startPoint y: 244, endPoint x: 369, endPoint y: 236, distance: 49.6
click at [339, 240] on td "3796a5112cc" at bounding box center [400, 238] width 135 height 41
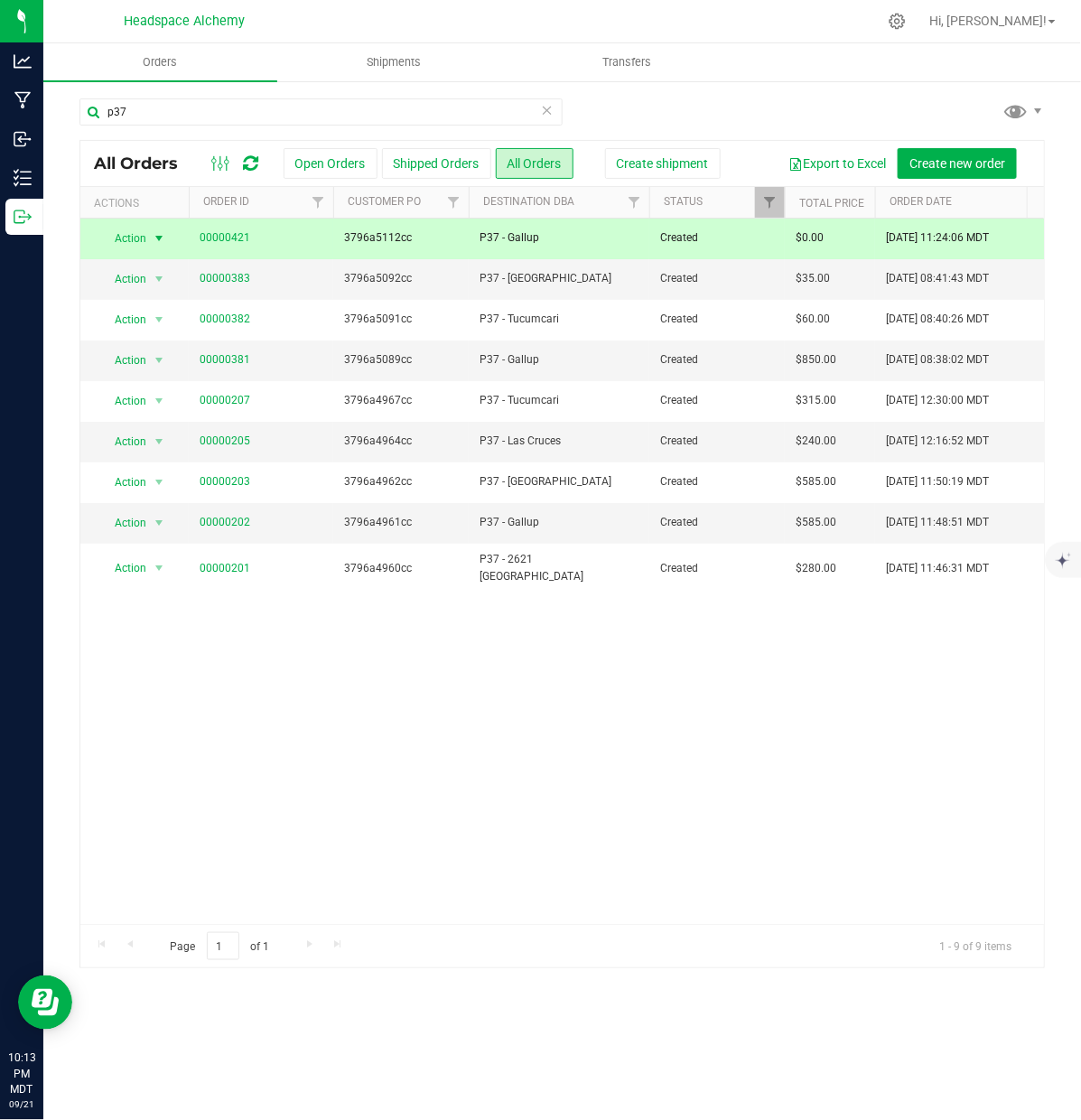
copy span "3796a5112cc"
drag, startPoint x: 427, startPoint y: 281, endPoint x: 341, endPoint y: 282, distance: 86.0
click at [341, 282] on td "3796a5092cc" at bounding box center [400, 279] width 135 height 41
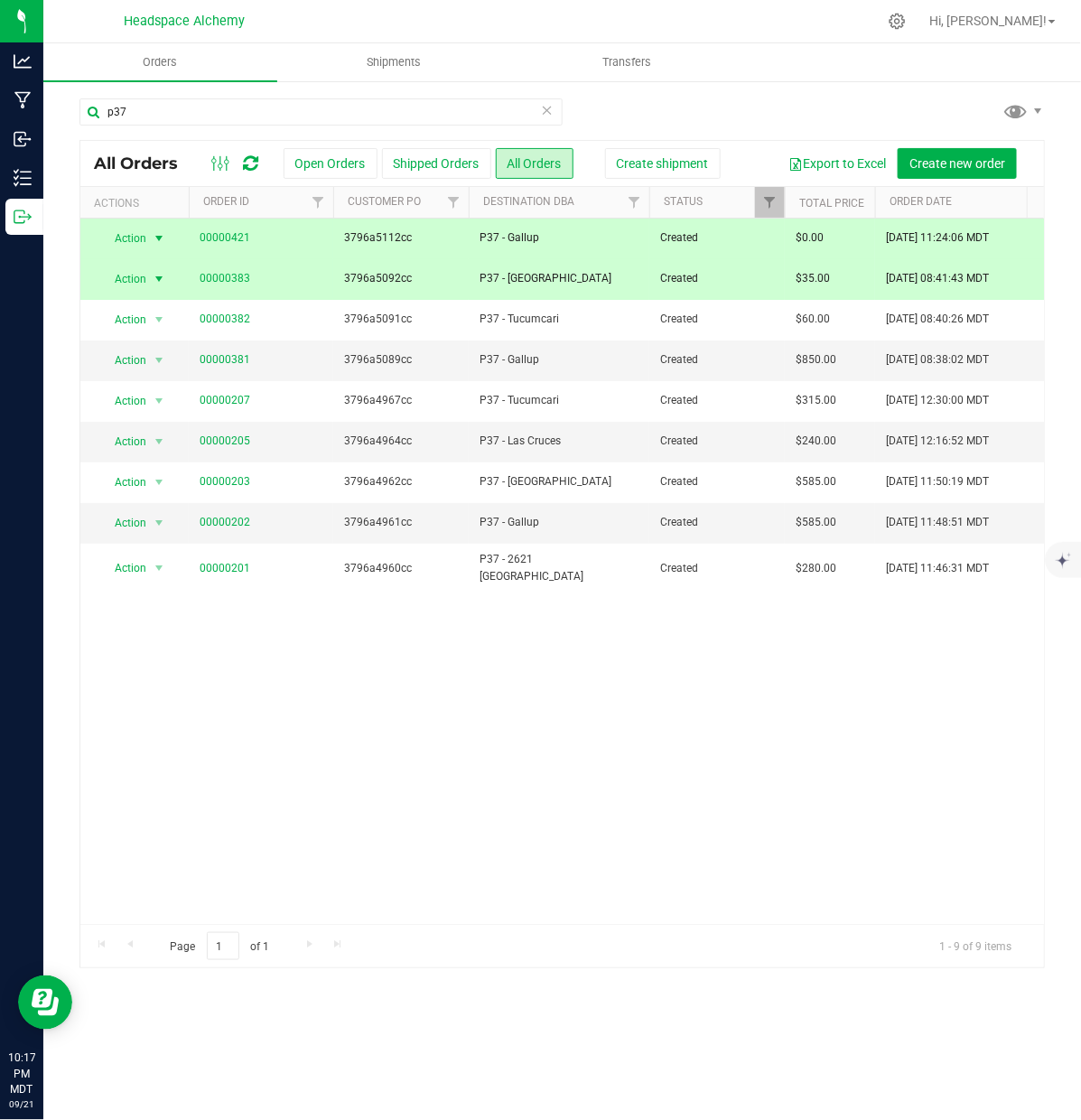
copy span "3796a5092cc"
drag, startPoint x: 96, startPoint y: 116, endPoint x: 55, endPoint y: 116, distance: 41.0
click at [56, 116] on div "p37 All Orders Open Orders Shipped Orders All Orders Create shipment Export to …" at bounding box center [562, 532] width 1038 height 906
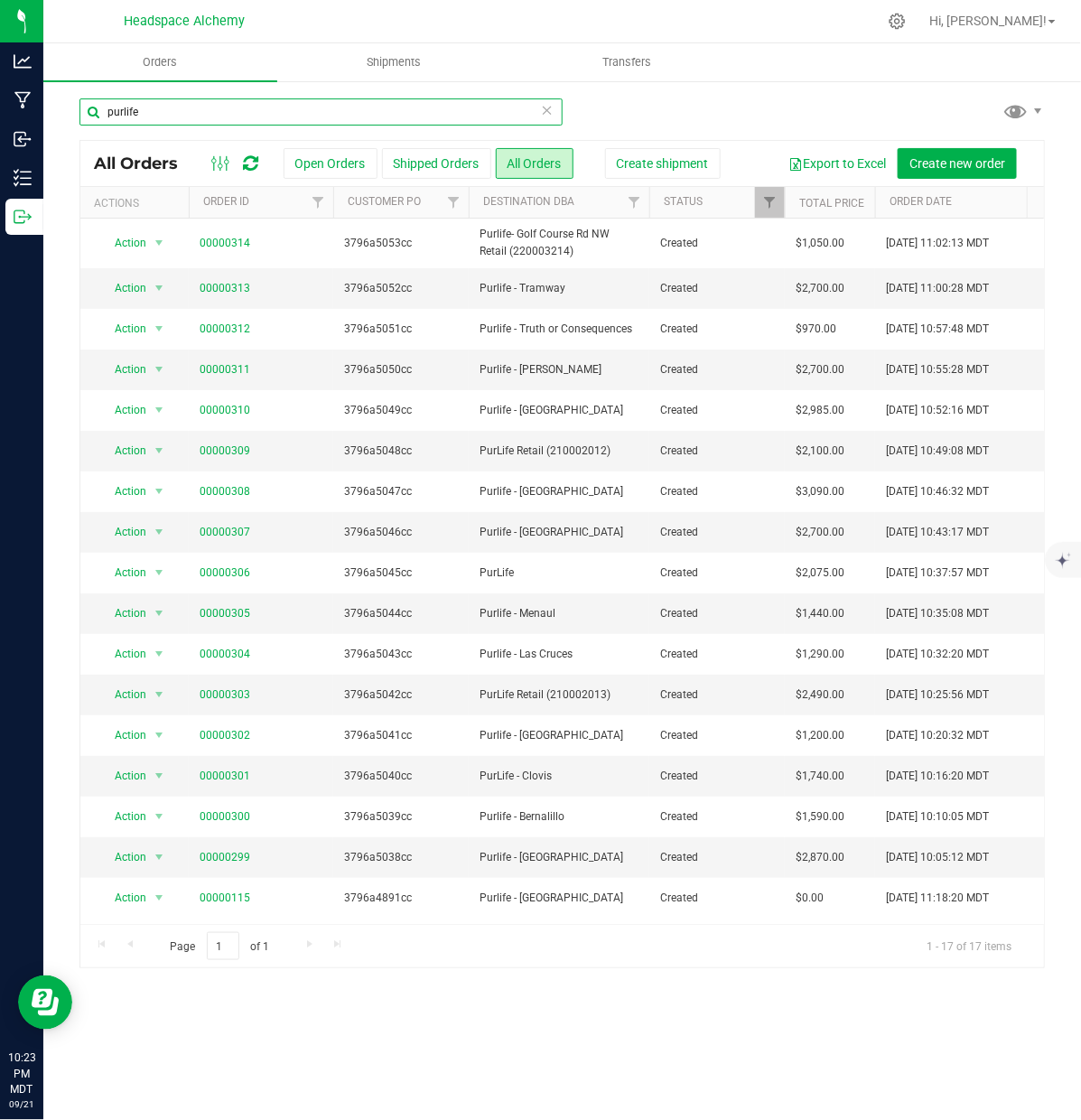
click at [316, 122] on input "purlife" at bounding box center [320, 112] width 483 height 27
drag, startPoint x: 316, startPoint y: 122, endPoint x: -62, endPoint y: 113, distance: 378.1
click at [0, 113] on html "Analytics Manufacturing Inbound Inventory Outbound 10:23 PM MDT [DATE] 09/21 He…" at bounding box center [540, 560] width 1081 height 1120
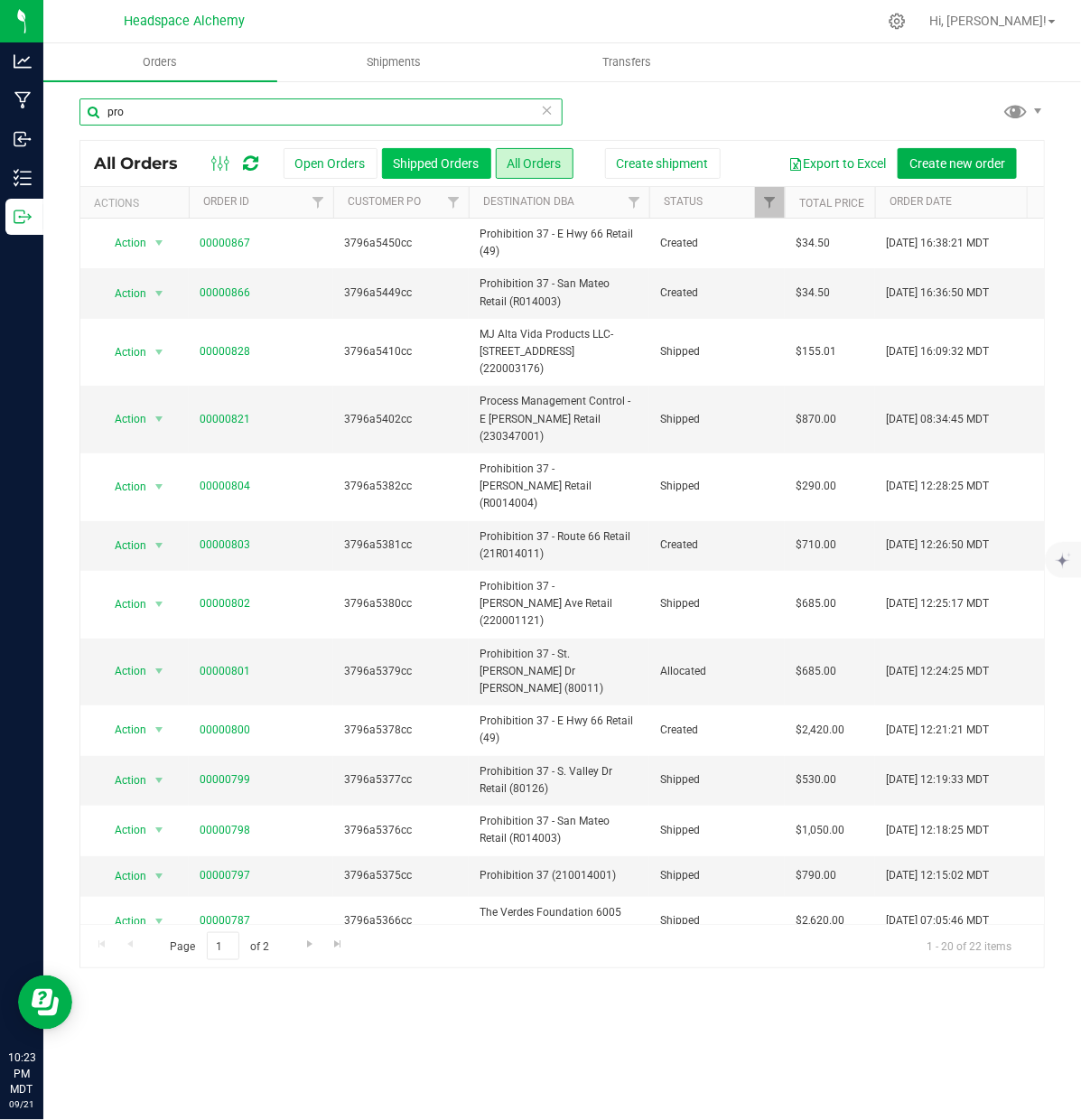
type input "pro"
click at [430, 163] on button "Shipped Orders" at bounding box center [437, 163] width 110 height 31
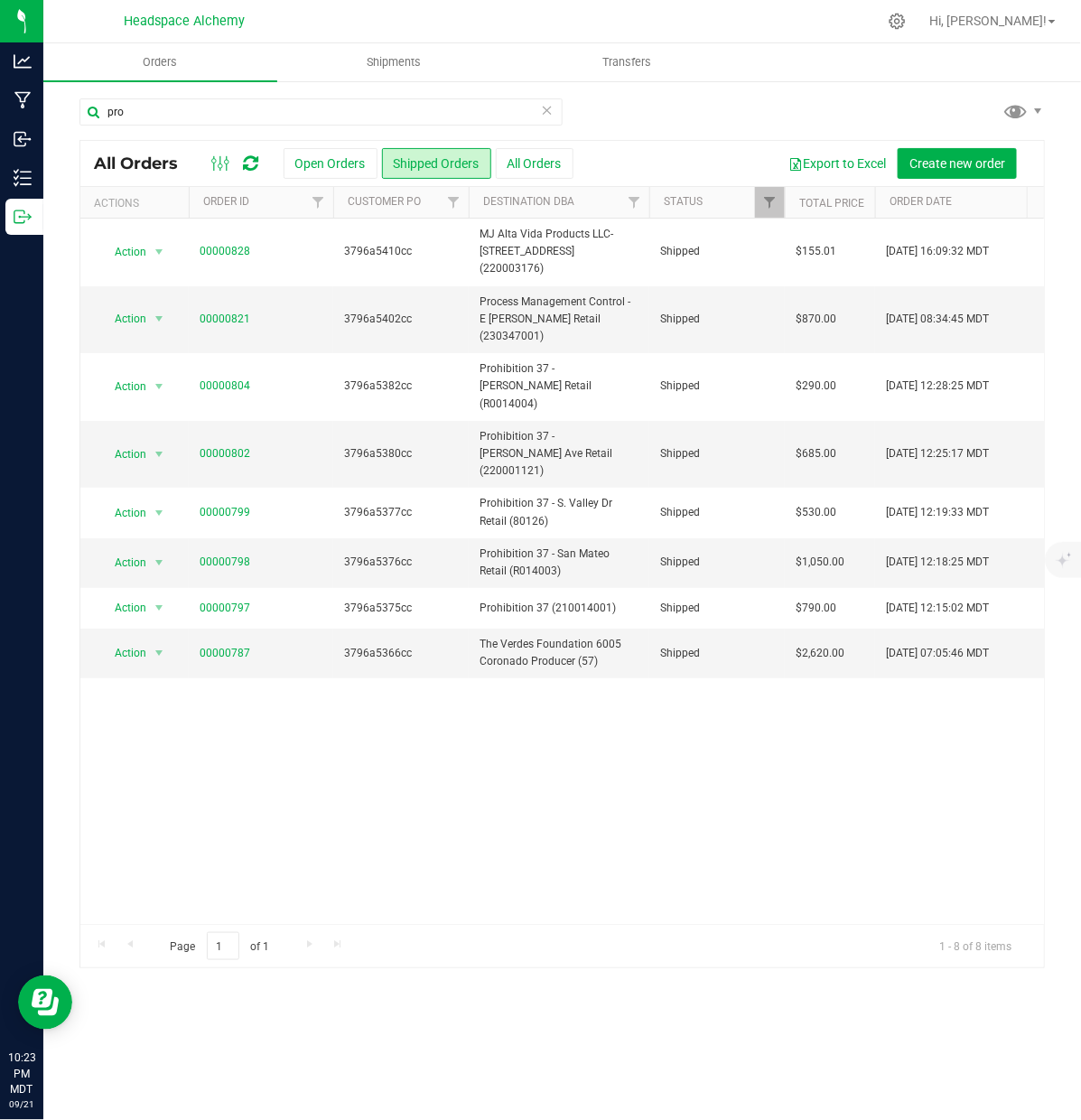
click at [466, 671] on div "Action Action Clone order Mark as fully paid Order audit log Print COAs (single…" at bounding box center [561, 571] width 963 height 706
